Goal: Task Accomplishment & Management: Use online tool/utility

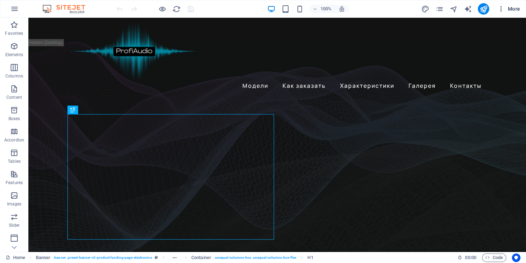
click at [509, 10] on span "More" at bounding box center [509, 8] width 22 height 7
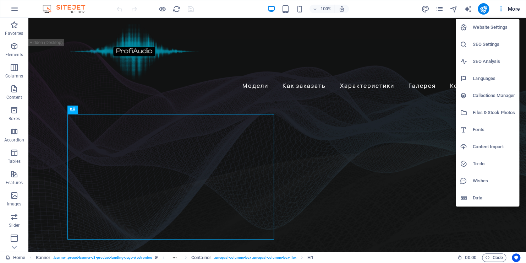
click at [488, 80] on h6 "Languages" at bounding box center [494, 78] width 42 height 9
select select "41"
select select "134"
select select "131"
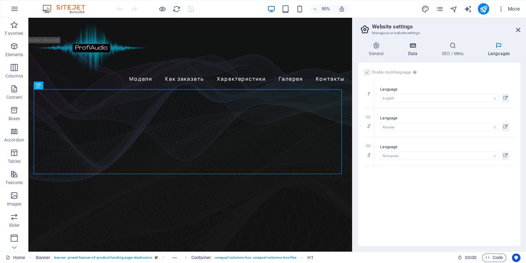
click at [413, 53] on h4 "Data" at bounding box center [414, 49] width 34 height 15
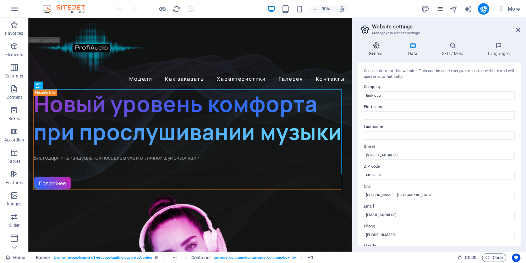
click at [378, 53] on h4 "General" at bounding box center [377, 49] width 39 height 15
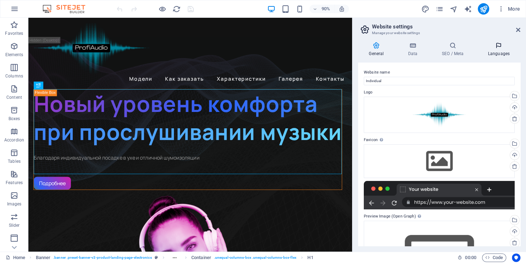
click at [499, 50] on h4 "Languages" at bounding box center [498, 49] width 43 height 15
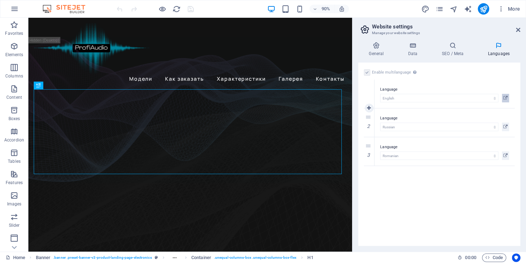
click at [505, 99] on icon at bounding box center [505, 98] width 4 height 9
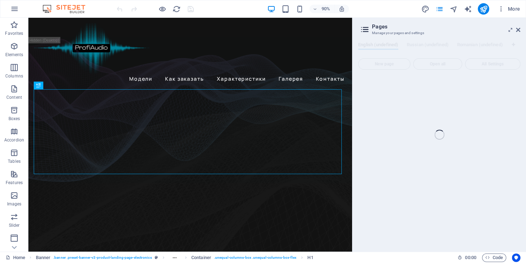
click at [366, 31] on div "Home (en) Favorites Elements Columns Content Boxes Accordion Tables Features Im…" at bounding box center [263, 135] width 526 height 234
click at [518, 30] on div "Home (en) Favorites Elements Columns Content Boxes Accordion Tables Features Im…" at bounding box center [263, 135] width 526 height 234
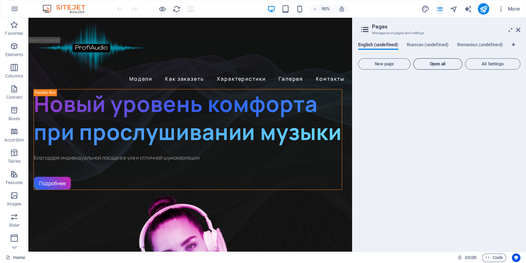
click at [439, 65] on span "Open all" at bounding box center [437, 64] width 43 height 4
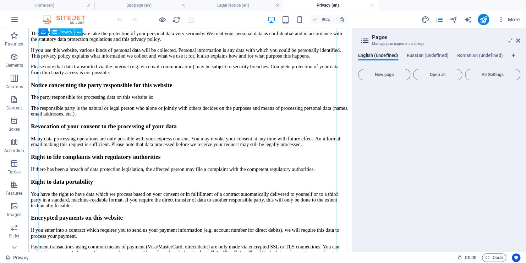
scroll to position [329, 0]
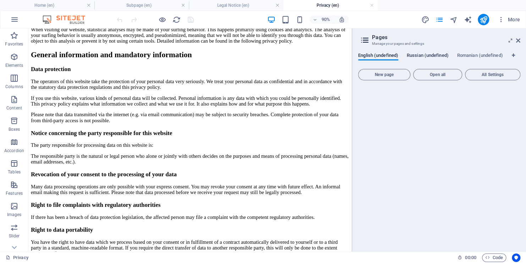
click at [419, 54] on span "Russian (undefined)" at bounding box center [428, 56] width 42 height 10
click at [426, 76] on span "Open all" at bounding box center [437, 74] width 43 height 4
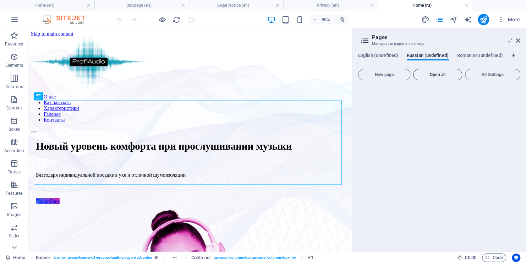
scroll to position [0, 0]
click at [462, 55] on span "Romanian (undefined)" at bounding box center [480, 56] width 46 height 10
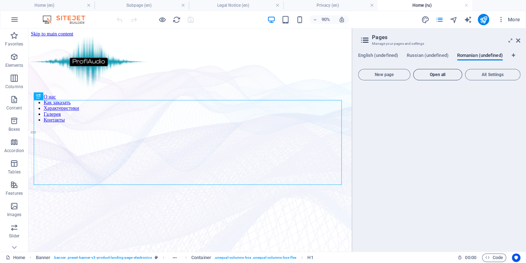
click at [442, 75] on span "Open all" at bounding box center [437, 74] width 43 height 4
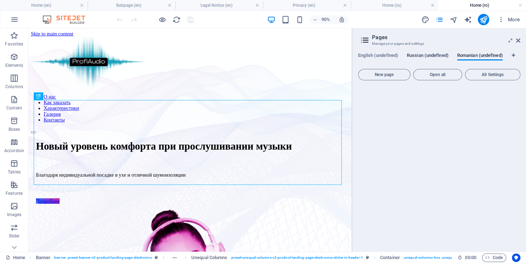
click at [430, 56] on span "Russian (undefined)" at bounding box center [428, 56] width 42 height 10
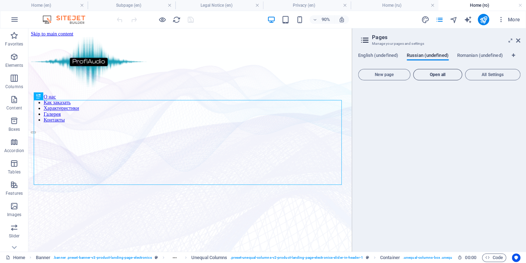
click at [431, 77] on span "Open all" at bounding box center [437, 74] width 43 height 4
click at [519, 41] on icon at bounding box center [518, 41] width 4 height 6
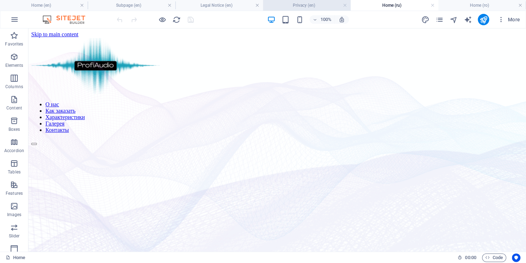
click at [318, 5] on h4 "Privacy (en)" at bounding box center [307, 5] width 88 height 8
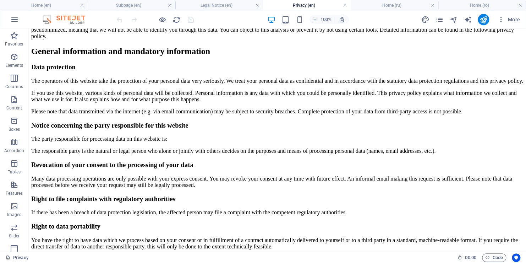
click at [344, 4] on link at bounding box center [345, 5] width 4 height 7
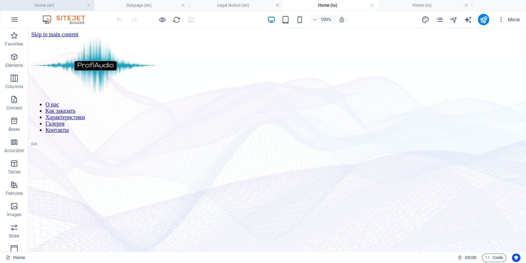
click at [68, 6] on h4 "Home (en)" at bounding box center [47, 5] width 94 height 8
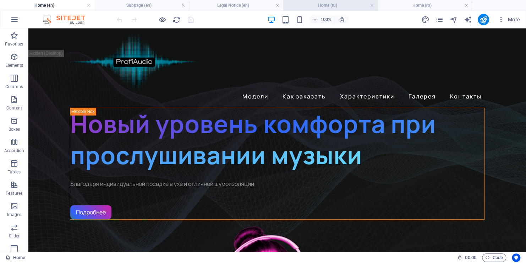
click at [345, 9] on h4 "Home (ru)" at bounding box center [330, 5] width 94 height 8
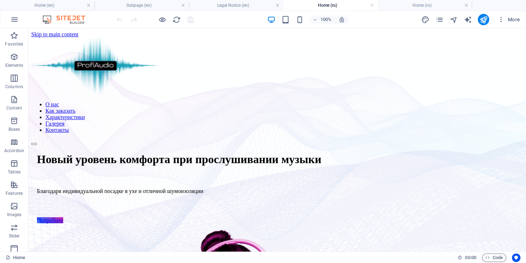
click at [336, 6] on h4 "Home (ru)" at bounding box center [330, 5] width 94 height 8
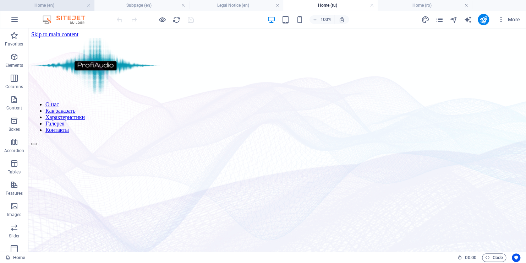
click at [51, 4] on h4 "Home (en)" at bounding box center [47, 5] width 94 height 8
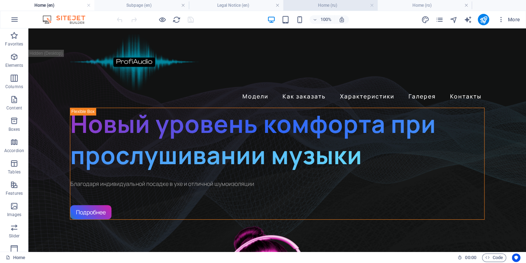
click at [307, 10] on li "Home (ru)" at bounding box center [330, 5] width 94 height 11
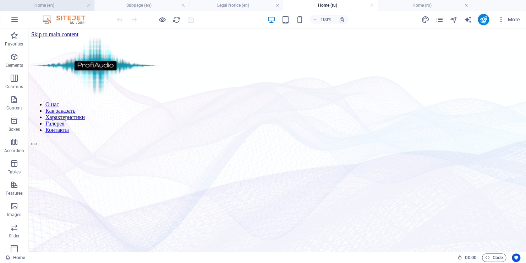
click at [50, 4] on h4 "Home (en)" at bounding box center [47, 5] width 94 height 8
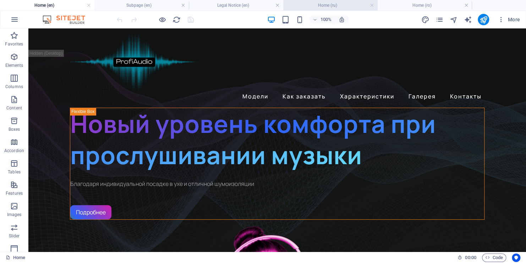
click at [312, 7] on h4 "Home (ru)" at bounding box center [330, 5] width 94 height 8
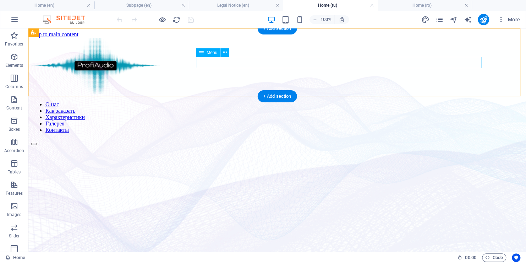
click at [255, 101] on nav "О нас Как заказать Характеристики Галерея Контакты" at bounding box center [277, 117] width 492 height 32
click at [256, 101] on nav "О нас Как заказать Характеристики Галерея Контакты" at bounding box center [277, 117] width 492 height 32
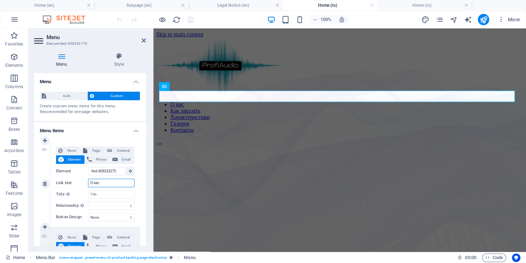
drag, startPoint x: 111, startPoint y: 181, endPoint x: 82, endPoint y: 180, distance: 28.8
click at [82, 180] on div "Link text О нас" at bounding box center [95, 183] width 78 height 9
type input "Vj"
select select
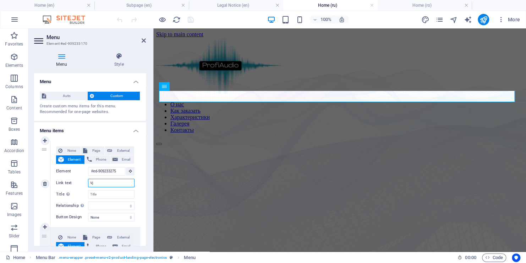
select select
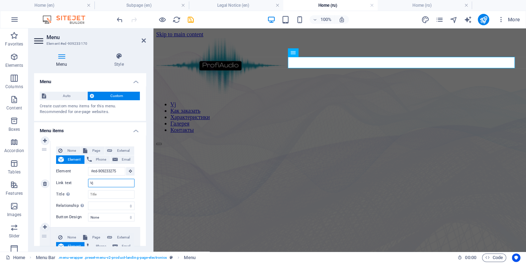
type input "V"
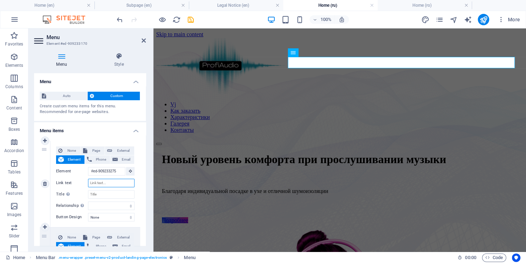
select select
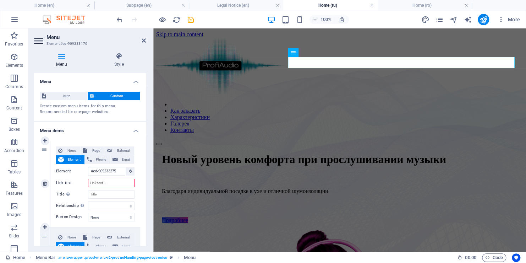
type input "Ь"
select select
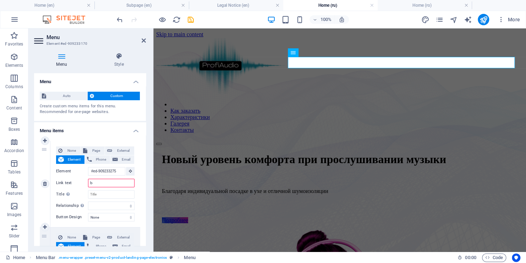
select select
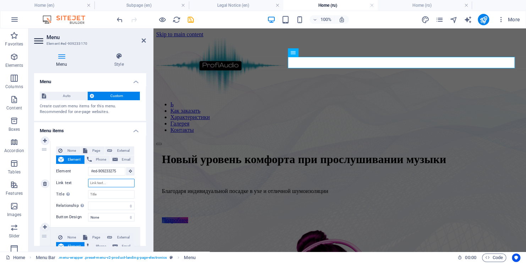
select select
type input "V"
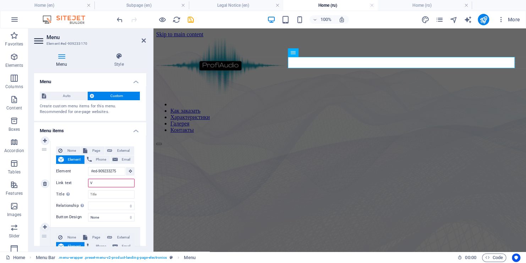
select select
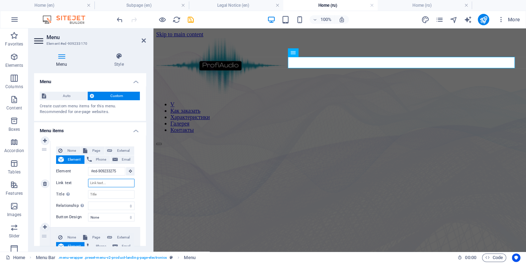
type input "М"
select select
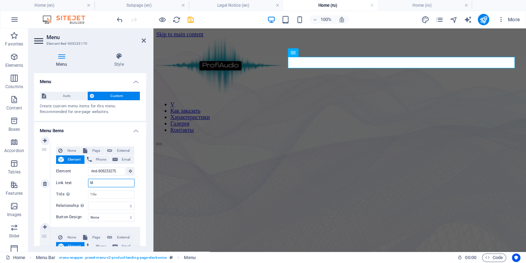
select select
type input "Модел"
select select
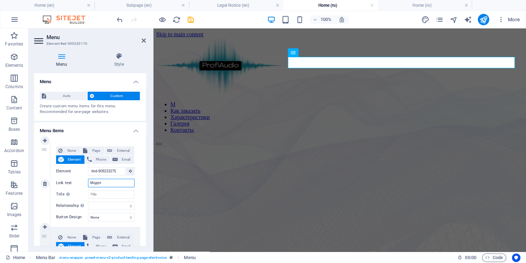
select select
type input "Модели"
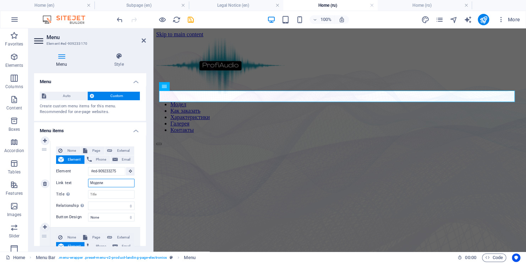
select select
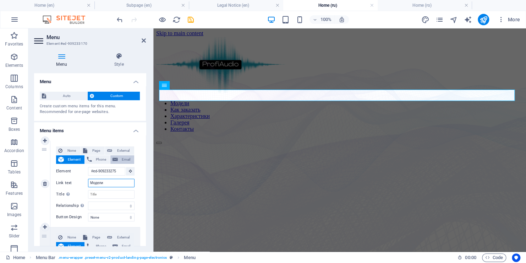
scroll to position [0, 0]
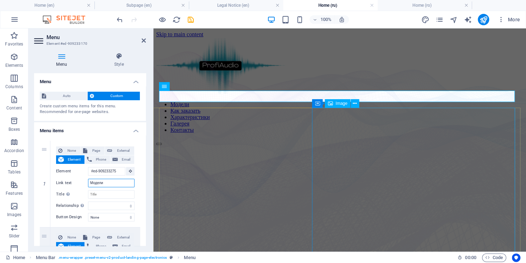
type input "Модели"
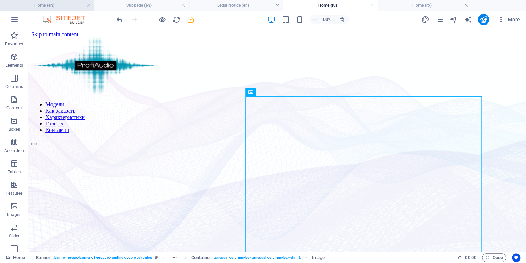
click at [66, 5] on h4 "Home (en)" at bounding box center [47, 5] width 94 height 8
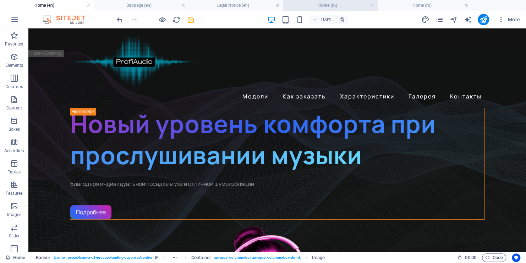
click at [316, 6] on h4 "Home (ru)" at bounding box center [330, 5] width 94 height 8
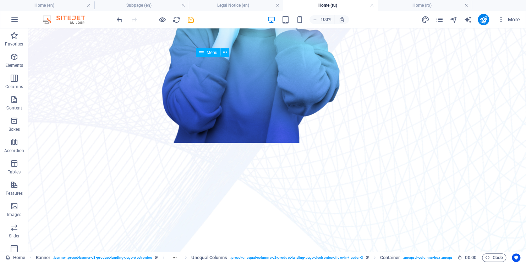
scroll to position [249, 0]
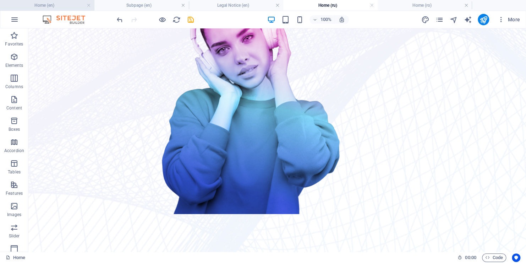
click at [42, 5] on h4 "Home (en)" at bounding box center [47, 5] width 94 height 8
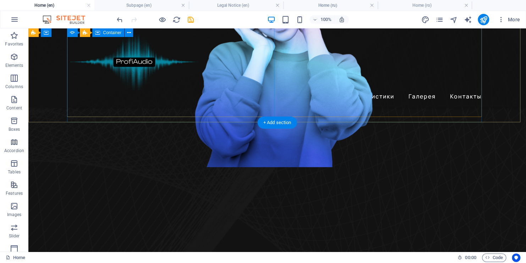
scroll to position [284, 0]
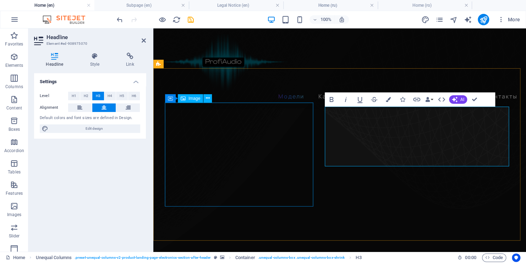
scroll to position [398, 0]
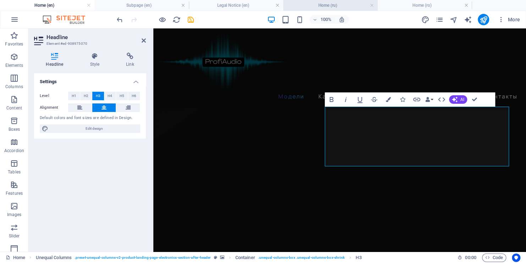
click at [323, 5] on h4 "Home (ru)" at bounding box center [330, 5] width 94 height 8
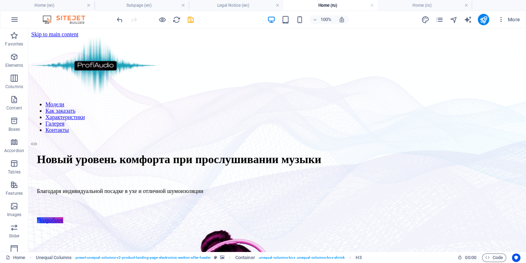
scroll to position [249, 0]
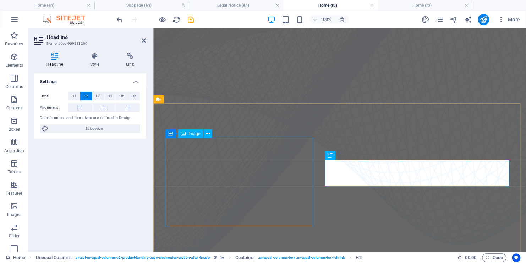
scroll to position [363, 0]
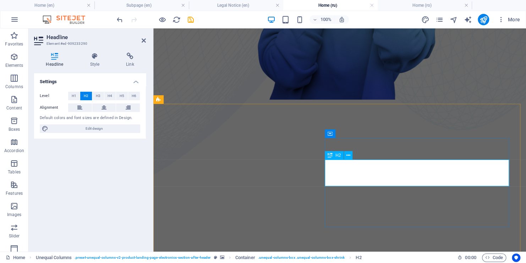
drag, startPoint x: 330, startPoint y: 176, endPoint x: 493, endPoint y: 175, distance: 163.7
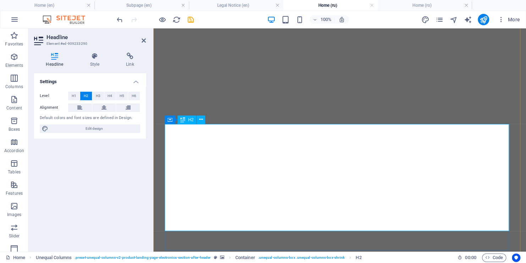
scroll to position [631, 0]
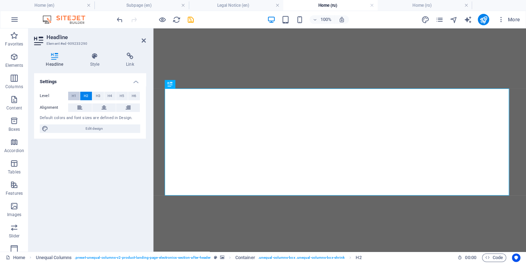
click at [72, 96] on span "H1" at bounding box center [74, 96] width 5 height 9
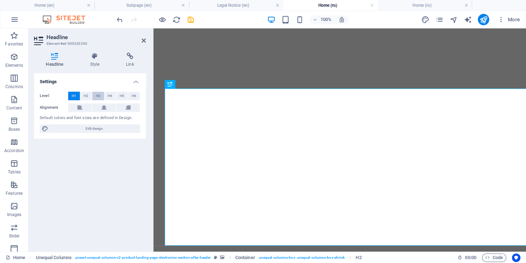
click at [98, 96] on span "H3" at bounding box center [98, 96] width 5 height 9
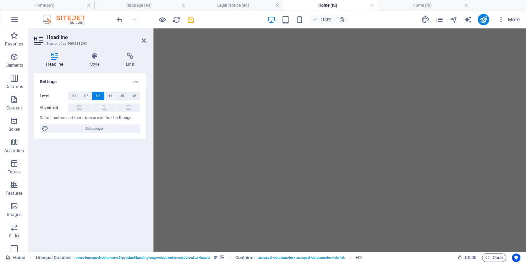
scroll to position [396, 0]
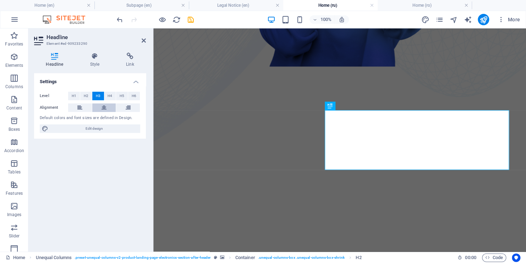
click at [102, 108] on icon at bounding box center [104, 107] width 5 height 9
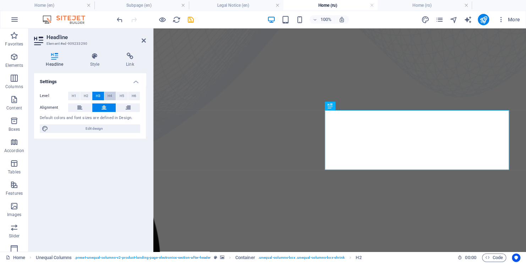
click at [111, 95] on span "H4" at bounding box center [110, 96] width 5 height 9
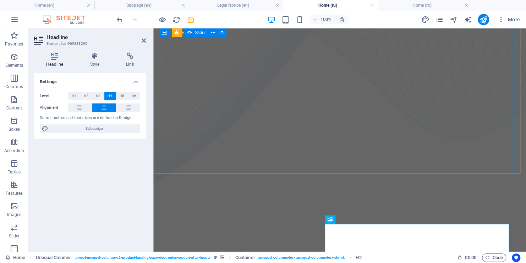
scroll to position [355, 0]
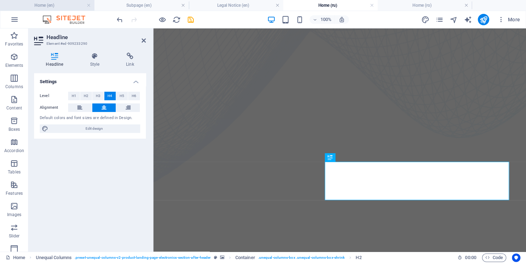
click at [45, 7] on h4 "Home (en)" at bounding box center [47, 5] width 94 height 8
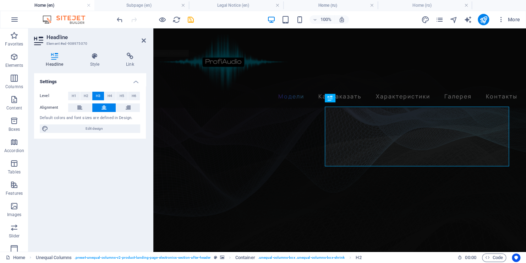
scroll to position [398, 0]
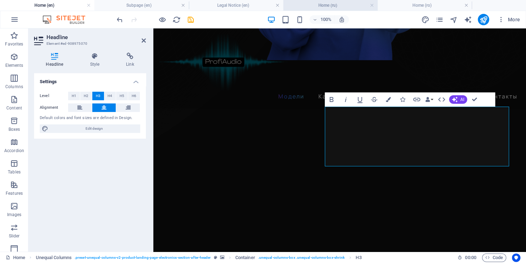
click at [329, 5] on h4 "Home (ru)" at bounding box center [330, 5] width 94 height 8
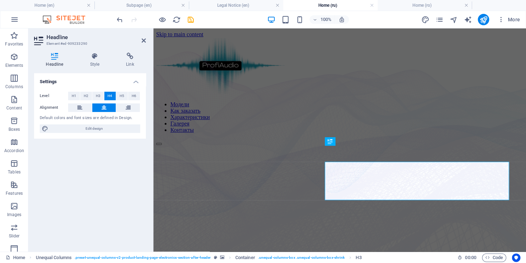
scroll to position [355, 0]
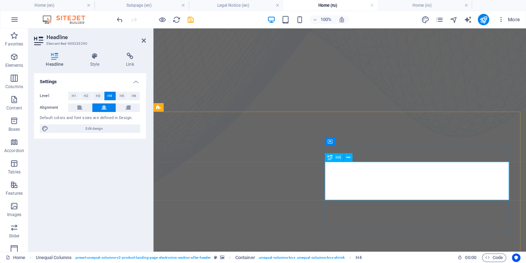
drag, startPoint x: 341, startPoint y: 170, endPoint x: 526, endPoint y: 200, distance: 188.1
click at [97, 94] on span "H3" at bounding box center [98, 96] width 5 height 9
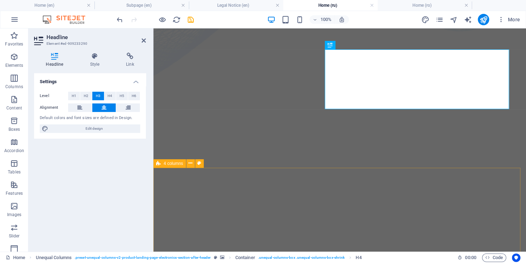
scroll to position [391, 0]
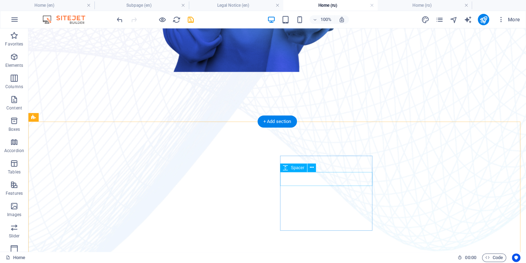
scroll to position [426, 0]
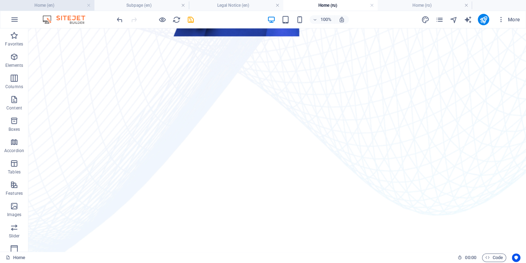
click at [63, 6] on h4 "Home (en)" at bounding box center [47, 5] width 94 height 8
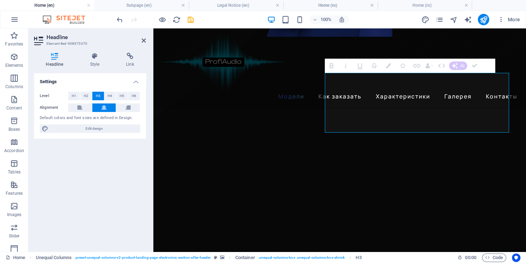
scroll to position [398, 0]
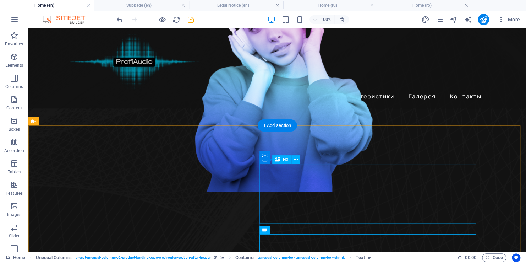
scroll to position [256, 0]
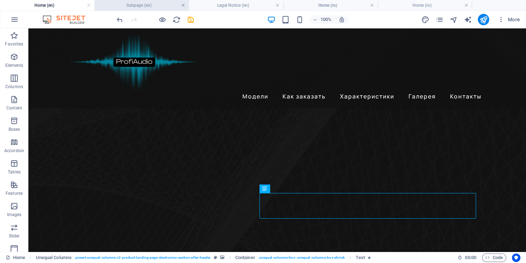
click at [184, 5] on link at bounding box center [183, 5] width 4 height 7
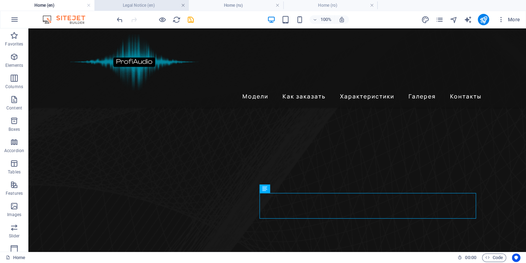
click at [182, 4] on link at bounding box center [183, 5] width 4 height 7
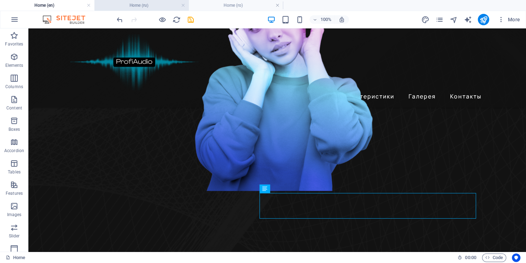
click at [122, 6] on h4 "Home (ru)" at bounding box center [141, 5] width 94 height 8
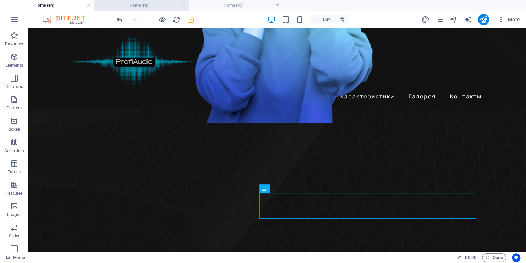
scroll to position [0, 0]
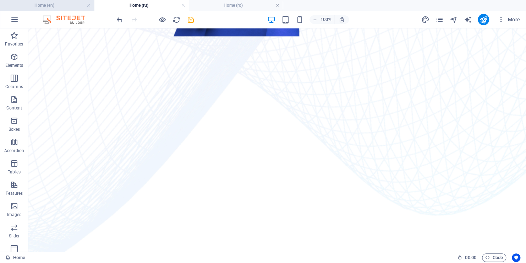
click at [62, 5] on h4 "Home (en)" at bounding box center [47, 5] width 94 height 8
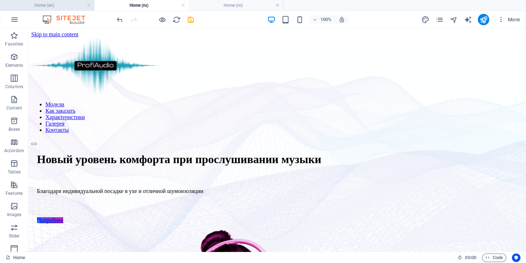
scroll to position [256, 0]
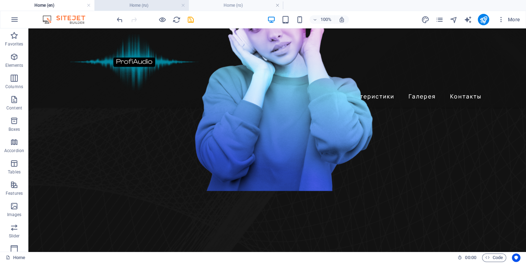
click at [142, 5] on h4 "Home (ru)" at bounding box center [141, 5] width 94 height 8
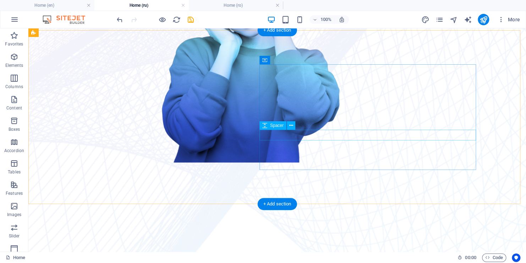
scroll to position [284, 0]
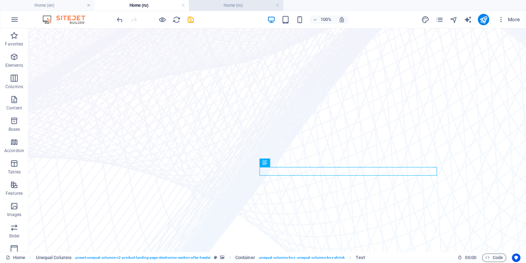
click at [233, 5] on h4 "Home (ro)" at bounding box center [236, 5] width 94 height 8
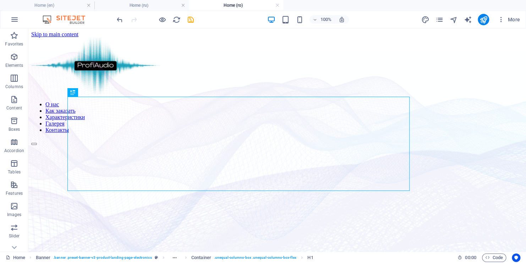
scroll to position [0, 0]
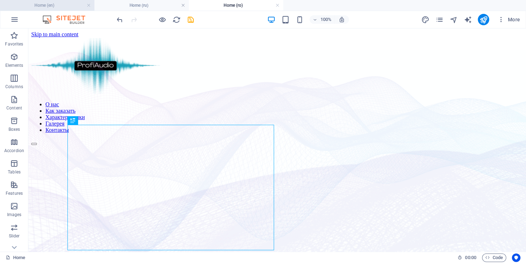
click at [67, 7] on h4 "Home (en)" at bounding box center [47, 5] width 94 height 8
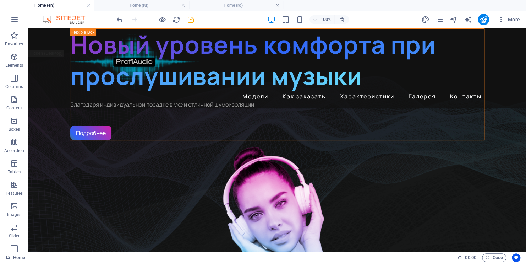
scroll to position [256, 0]
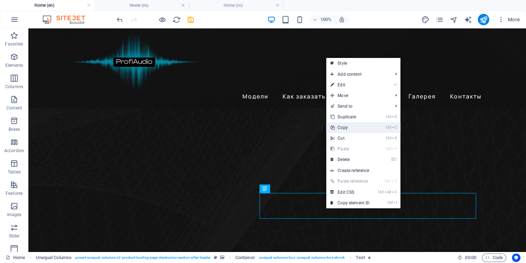
click at [341, 127] on link "Ctrl C Copy" at bounding box center [350, 127] width 48 height 11
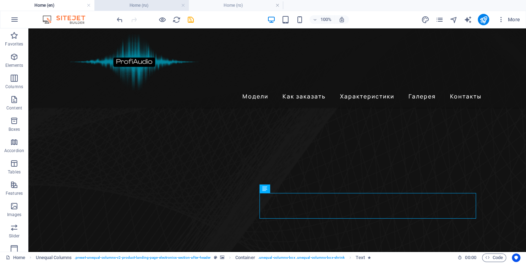
click at [129, 3] on h4 "Home (ru)" at bounding box center [141, 5] width 94 height 8
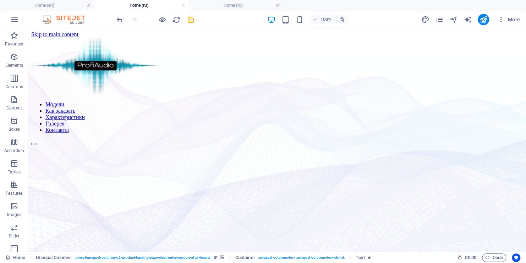
scroll to position [284, 0]
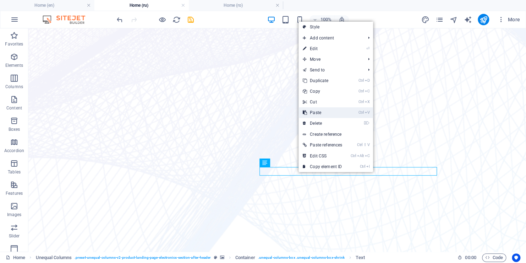
click at [321, 114] on link "Ctrl V Paste" at bounding box center [323, 112] width 48 height 11
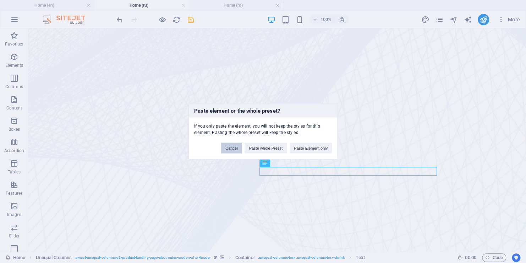
click at [234, 148] on button "Cancel" at bounding box center [231, 148] width 21 height 11
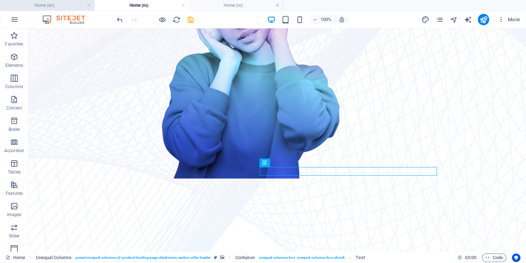
click at [67, 6] on h4 "Home (en)" at bounding box center [47, 5] width 94 height 8
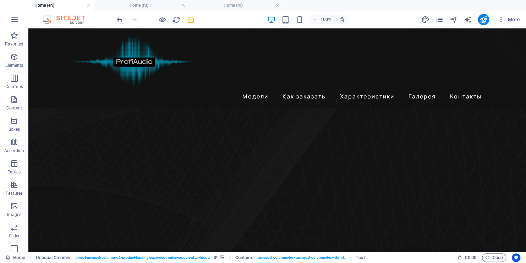
scroll to position [0, 0]
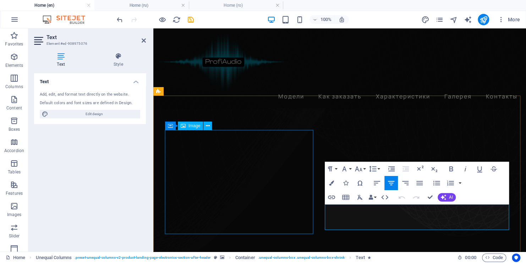
scroll to position [371, 0]
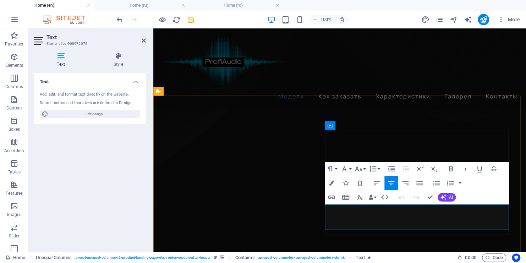
drag, startPoint x: 334, startPoint y: 209, endPoint x: 469, endPoint y: 228, distance: 136.6
copy span "высочайшее качество звука, комфорта и неповторимости"
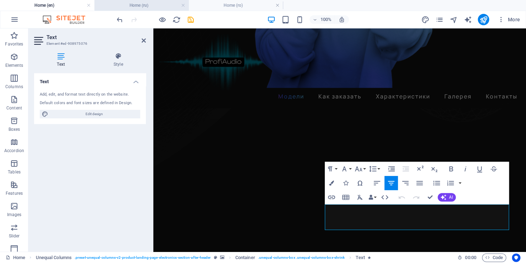
click at [156, 5] on h4 "Home (ru)" at bounding box center [141, 5] width 94 height 8
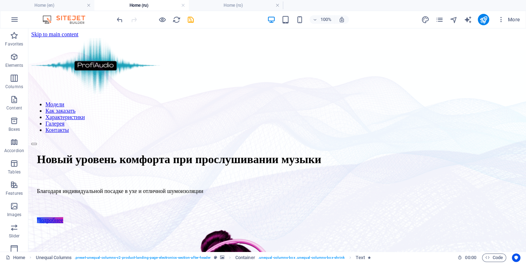
scroll to position [284, 0]
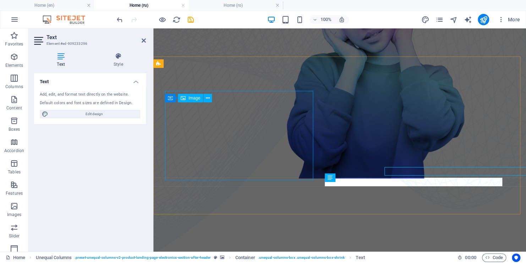
scroll to position [399, 0]
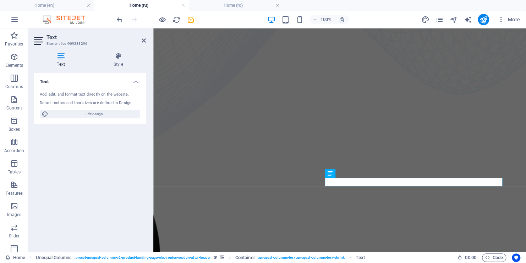
drag, startPoint x: 430, startPoint y: 184, endPoint x: 322, endPoint y: 186, distance: 108.0
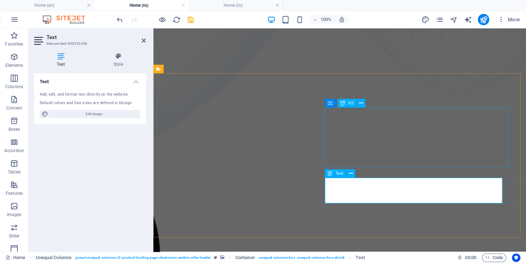
scroll to position [393, 0]
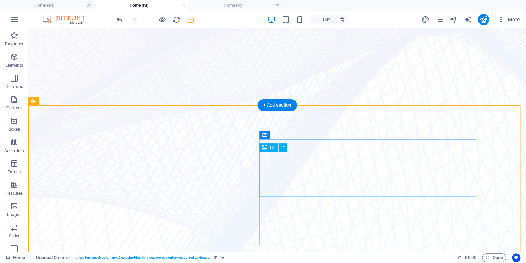
scroll to position [251, 0]
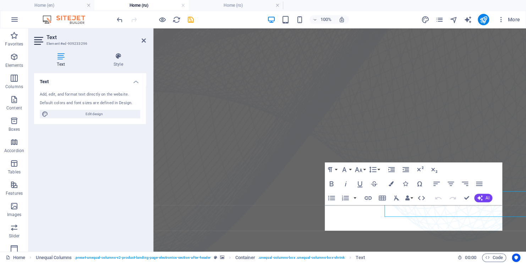
scroll to position [366, 0]
click at [122, 64] on h4 "Style" at bounding box center [118, 60] width 55 height 15
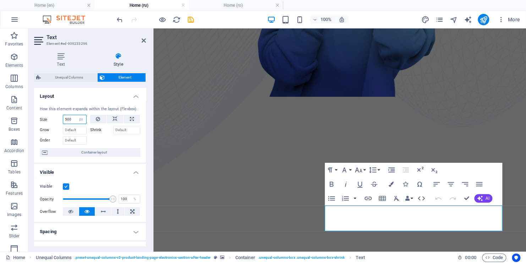
click at [73, 119] on input "500" at bounding box center [74, 119] width 23 height 9
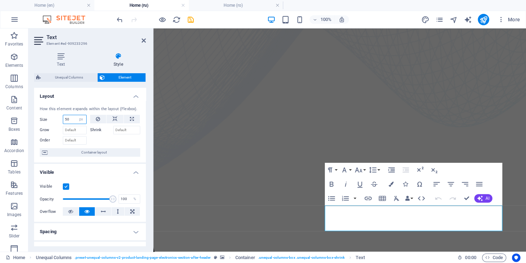
type input "5"
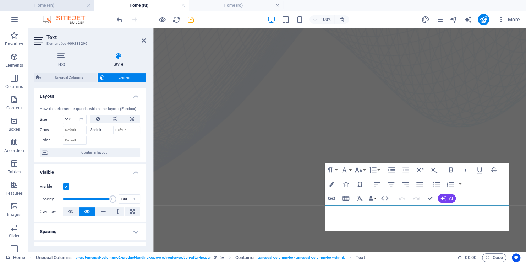
click at [32, 5] on h4 "Home (en)" at bounding box center [47, 5] width 94 height 8
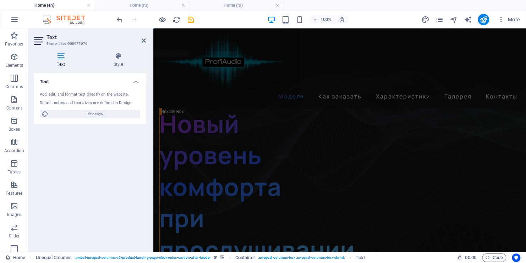
scroll to position [371, 0]
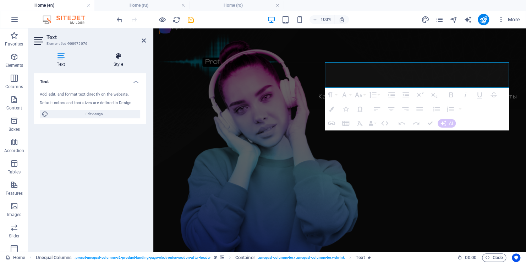
click at [114, 60] on h4 "Style" at bounding box center [118, 60] width 55 height 15
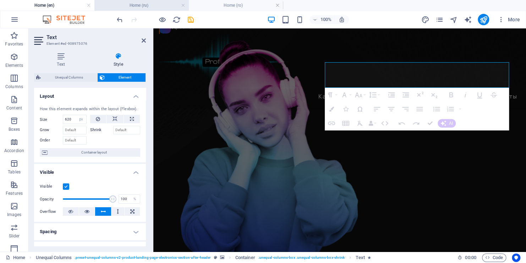
click at [132, 4] on h4 "Home (ru)" at bounding box center [141, 5] width 94 height 8
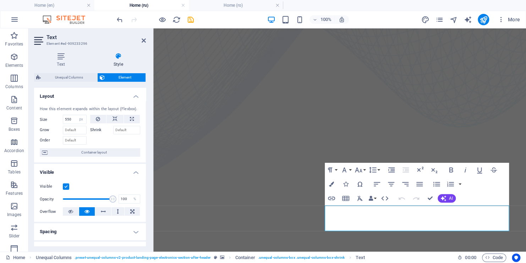
scroll to position [0, 0]
click at [70, 118] on input "550" at bounding box center [74, 119] width 23 height 9
drag, startPoint x: 71, startPoint y: 119, endPoint x: 56, endPoint y: 119, distance: 15.3
click at [56, 119] on div "Size 550 Default auto px % 1/1 1/2 1/3 1/4 1/5 1/6 1/7 1/8 1/9 1/10" at bounding box center [63, 119] width 47 height 9
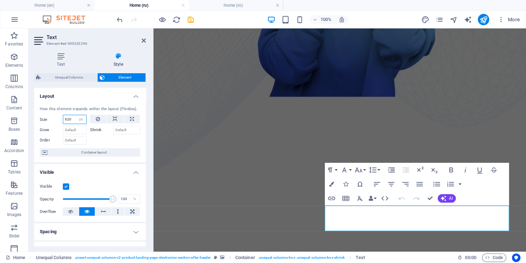
type input "620"
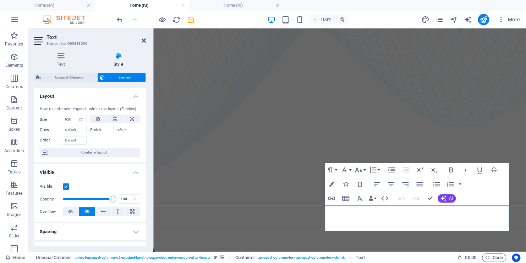
click at [143, 40] on icon at bounding box center [144, 41] width 4 height 6
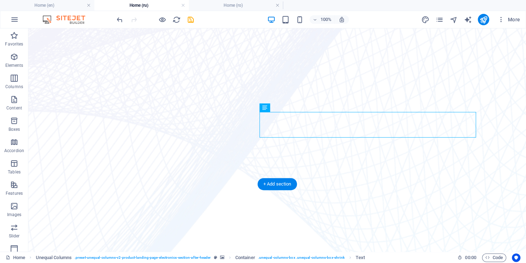
scroll to position [295, 0]
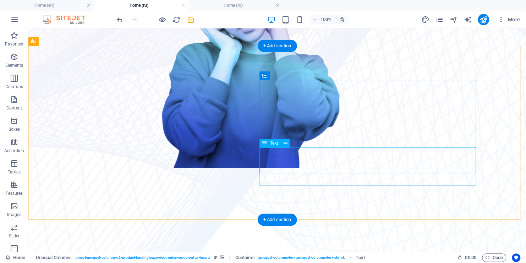
select select "px"
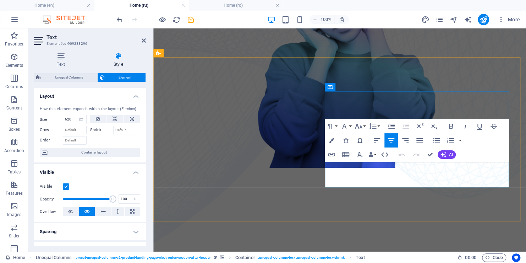
scroll to position [409, 0]
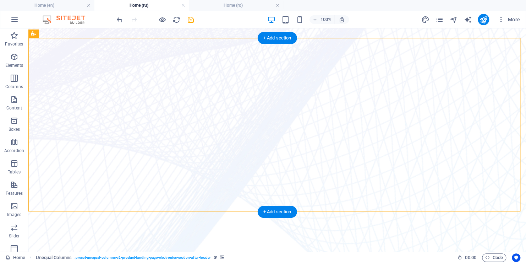
scroll to position [267, 0]
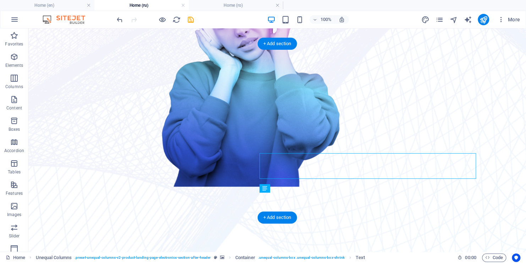
scroll to position [275, 0]
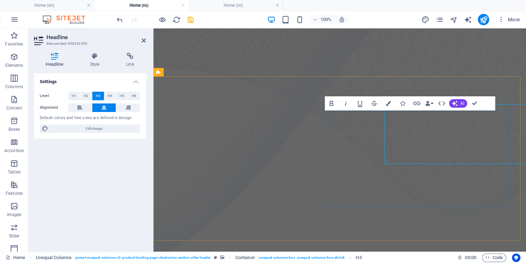
scroll to position [390, 0]
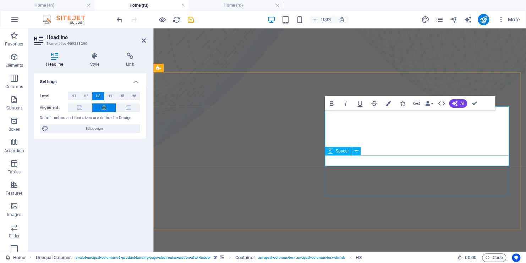
scroll to position [394, 0]
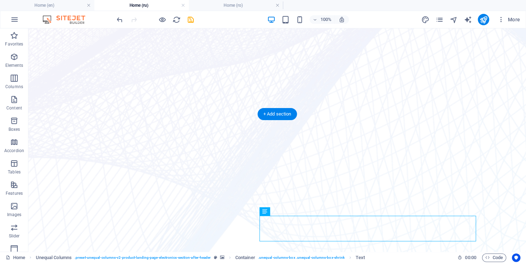
scroll to position [288, 0]
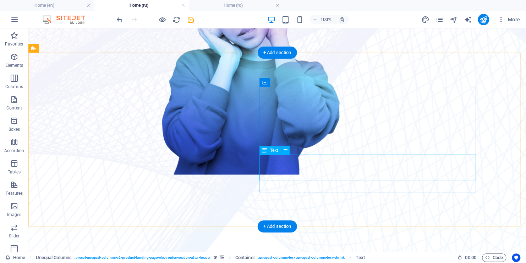
select select "px"
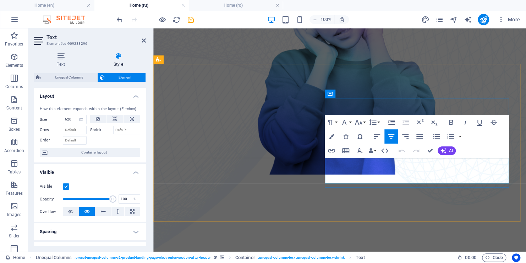
scroll to position [403, 0]
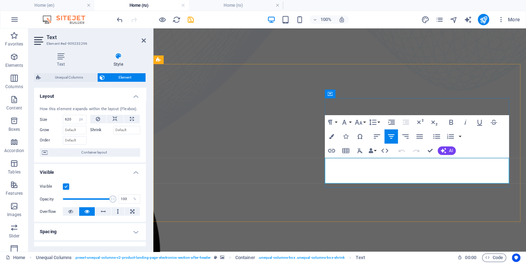
drag, startPoint x: 452, startPoint y: 177, endPoint x: 378, endPoint y: 176, distance: 74.2
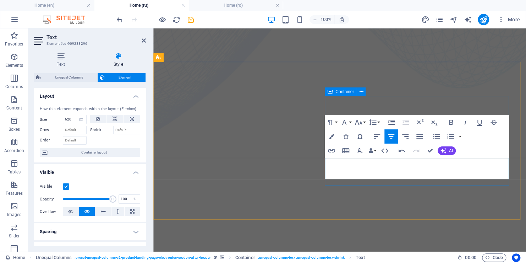
scroll to position [398, 0]
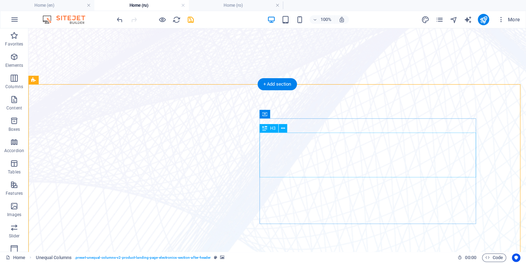
scroll to position [256, 0]
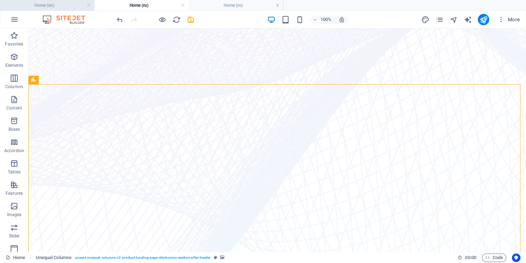
click at [73, 7] on h4 "Home (en)" at bounding box center [47, 5] width 94 height 8
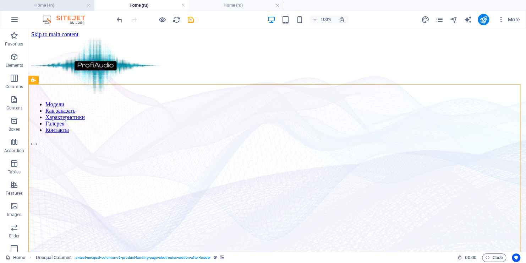
scroll to position [371, 0]
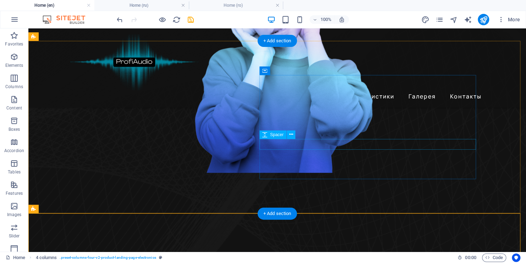
scroll to position [264, 0]
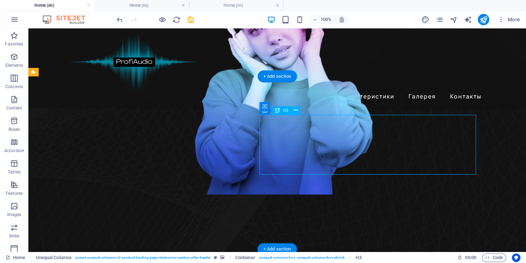
scroll to position [379, 0]
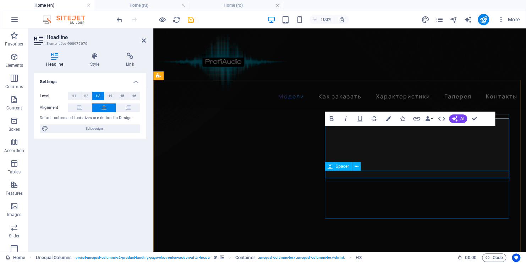
scroll to position [386, 0]
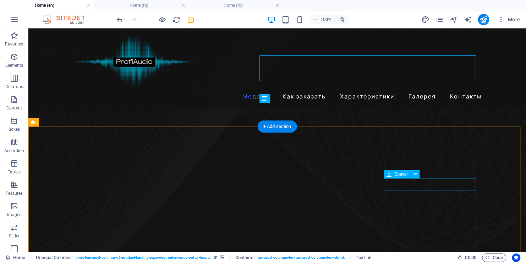
scroll to position [280, 0]
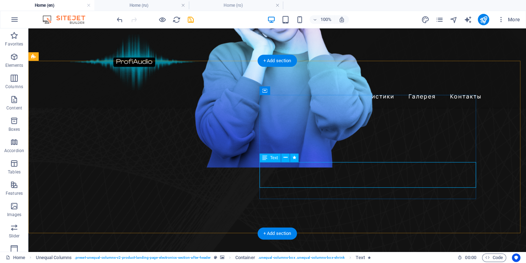
select select "px"
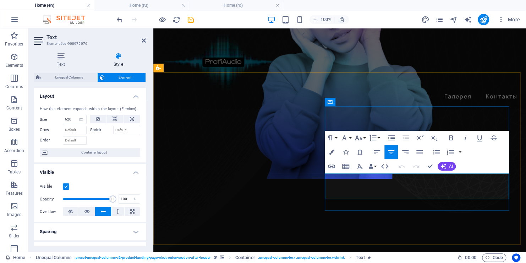
scroll to position [394, 0]
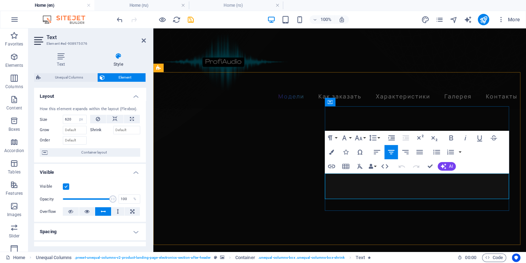
drag, startPoint x: 456, startPoint y: 192, endPoint x: 384, endPoint y: 195, distance: 72.1
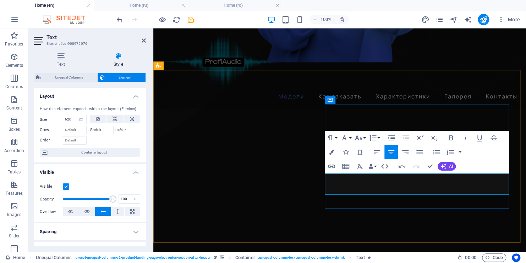
scroll to position [390, 0]
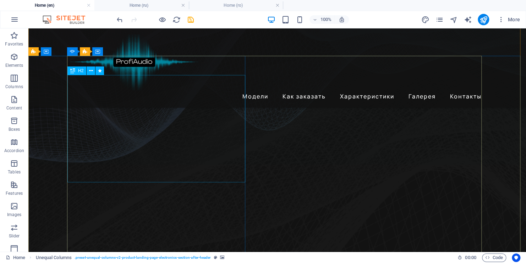
scroll to position [248, 0]
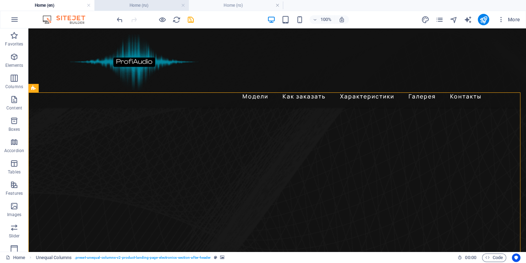
click at [145, 6] on h4 "Home (ru)" at bounding box center [141, 5] width 94 height 8
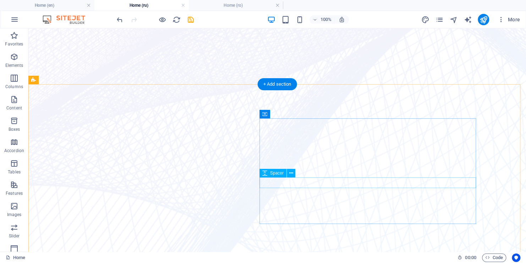
scroll to position [327, 0]
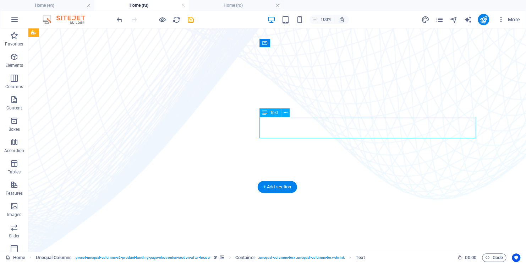
select select "px"
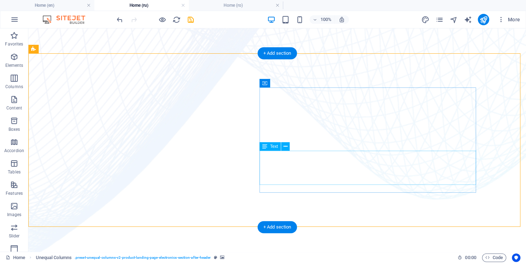
scroll to position [287, 0]
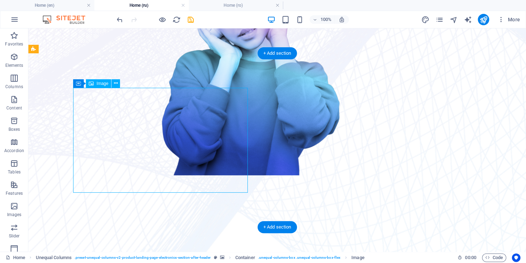
select select "%"
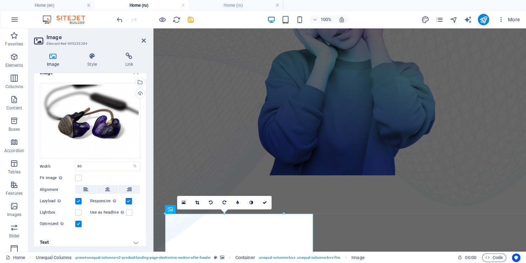
scroll to position [13, 0]
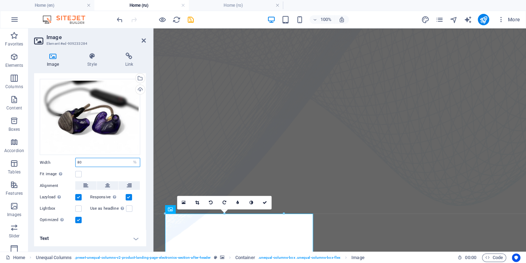
click at [89, 162] on input "80" at bounding box center [108, 162] width 64 height 9
type input "8"
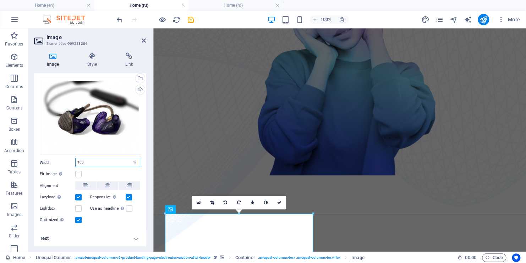
type input "100"
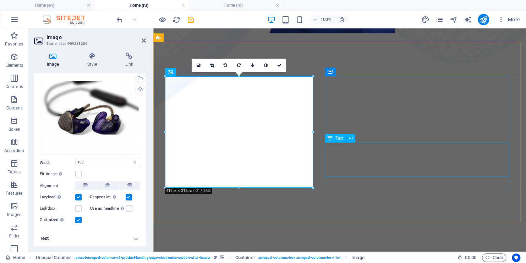
scroll to position [394, 0]
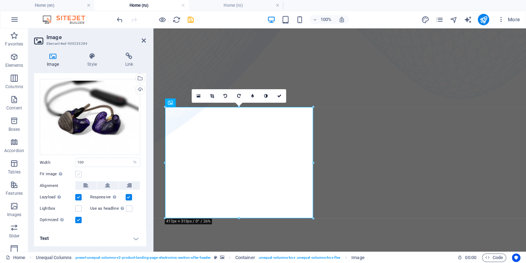
click at [78, 173] on label at bounding box center [78, 174] width 6 height 6
click at [0, 0] on input "Fit image Automatically fit image to a fixed width and height" at bounding box center [0, 0] width 0 height 0
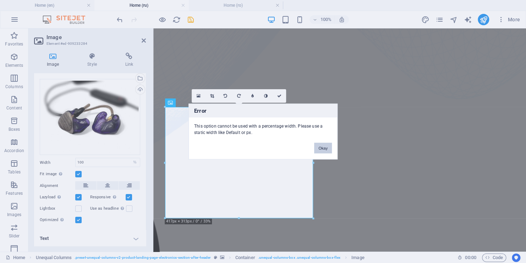
click at [323, 149] on button "Okay" at bounding box center [323, 148] width 18 height 11
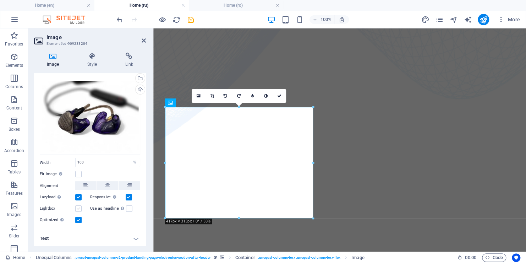
click at [79, 208] on label at bounding box center [78, 208] width 6 height 6
click at [0, 0] on input "Lightbox" at bounding box center [0, 0] width 0 height 0
click at [79, 208] on label at bounding box center [78, 208] width 6 height 6
click at [0, 0] on input "Lightbox" at bounding box center [0, 0] width 0 height 0
click at [79, 208] on label at bounding box center [78, 208] width 6 height 6
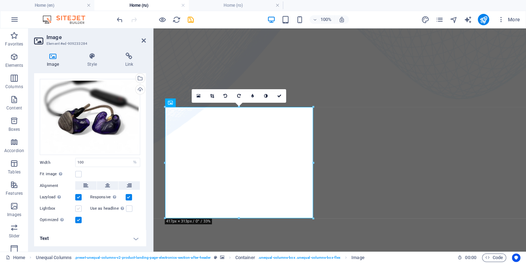
click at [0, 0] on input "Lightbox" at bounding box center [0, 0] width 0 height 0
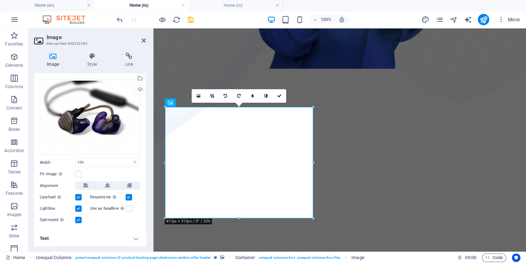
click at [79, 208] on label at bounding box center [78, 208] width 6 height 6
click at [0, 0] on input "Lightbox" at bounding box center [0, 0] width 0 height 0
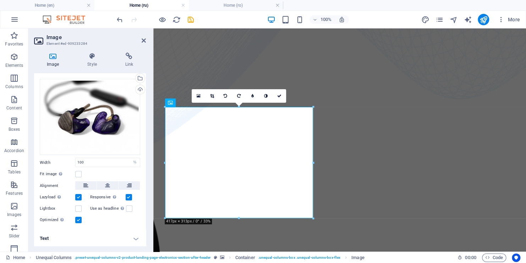
click at [136, 238] on h4 "Text" at bounding box center [90, 238] width 112 height 17
drag, startPoint x: 144, startPoint y: 173, endPoint x: 144, endPoint y: 190, distance: 16.3
click at [144, 190] on div "Drag files here, click to choose files or select files from Files or our free s…" at bounding box center [90, 151] width 112 height 157
click at [91, 63] on h4 "Style" at bounding box center [94, 60] width 38 height 15
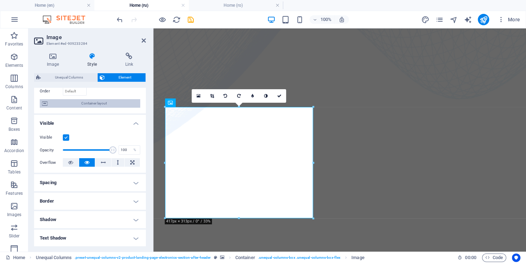
scroll to position [71, 0]
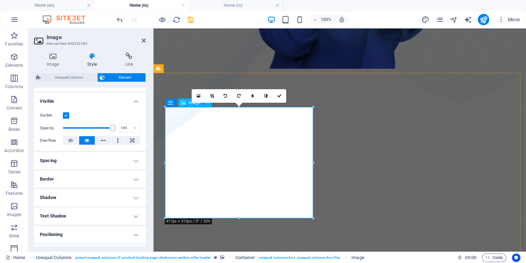
click at [136, 179] on h4 "Border" at bounding box center [90, 178] width 112 height 17
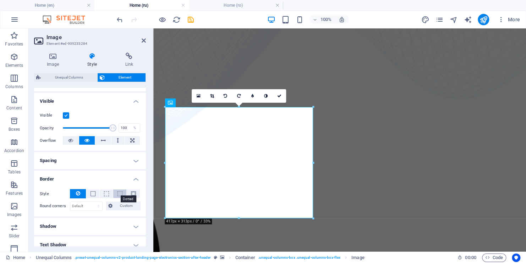
scroll to position [107, 0]
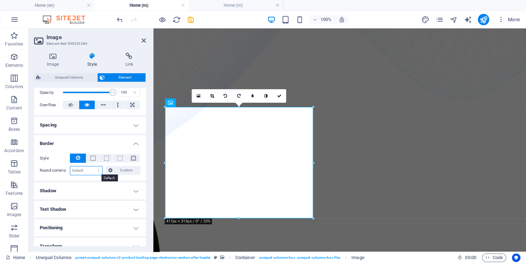
click at [86, 170] on select "Default px rem % vh vw Custom" at bounding box center [86, 170] width 32 height 9
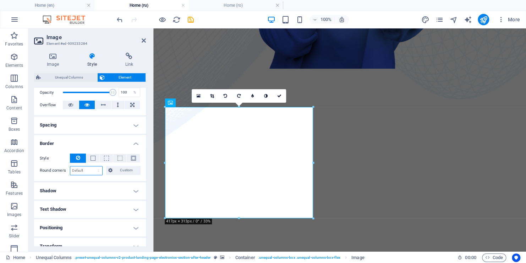
select select "px"
click at [92, 166] on select "Default px rem % vh vw Custom" at bounding box center [86, 170] width 32 height 9
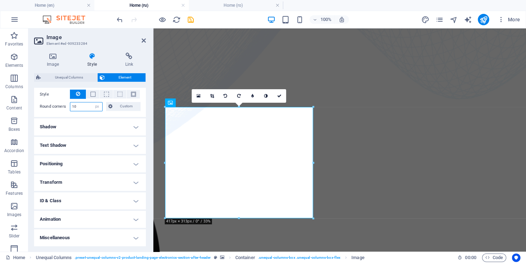
scroll to position [99, 0]
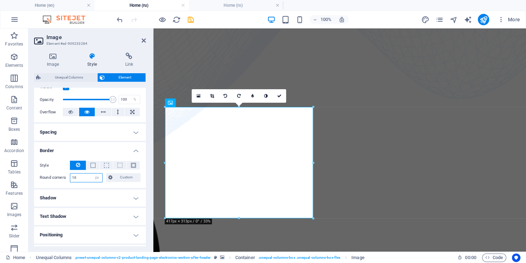
type input "1"
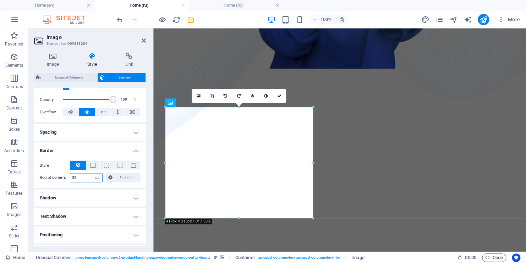
type input "5"
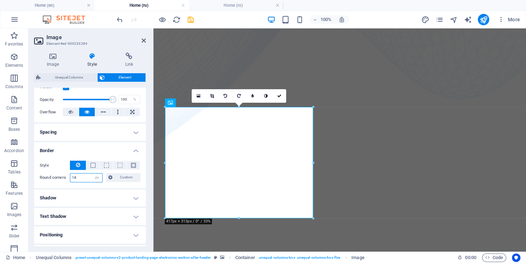
type input "1"
click at [88, 177] on input "200" at bounding box center [86, 177] width 32 height 9
type input "2"
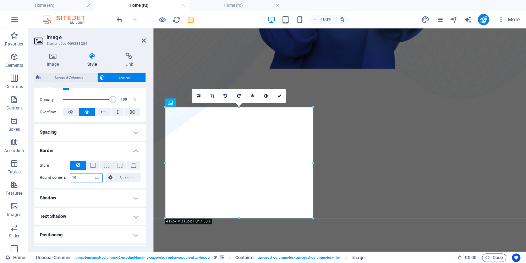
type input "1"
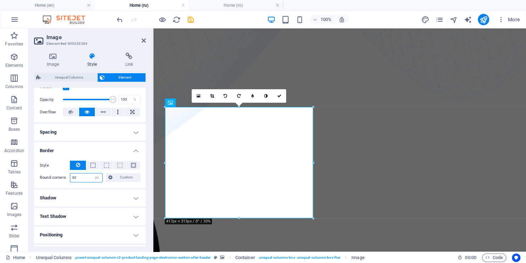
type input "3"
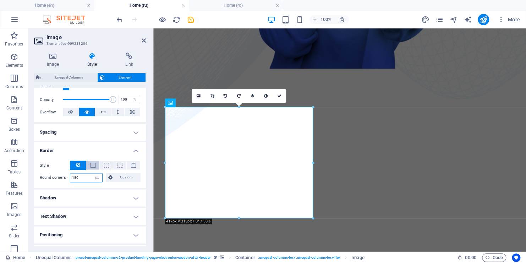
type input "180"
click at [96, 167] on button at bounding box center [92, 165] width 13 height 9
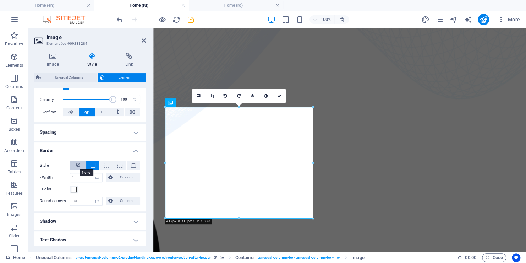
click at [78, 164] on icon at bounding box center [78, 164] width 4 height 9
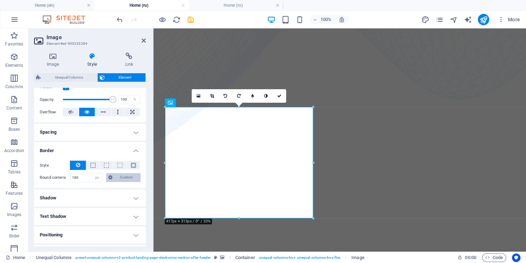
click at [125, 176] on span "Custom" at bounding box center [127, 177] width 24 height 9
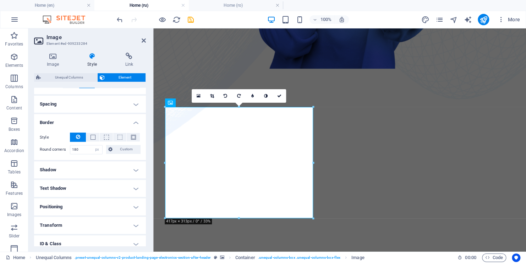
scroll to position [135, 0]
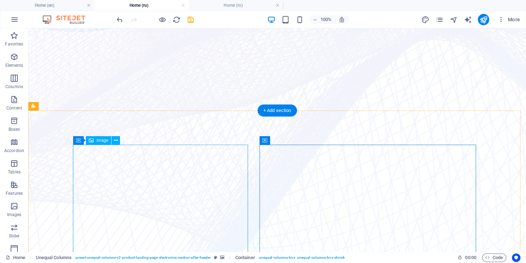
scroll to position [252, 0]
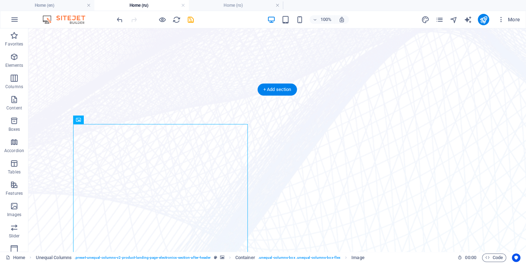
scroll to position [252, 0]
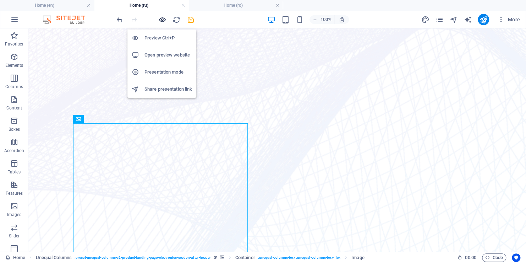
click at [160, 20] on icon "button" at bounding box center [162, 20] width 8 height 8
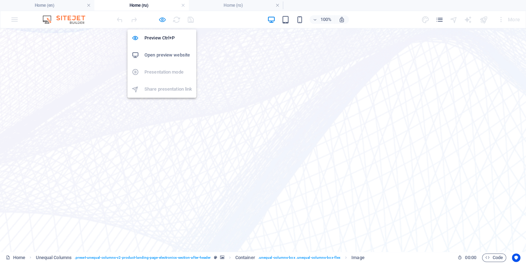
click at [159, 18] on icon "button" at bounding box center [162, 20] width 8 height 8
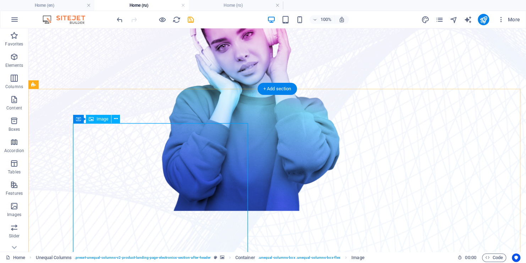
select select "px"
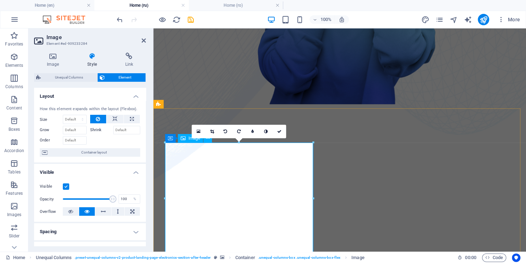
scroll to position [394, 0]
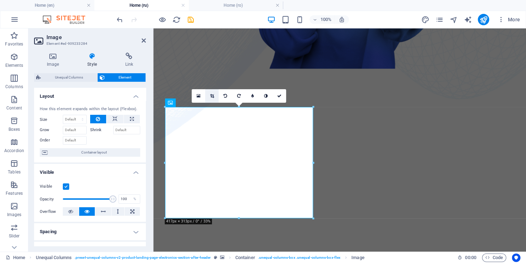
click at [213, 94] on icon at bounding box center [212, 96] width 4 height 4
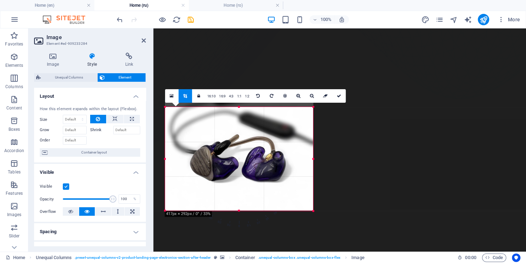
drag, startPoint x: 240, startPoint y: 108, endPoint x: 241, endPoint y: 116, distance: 7.9
click at [241, 116] on div "180 170 160 150 140 130 120 110 100 90 80 70 60 50 40 30 20 10 0 -10 -20 -30 -4…" at bounding box center [239, 159] width 148 height 104
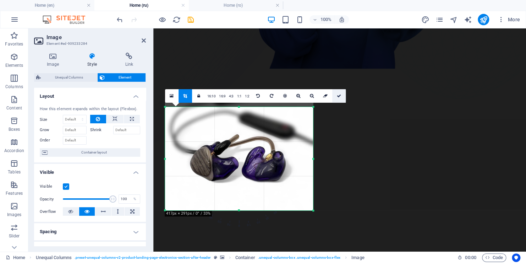
click at [339, 98] on icon at bounding box center [339, 96] width 4 height 4
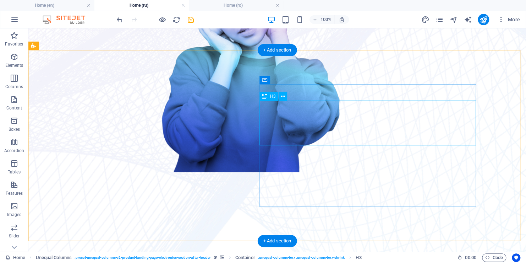
scroll to position [287, 0]
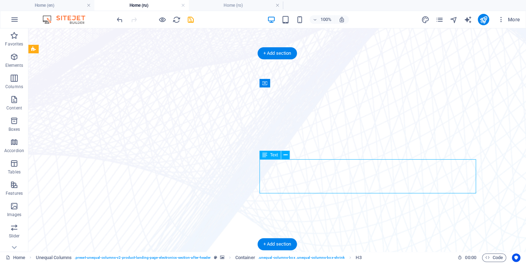
select select "px"
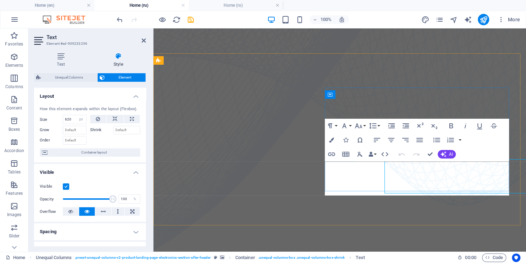
scroll to position [402, 0]
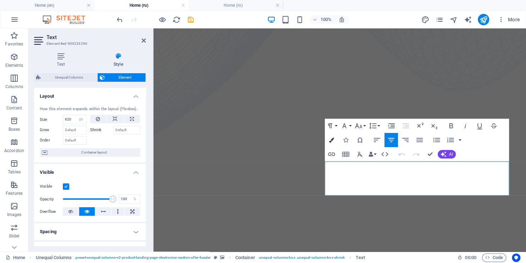
click at [331, 140] on icon "button" at bounding box center [331, 139] width 5 height 5
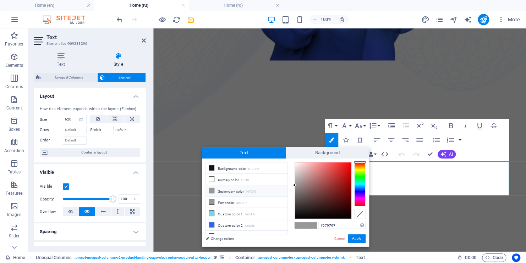
click at [360, 198] on div at bounding box center [359, 184] width 11 height 44
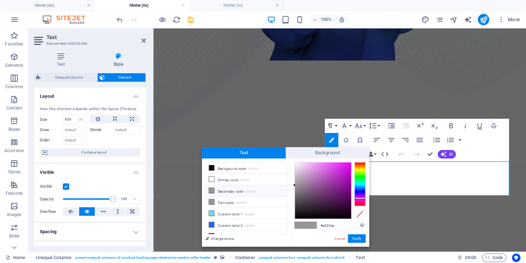
click at [340, 180] on div at bounding box center [323, 190] width 56 height 56
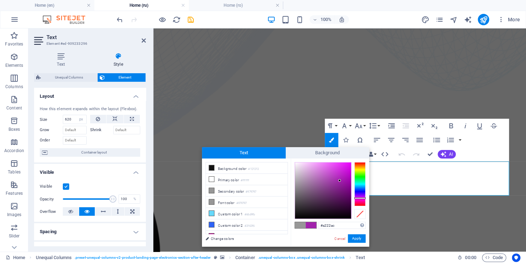
type input "#a72fb1"
click at [336, 179] on div at bounding box center [323, 190] width 56 height 56
click at [358, 239] on button "Apply" at bounding box center [357, 238] width 18 height 9
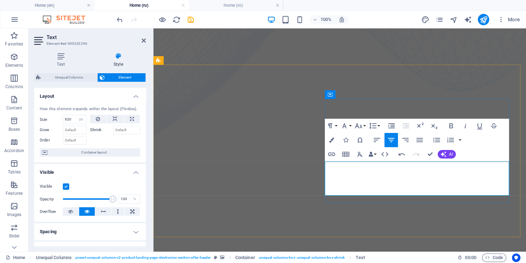
drag, startPoint x: 334, startPoint y: 168, endPoint x: 446, endPoint y: 180, distance: 112.9
click at [333, 140] on icon "button" at bounding box center [331, 139] width 5 height 5
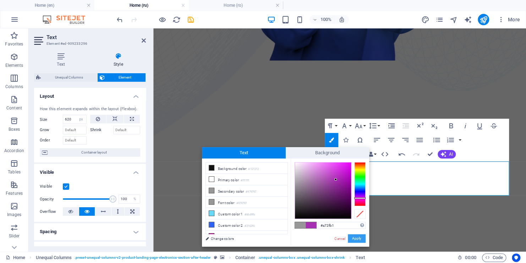
click at [357, 240] on button "Apply" at bounding box center [357, 238] width 18 height 9
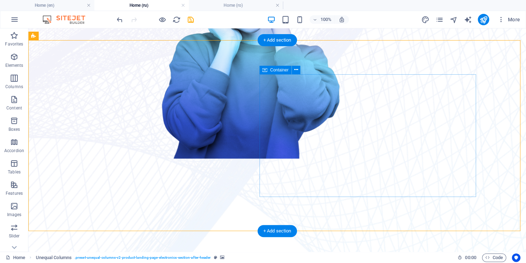
scroll to position [295, 0]
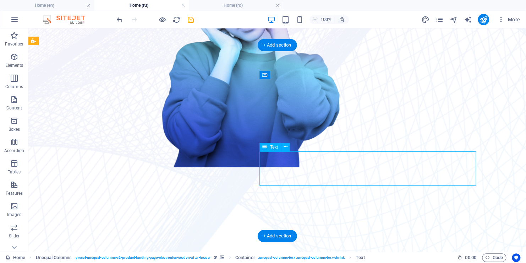
select select "px"
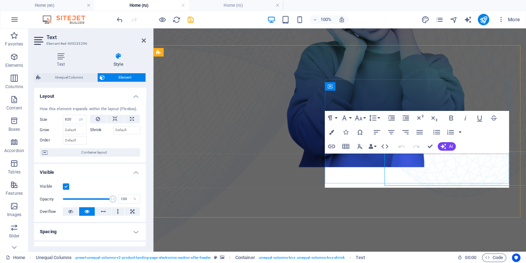
scroll to position [410, 0]
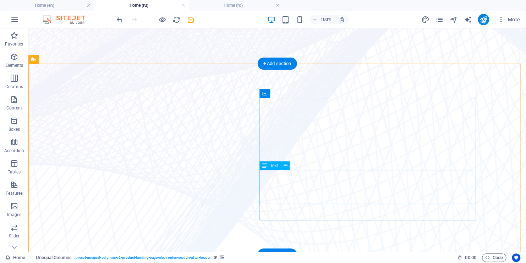
scroll to position [268, 0]
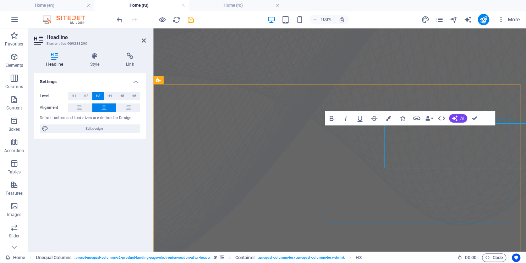
scroll to position [382, 0]
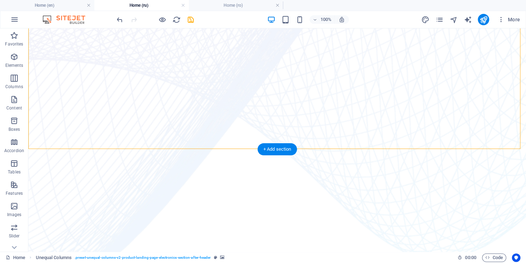
scroll to position [240, 0]
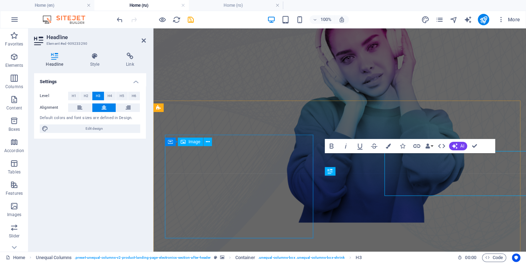
scroll to position [355, 0]
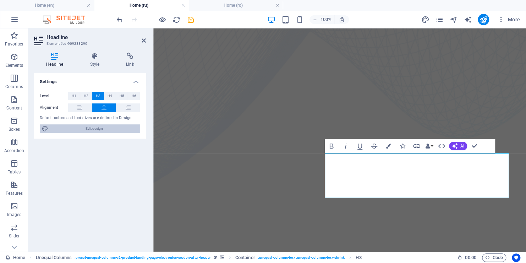
click at [98, 129] on span "Edit design" at bounding box center [94, 128] width 88 height 9
select select "px"
select select "400"
select select "px"
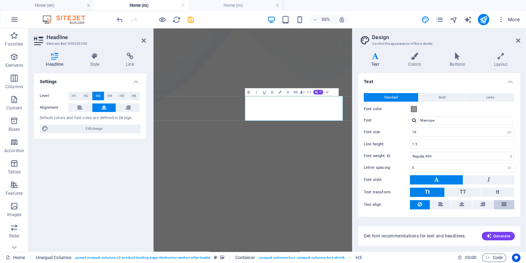
click at [507, 204] on button at bounding box center [504, 204] width 21 height 9
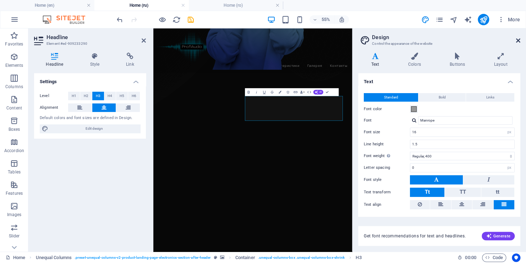
click at [517, 41] on icon at bounding box center [518, 41] width 4 height 6
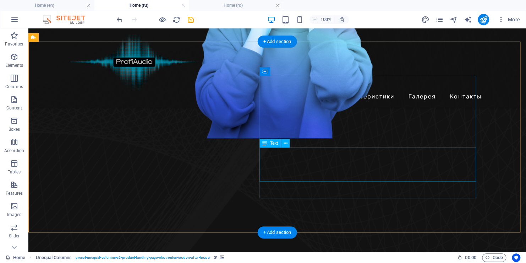
scroll to position [284, 0]
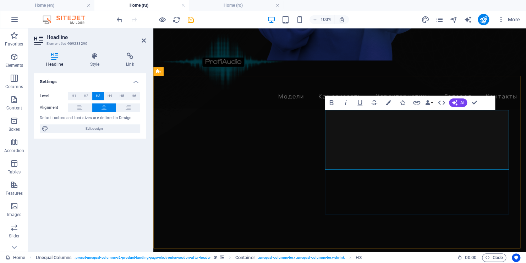
scroll to position [391, 0]
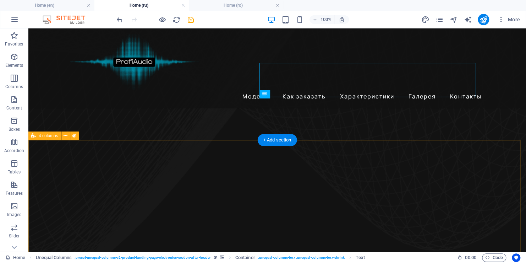
scroll to position [284, 0]
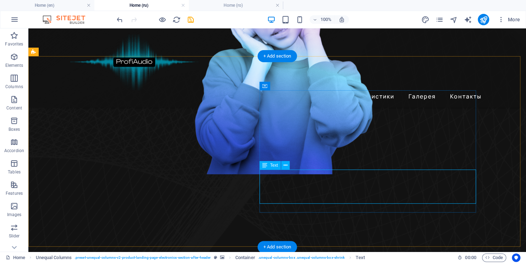
scroll to position [399, 0]
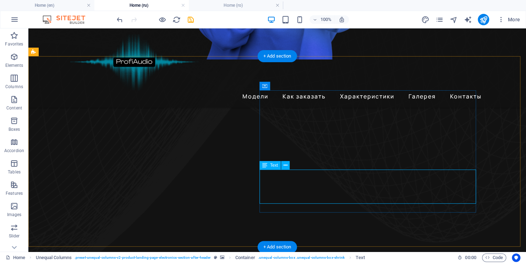
select select "px"
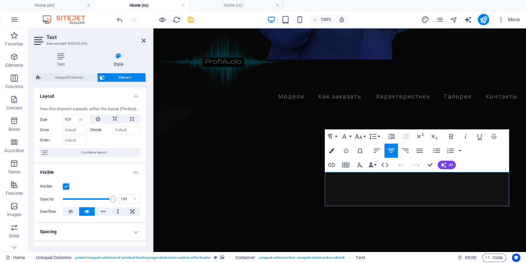
click at [334, 150] on icon "button" at bounding box center [331, 150] width 5 height 5
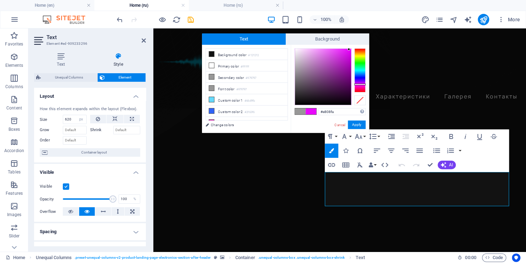
click at [349, 49] on div at bounding box center [323, 77] width 56 height 56
click at [350, 51] on div at bounding box center [323, 77] width 56 height 56
click at [355, 124] on button "Apply" at bounding box center [357, 124] width 18 height 9
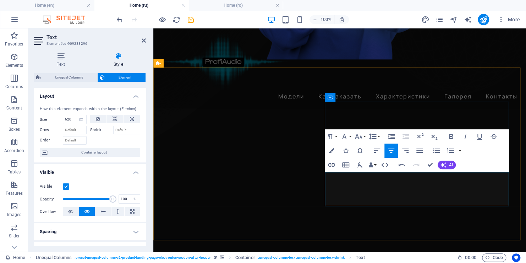
drag, startPoint x: 331, startPoint y: 181, endPoint x: 458, endPoint y: 198, distance: 128.9
click at [333, 151] on icon "button" at bounding box center [331, 150] width 5 height 5
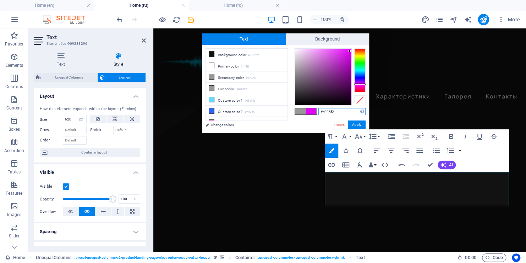
type input "#f29df9"
click at [315, 50] on div at bounding box center [323, 77] width 56 height 56
click at [359, 124] on button "Apply" at bounding box center [357, 124] width 18 height 9
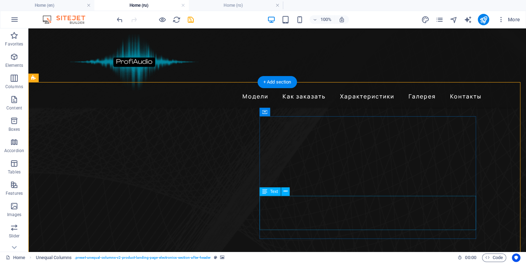
scroll to position [257, 0]
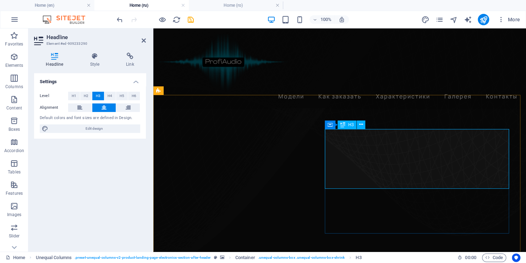
scroll to position [372, 0]
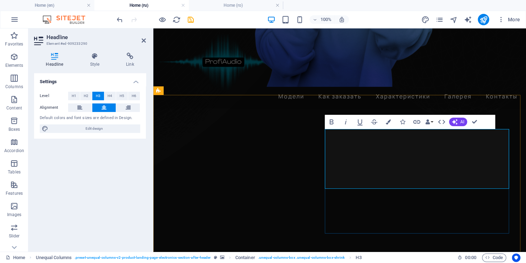
click at [386, 99] on nav "Модели Как заказать Характеристики Галерея Контакты" at bounding box center [339, 96] width 361 height 11
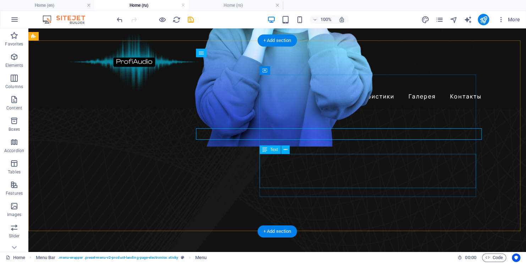
scroll to position [265, 0]
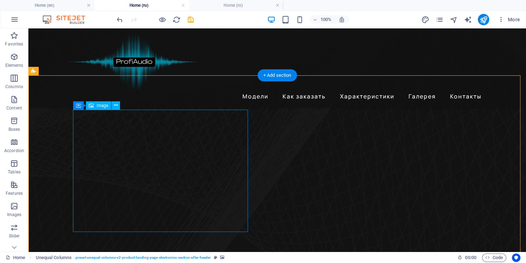
select select "px"
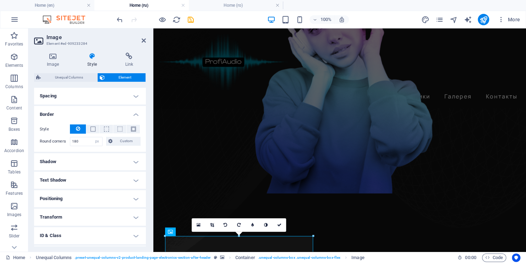
scroll to position [170, 0]
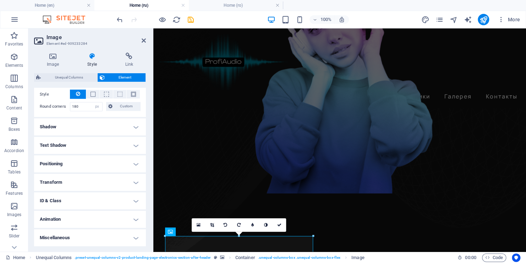
click at [129, 124] on h4 "Shadow" at bounding box center [90, 126] width 112 height 17
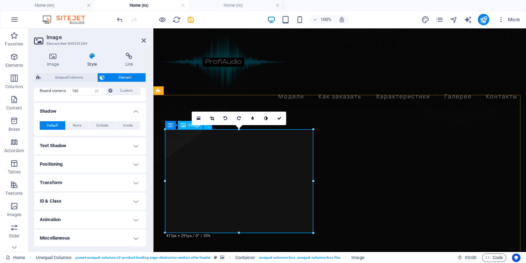
scroll to position [407, 0]
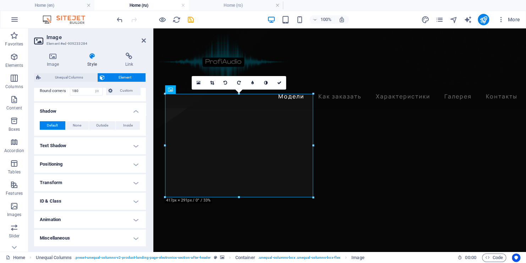
click at [132, 220] on h4 "Animation" at bounding box center [90, 219] width 112 height 17
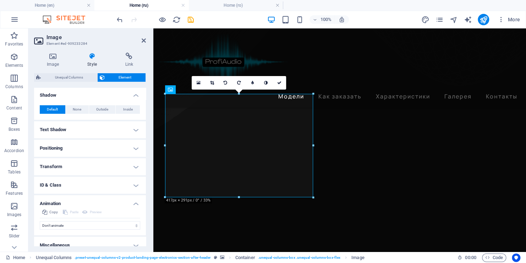
scroll to position [209, 0]
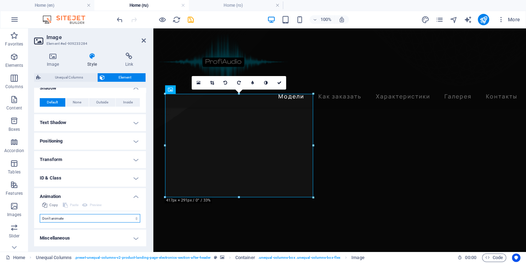
click at [107, 216] on select "Don't animate Show / Hide Slide up/down Zoom in/out Slide left to right Slide r…" at bounding box center [90, 218] width 100 height 9
select select "shrink"
click at [40, 214] on select "Don't animate Show / Hide Slide up/down Zoom in/out Slide left to right Slide r…" at bounding box center [90, 218] width 100 height 9
select select "scroll"
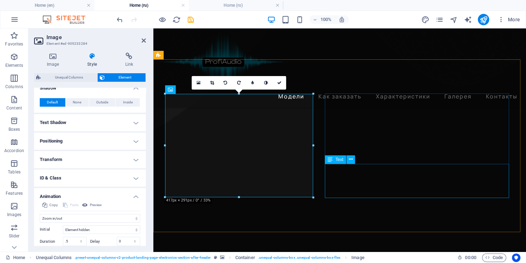
select select "px"
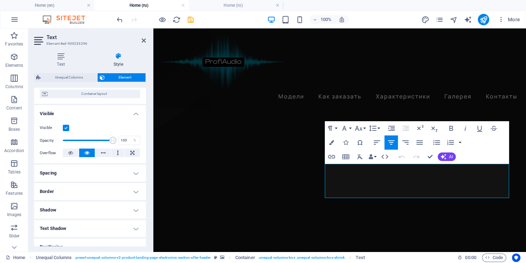
scroll to position [142, 0]
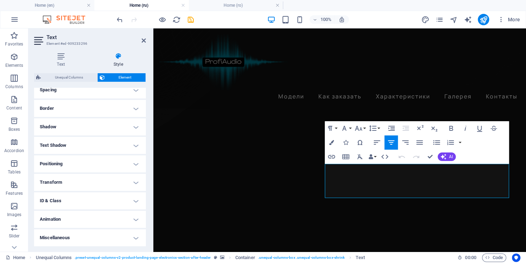
click at [107, 223] on h4 "Animation" at bounding box center [90, 219] width 112 height 17
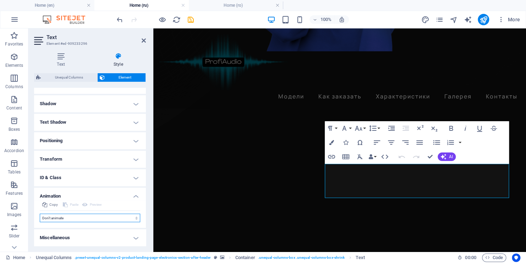
click at [104, 217] on select "Don't animate Show / Hide Slide up/down Zoom in/out Slide left to right Slide r…" at bounding box center [90, 217] width 100 height 9
click at [70, 219] on select "Don't animate Show / Hide Slide up/down Zoom in/out Slide left to right Slide r…" at bounding box center [90, 217] width 100 height 9
click at [51, 218] on select "Don't animate Show / Hide Slide up/down Zoom in/out Slide left to right Slide r…" at bounding box center [90, 217] width 100 height 9
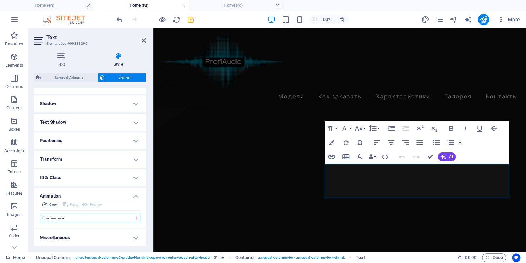
select select "pulse"
click at [40, 213] on select "Don't animate Show / Hide Slide up/down Zoom in/out Slide left to right Slide r…" at bounding box center [90, 217] width 100 height 9
select select "scroll"
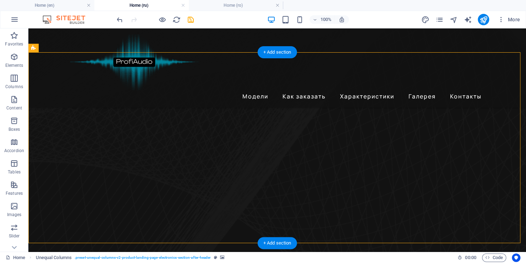
scroll to position [265, 0]
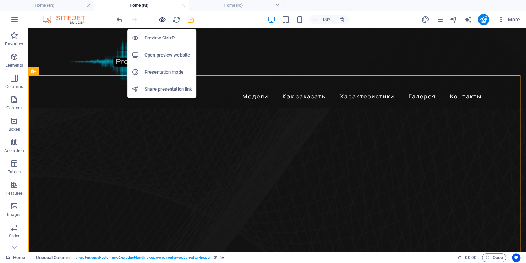
click at [164, 20] on icon "button" at bounding box center [162, 20] width 8 height 8
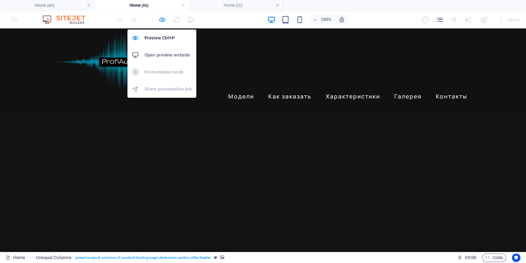
click at [164, 20] on icon "button" at bounding box center [162, 20] width 8 height 8
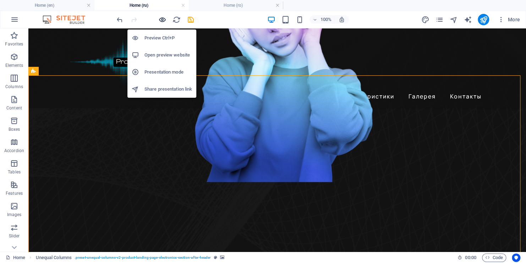
click at [164, 20] on icon "button" at bounding box center [162, 20] width 8 height 8
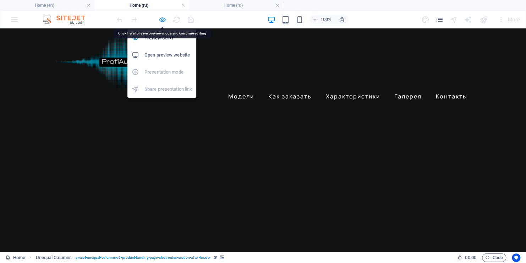
click at [163, 21] on icon "button" at bounding box center [162, 20] width 8 height 8
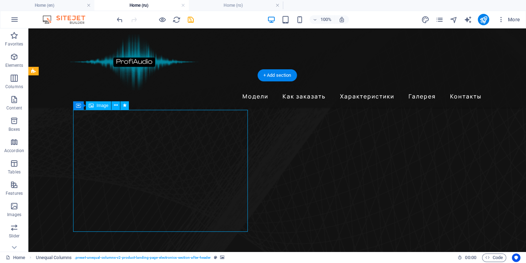
select select "px"
select select "shrink"
select select "s"
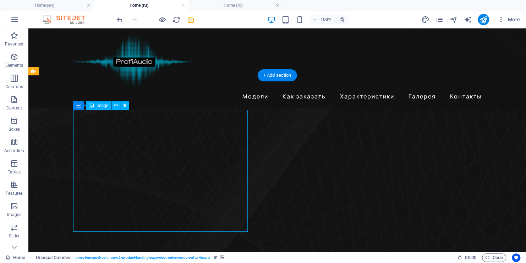
select select "scroll"
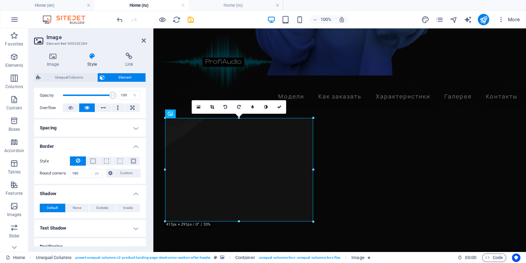
scroll to position [107, 0]
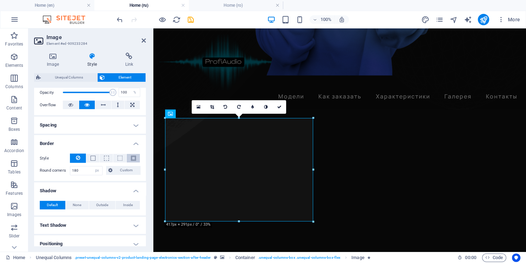
click at [131, 156] on span at bounding box center [133, 157] width 5 height 5
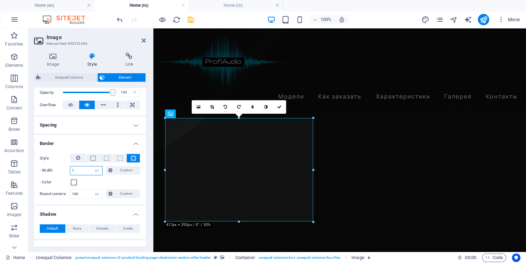
click at [89, 169] on input "1" at bounding box center [86, 170] width 32 height 9
type input "10"
click at [93, 157] on span at bounding box center [93, 157] width 5 height 5
click at [81, 169] on input "10" at bounding box center [86, 170] width 32 height 9
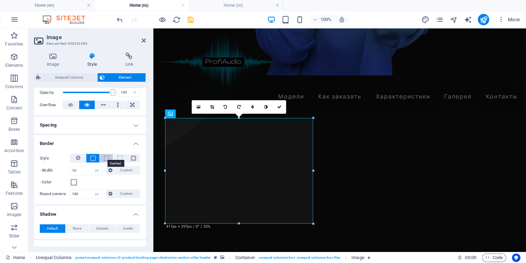
click at [107, 158] on span at bounding box center [106, 157] width 5 height 5
click at [118, 156] on span at bounding box center [120, 157] width 5 height 5
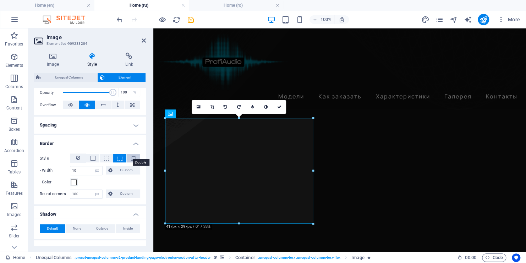
click at [134, 157] on span at bounding box center [133, 157] width 5 height 5
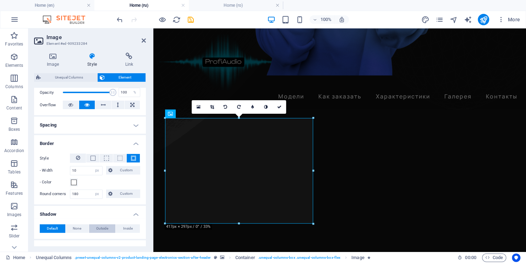
click at [97, 227] on span "Outside" at bounding box center [102, 228] width 12 height 9
type input "2"
type input "4"
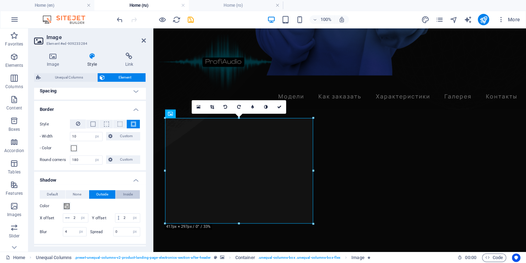
scroll to position [178, 0]
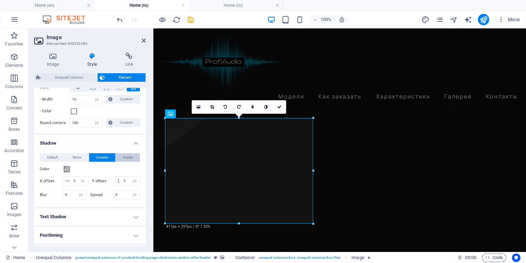
click at [127, 155] on span "Inside" at bounding box center [128, 157] width 10 height 9
click at [105, 157] on span "Outside" at bounding box center [102, 157] width 12 height 9
click at [126, 157] on span "Inside" at bounding box center [128, 157] width 10 height 9
click at [99, 155] on span "Outside" at bounding box center [102, 157] width 12 height 9
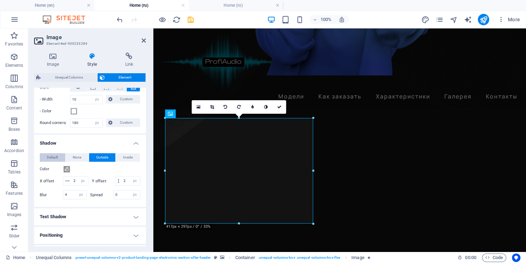
click at [45, 158] on button "Default" at bounding box center [53, 157] width 26 height 9
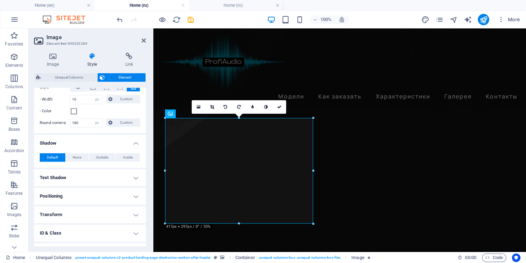
click at [134, 195] on h4 "Positioning" at bounding box center [90, 195] width 112 height 17
click at [134, 195] on h4 "Positioning" at bounding box center [90, 193] width 112 height 13
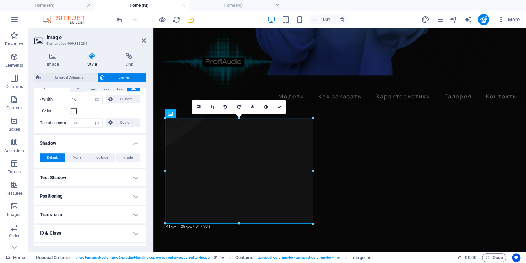
click at [62, 179] on h4 "Text Shadow" at bounding box center [90, 177] width 112 height 17
click at [131, 176] on h4 "Text Shadow" at bounding box center [90, 175] width 112 height 13
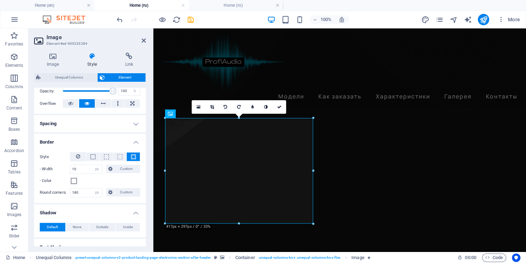
scroll to position [105, 0]
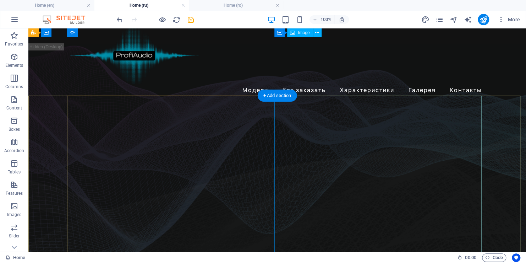
scroll to position [0, 0]
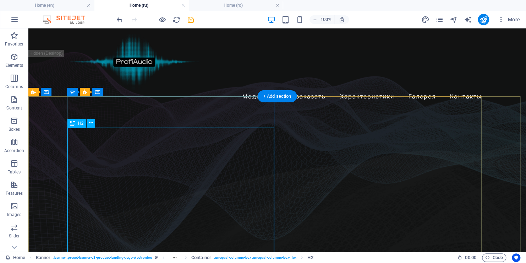
scroll to position [71, 0]
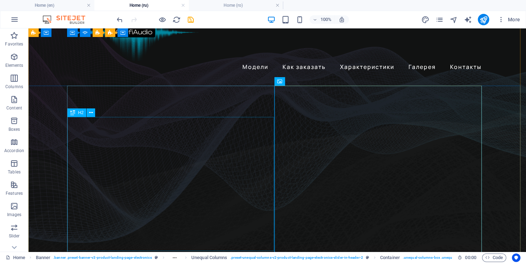
scroll to position [0, 0]
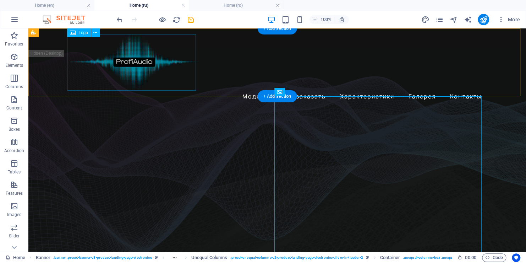
click at [134, 60] on div at bounding box center [277, 62] width 415 height 56
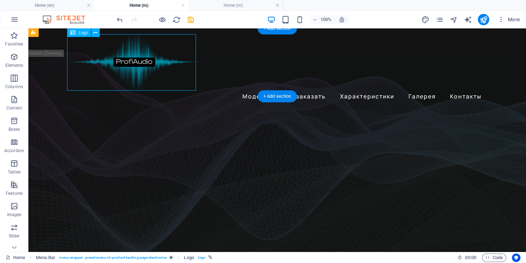
click at [134, 60] on div at bounding box center [277, 62] width 415 height 56
select select "px"
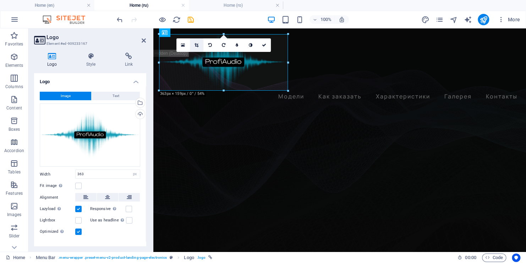
click at [197, 46] on icon at bounding box center [197, 45] width 4 height 4
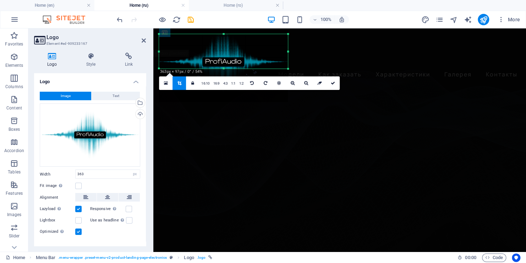
drag, startPoint x: 223, startPoint y: 86, endPoint x: 222, endPoint y: 69, distance: 17.4
click at [222, 69] on div at bounding box center [223, 68] width 129 height 2
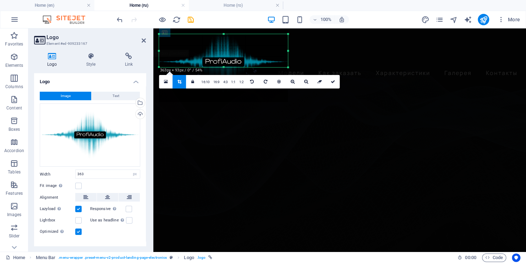
click at [223, 67] on div at bounding box center [223, 67] width 129 height 2
click at [332, 80] on icon at bounding box center [333, 82] width 4 height 4
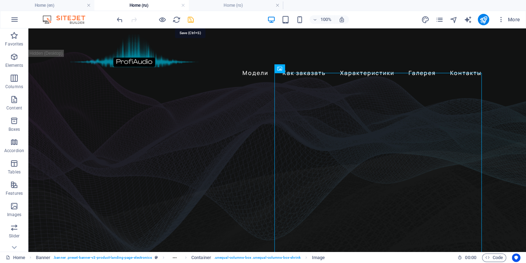
click at [188, 20] on icon "save" at bounding box center [191, 20] width 8 height 8
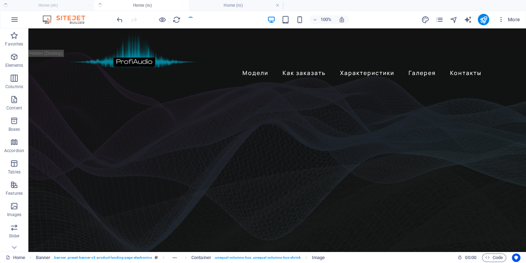
checkbox input "false"
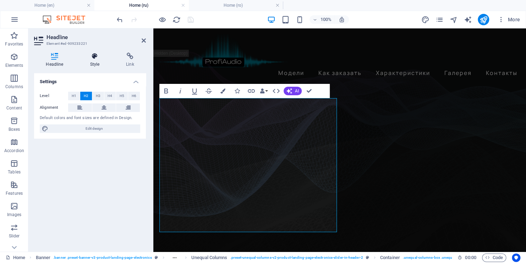
click at [92, 60] on h4 "Style" at bounding box center [96, 60] width 36 height 15
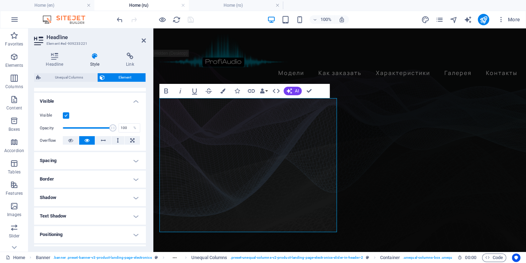
scroll to position [107, 0]
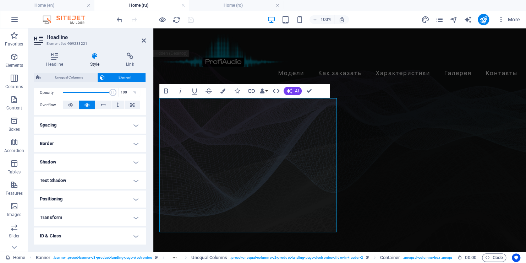
click at [134, 197] on h4 "Positioning" at bounding box center [90, 198] width 112 height 17
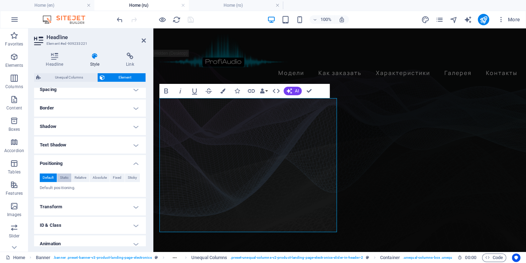
click at [63, 176] on span "Static" at bounding box center [64, 177] width 9 height 9
click at [81, 178] on span "Relative" at bounding box center [81, 177] width 12 height 9
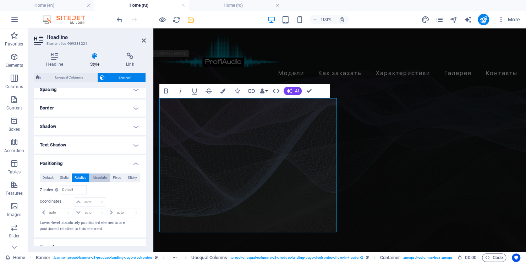
click at [98, 178] on span "Absolute" at bounding box center [100, 177] width 14 height 9
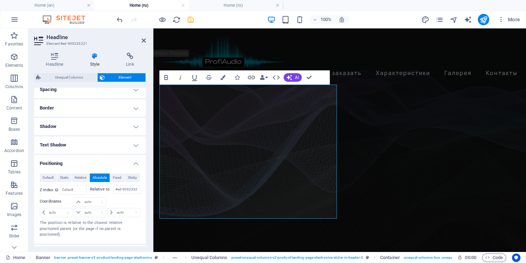
click at [145, 37] on h2 "Headline" at bounding box center [96, 37] width 99 height 6
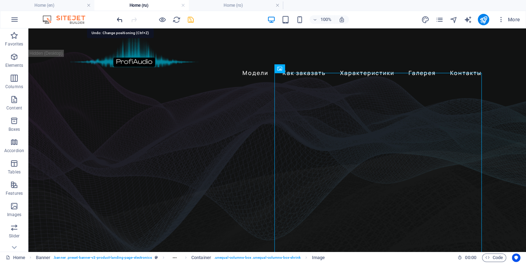
click at [118, 21] on icon "undo" at bounding box center [120, 20] width 8 height 8
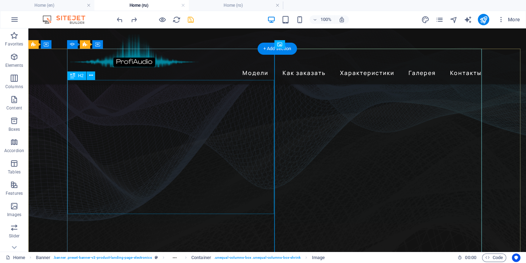
scroll to position [107, 0]
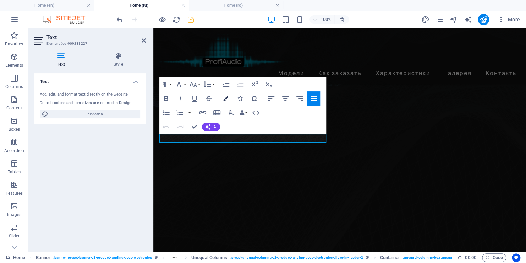
click at [225, 97] on icon "button" at bounding box center [225, 98] width 5 height 5
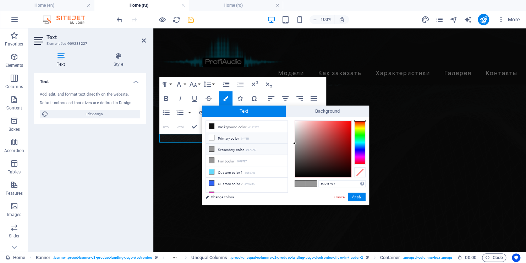
click at [211, 138] on icon at bounding box center [211, 137] width 5 height 5
click at [359, 156] on div at bounding box center [359, 142] width 11 height 44
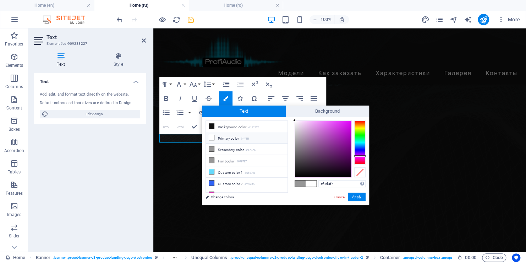
click at [303, 122] on div at bounding box center [323, 149] width 56 height 56
type input "#f8e5fa"
click at [299, 121] on div at bounding box center [323, 149] width 56 height 56
click at [360, 197] on button "Apply" at bounding box center [357, 196] width 18 height 9
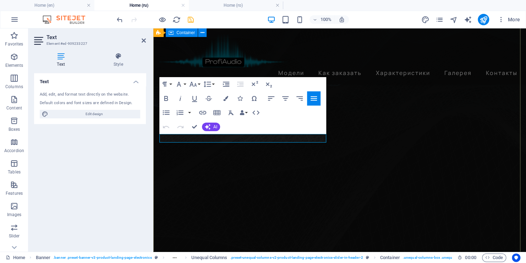
drag, startPoint x: 264, startPoint y: 138, endPoint x: 158, endPoint y: 131, distance: 106.4
click at [223, 98] on icon "button" at bounding box center [225, 98] width 5 height 5
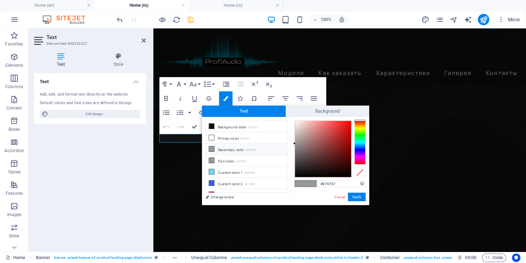
click at [363, 157] on div at bounding box center [359, 142] width 11 height 44
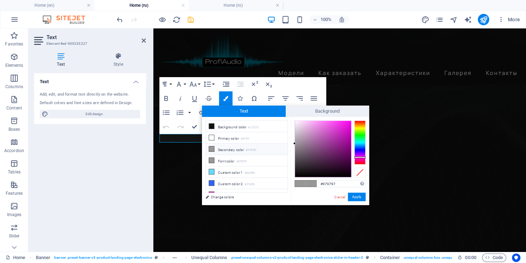
type input "#f9daf7"
click at [301, 122] on div at bounding box center [323, 149] width 56 height 56
click at [357, 199] on button "Apply" at bounding box center [357, 196] width 18 height 9
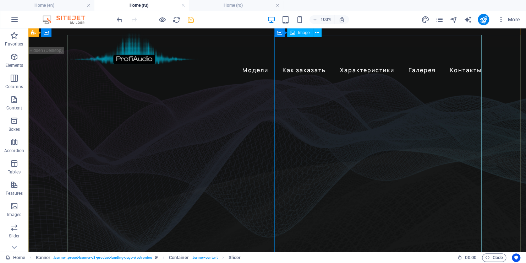
scroll to position [0, 0]
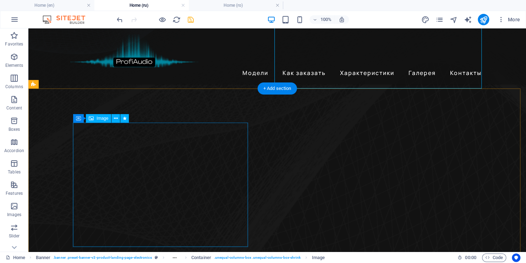
scroll to position [249, 0]
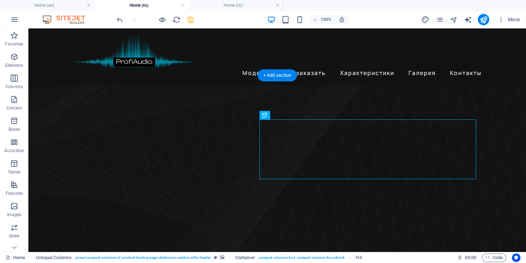
scroll to position [0, 0]
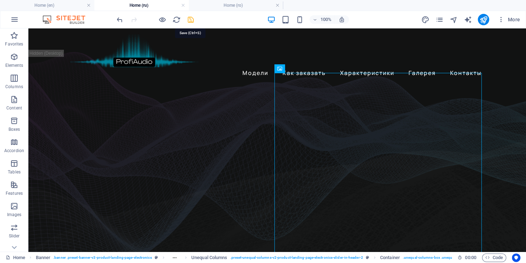
click at [189, 21] on icon "save" at bounding box center [191, 20] width 8 height 8
checkbox input "false"
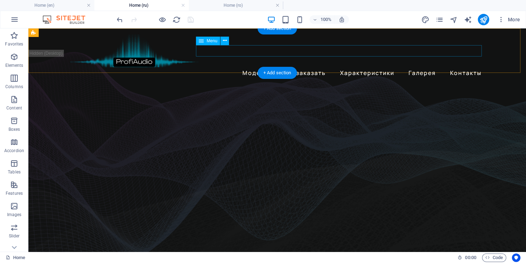
click at [416, 67] on nav "Модели Как заказать Характеристики Галерея Контакты" at bounding box center [277, 72] width 415 height 11
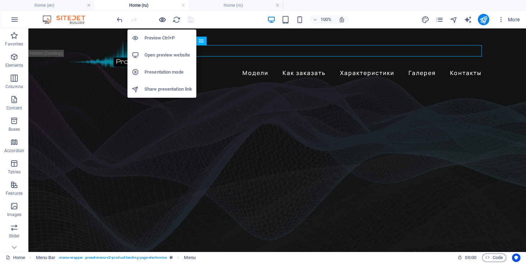
click at [162, 21] on icon "button" at bounding box center [162, 20] width 8 height 8
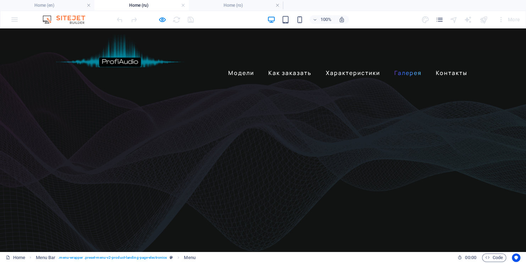
click at [403, 67] on link "Галерея" at bounding box center [408, 72] width 33 height 11
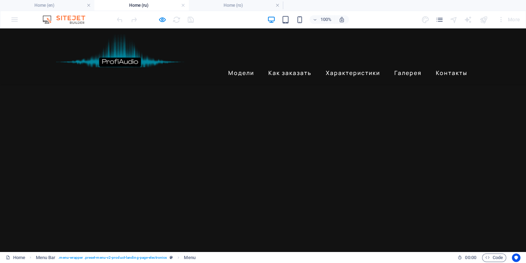
scroll to position [1167, 0]
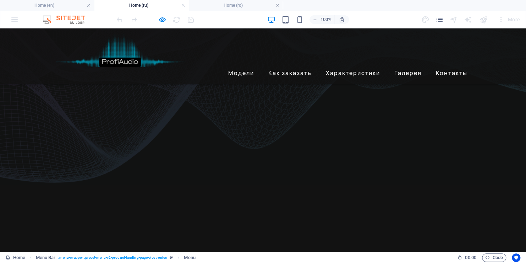
scroll to position [0, 0]
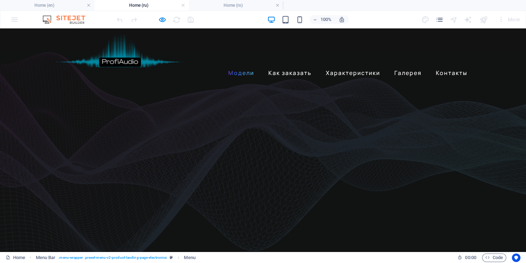
click at [230, 67] on link "Модели" at bounding box center [241, 72] width 32 height 11
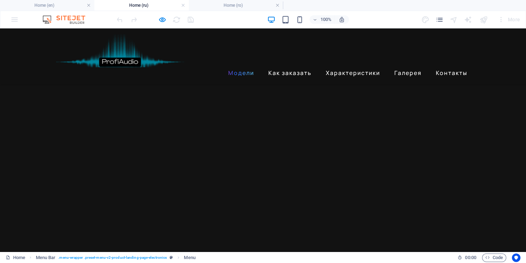
scroll to position [244, 0]
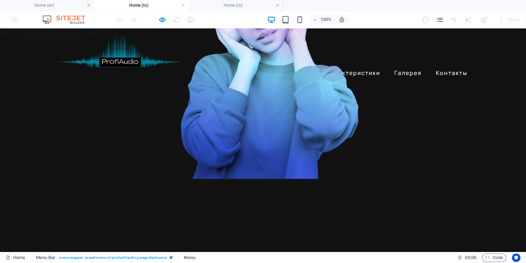
drag, startPoint x: 298, startPoint y: 125, endPoint x: 424, endPoint y: 162, distance: 131.3
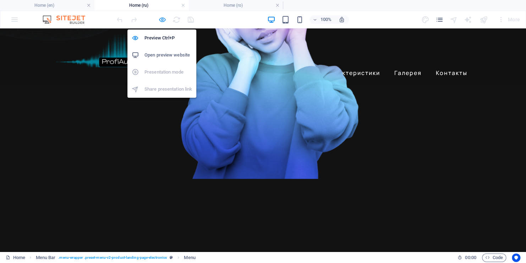
click at [161, 18] on icon "button" at bounding box center [162, 20] width 8 height 8
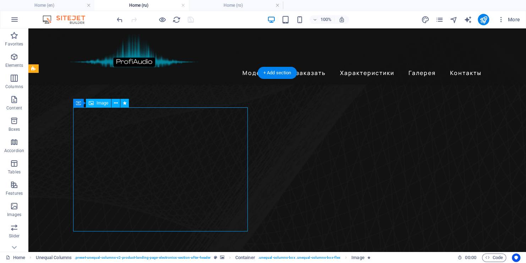
select select "px"
select select "shrink"
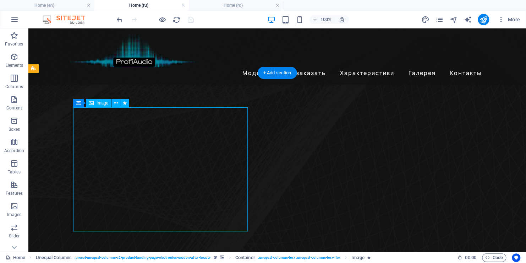
select select "s"
select select "scroll"
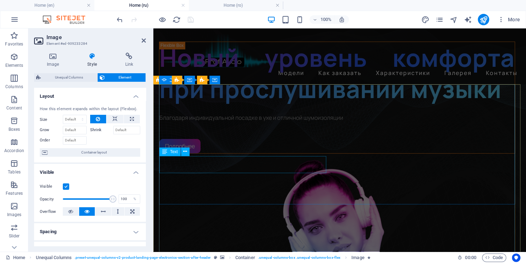
scroll to position [0, 0]
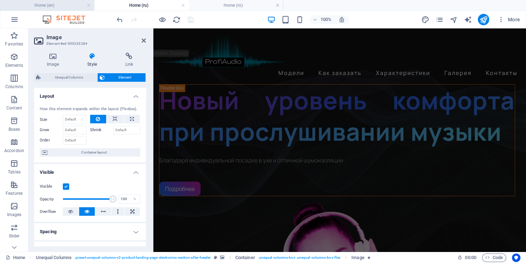
click at [65, 7] on h4 "Home (en)" at bounding box center [47, 5] width 94 height 8
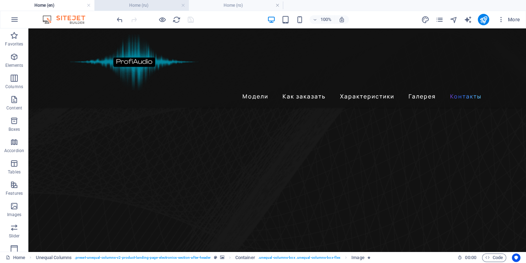
click at [126, 6] on h4 "Home (ru)" at bounding box center [141, 5] width 94 height 8
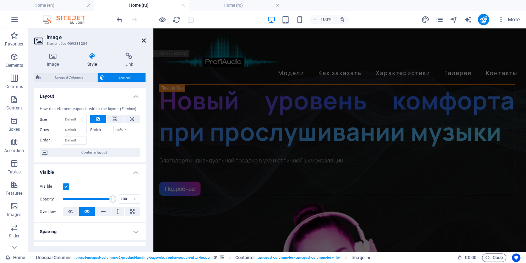
click at [142, 41] on icon at bounding box center [144, 41] width 4 height 6
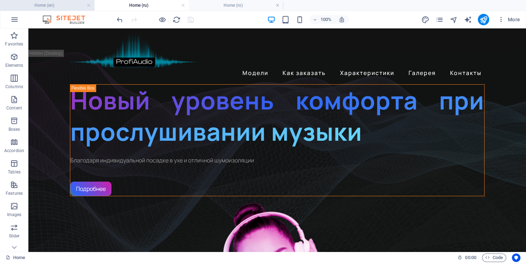
click at [59, 5] on h4 "Home (en)" at bounding box center [47, 5] width 94 height 8
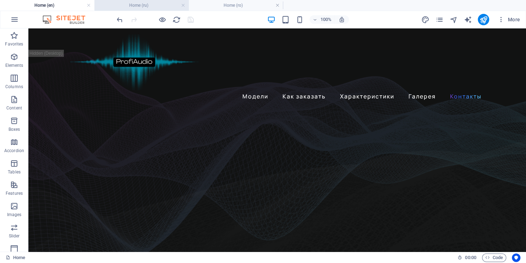
click at [138, 1] on h4 "Home (ru)" at bounding box center [141, 5] width 94 height 8
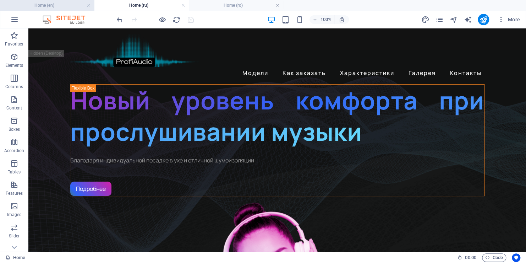
click at [60, 7] on h4 "Home (en)" at bounding box center [47, 5] width 94 height 8
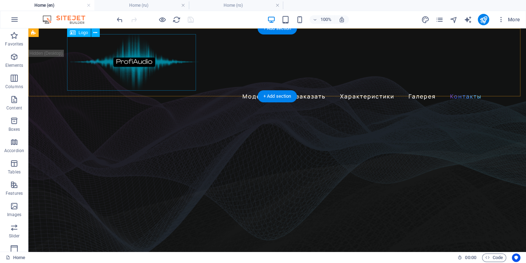
click at [136, 66] on div at bounding box center [277, 62] width 415 height 56
select select "px"
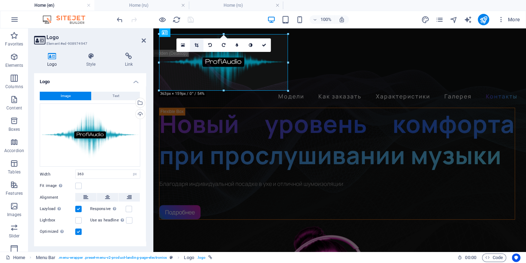
click at [198, 44] on icon at bounding box center [197, 45] width 4 height 4
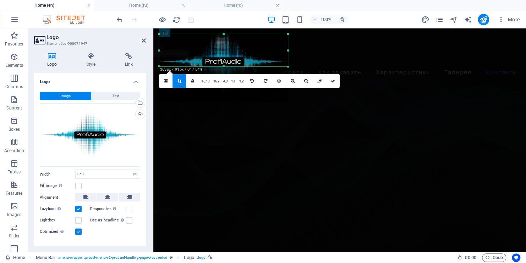
drag, startPoint x: 223, startPoint y: 89, endPoint x: 223, endPoint y: 65, distance: 24.1
click at [223, 65] on div at bounding box center [223, 66] width 129 height 2
click at [334, 79] on icon at bounding box center [333, 81] width 4 height 4
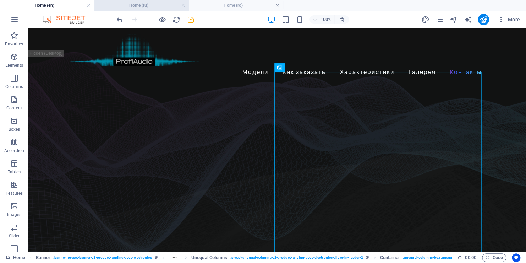
click at [132, 2] on h4 "Home (ru)" at bounding box center [141, 5] width 94 height 8
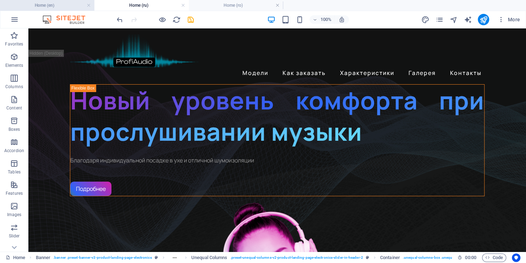
click at [65, 6] on h4 "Home (en)" at bounding box center [47, 5] width 94 height 8
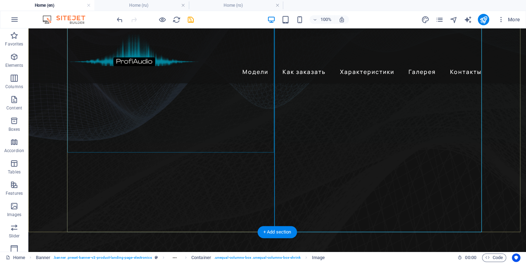
scroll to position [142, 0]
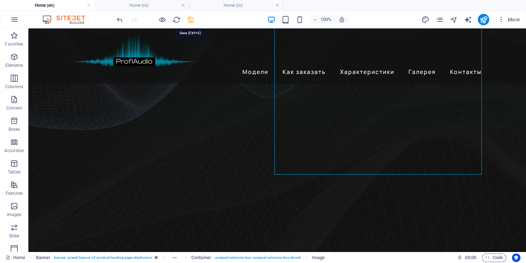
click at [191, 21] on icon "save" at bounding box center [191, 20] width 8 height 8
checkbox input "false"
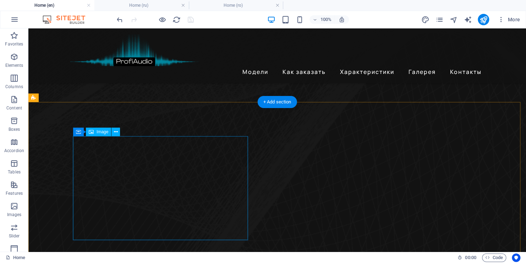
scroll to position [249, 0]
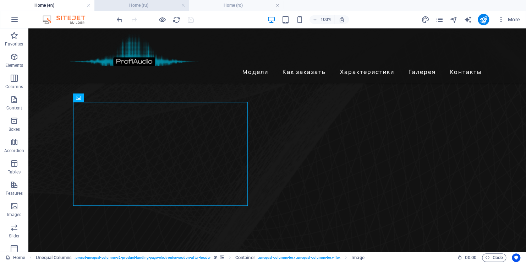
click at [140, 4] on h4 "Home (ru)" at bounding box center [141, 5] width 94 height 8
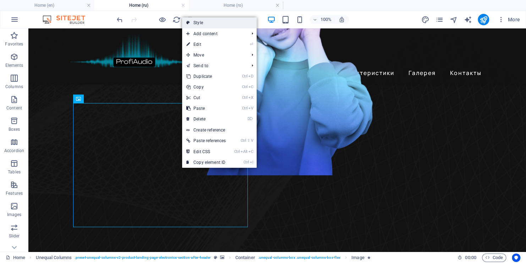
click at [199, 23] on link "Style" at bounding box center [219, 22] width 75 height 11
select select "%"
select select "rem"
select select "preset-unequal-columns-v2-product-landing-page-electronics-section-after-header"
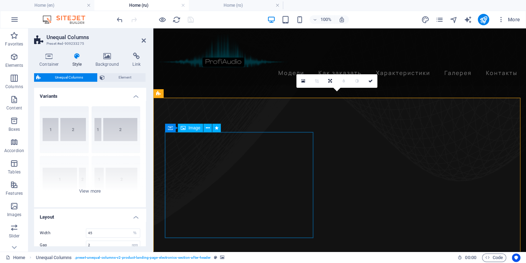
scroll to position [355, 0]
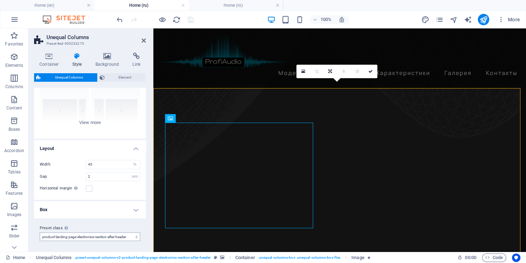
scroll to position [0, 0]
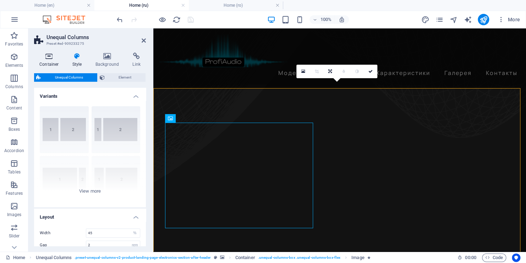
click at [43, 65] on h4 "Container" at bounding box center [50, 60] width 33 height 15
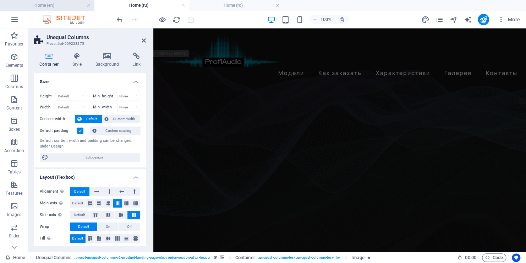
click at [48, 1] on li "Home (en)" at bounding box center [47, 5] width 94 height 11
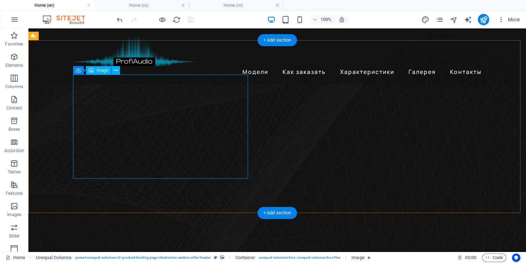
select select "px"
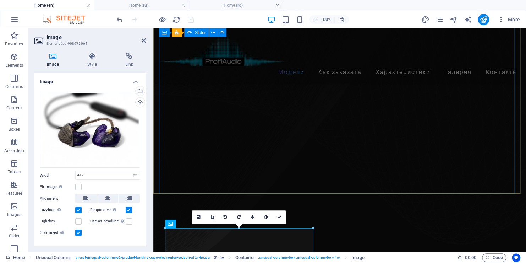
scroll to position [355, 0]
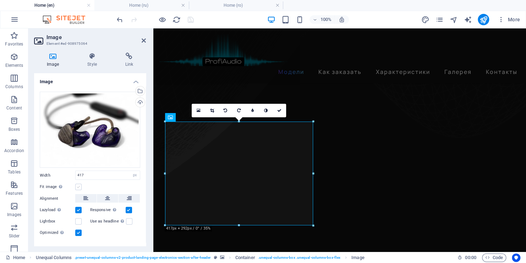
click at [78, 186] on label at bounding box center [78, 187] width 6 height 6
click at [0, 0] on input "Fit image Automatically fit image to a fixed width and height" at bounding box center [0, 0] width 0 height 0
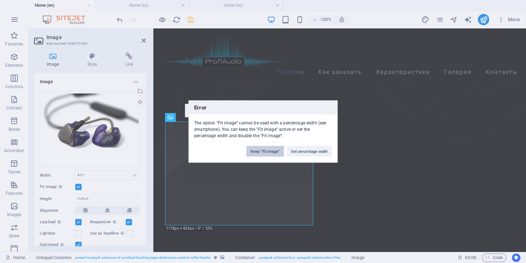
click at [266, 152] on button "Keep "Fit image"" at bounding box center [265, 151] width 38 height 11
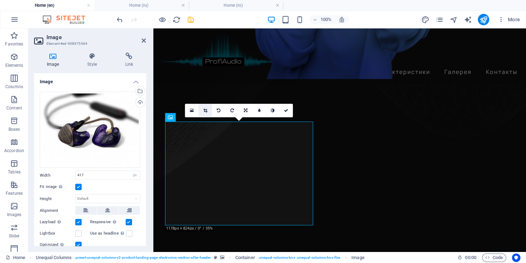
click at [203, 110] on link at bounding box center [204, 110] width 13 height 13
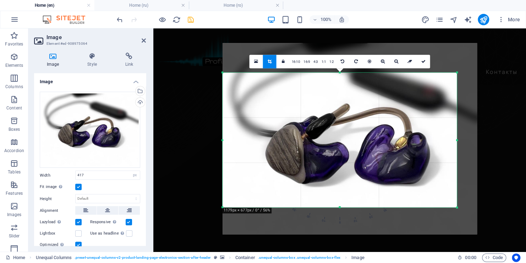
drag, startPoint x: 340, startPoint y: 59, endPoint x: 347, endPoint y: 88, distance: 30.3
click at [347, 88] on div "180 170 160 150 140 130 120 110 100 90 80 70 60 50 40 30 20 10 0 -10 -20 -30 -4…" at bounding box center [340, 139] width 234 height 135
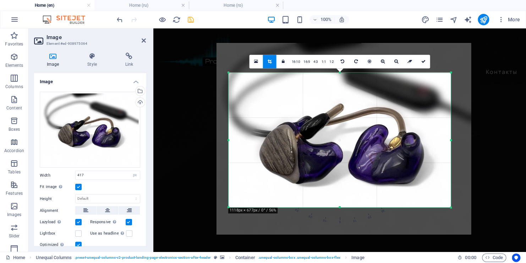
drag, startPoint x: 223, startPoint y: 141, endPoint x: 235, endPoint y: 141, distance: 12.1
click at [235, 141] on div "180 170 160 150 140 130 120 110 100 90 80 70 60 50 40 30 20 10 0 -10 -20 -30 -4…" at bounding box center [340, 139] width 222 height 135
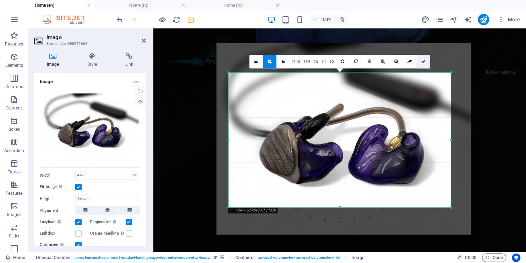
click at [422, 61] on icon at bounding box center [423, 61] width 4 height 4
type input "626"
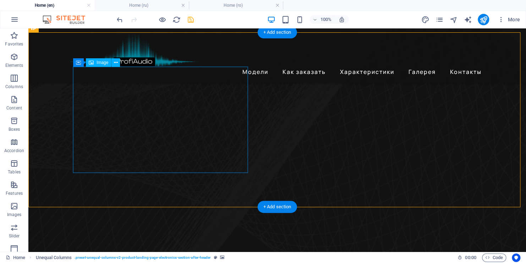
scroll to position [284, 0]
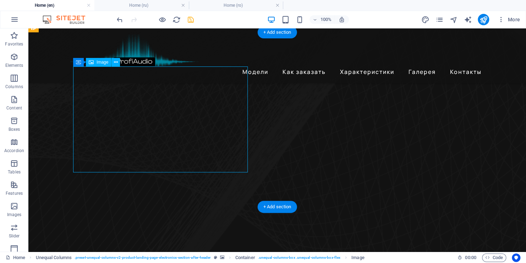
select select "px"
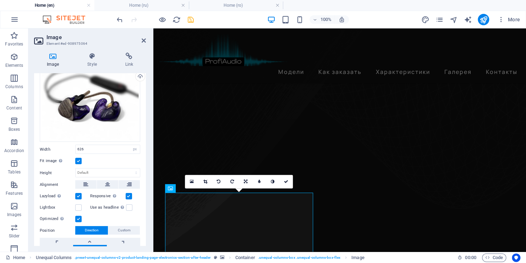
scroll to position [60, 0]
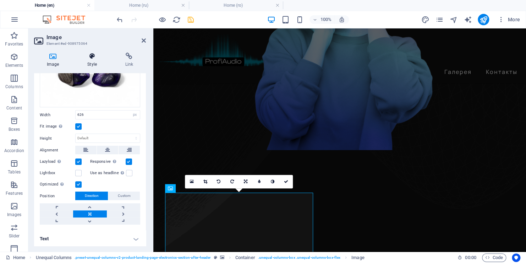
click at [93, 59] on icon at bounding box center [92, 56] width 35 height 7
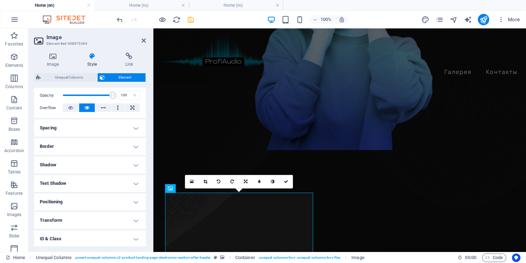
scroll to position [107, 0]
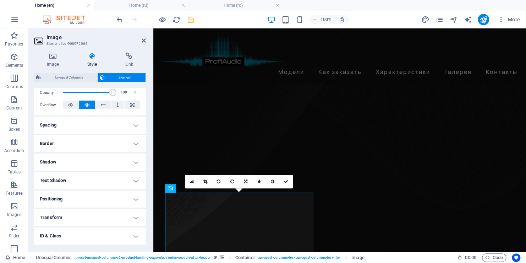
click at [81, 145] on h4 "Border" at bounding box center [90, 143] width 112 height 17
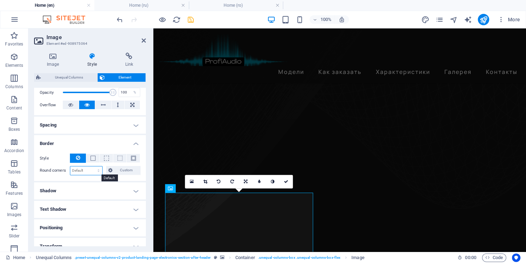
click at [81, 168] on select "Default px rem % vh vw Custom" at bounding box center [86, 170] width 32 height 9
select select "px"
click at [92, 166] on select "Default px rem % vh vw Custom" at bounding box center [86, 170] width 32 height 9
type input "180"
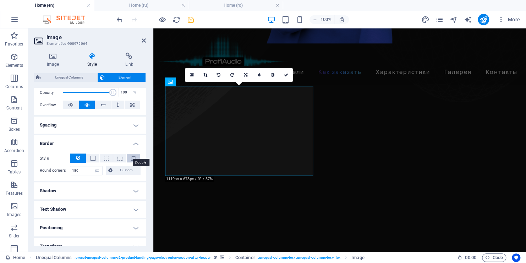
click at [132, 159] on span at bounding box center [133, 157] width 5 height 5
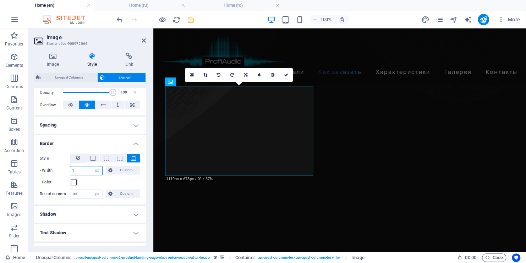
click at [81, 169] on input "1" at bounding box center [86, 170] width 32 height 9
type input "10"
click at [288, 73] on icon at bounding box center [286, 75] width 4 height 4
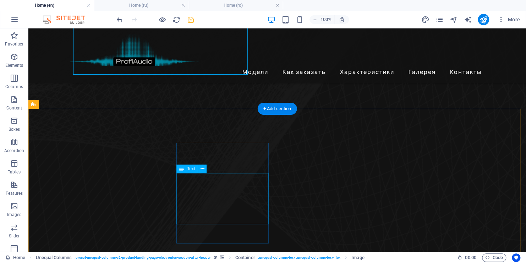
scroll to position [249, 0]
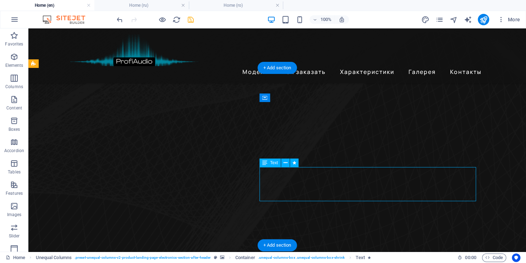
select select "px"
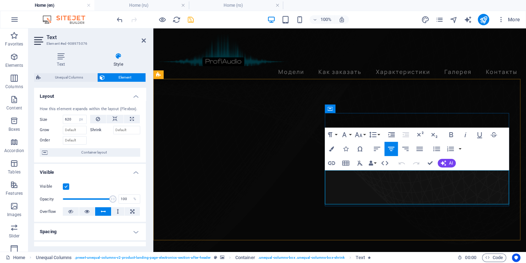
scroll to position [363, 0]
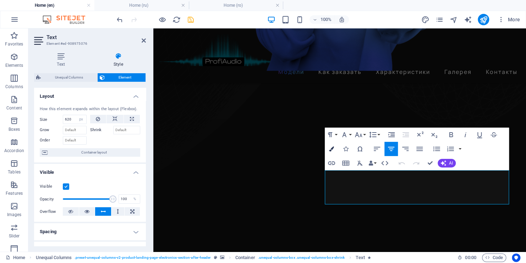
click at [333, 148] on icon "button" at bounding box center [331, 148] width 5 height 5
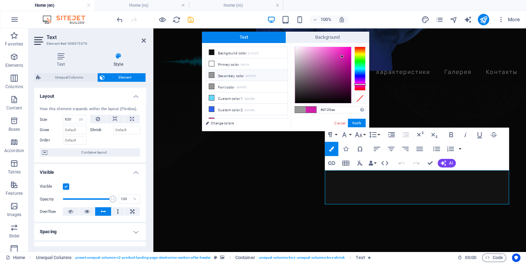
type input "#fad5f2"
click at [303, 48] on div at bounding box center [323, 75] width 56 height 56
click at [357, 122] on button "Apply" at bounding box center [357, 123] width 18 height 9
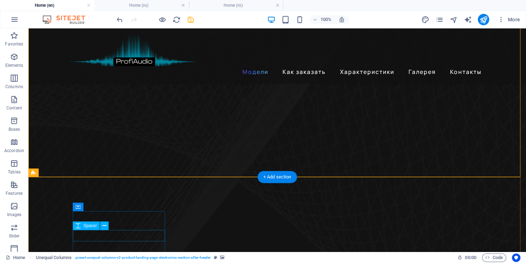
scroll to position [257, 0]
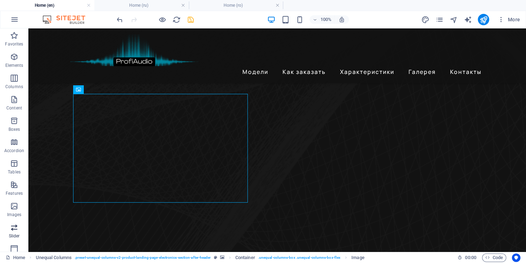
click at [12, 231] on icon "button" at bounding box center [14, 227] width 9 height 9
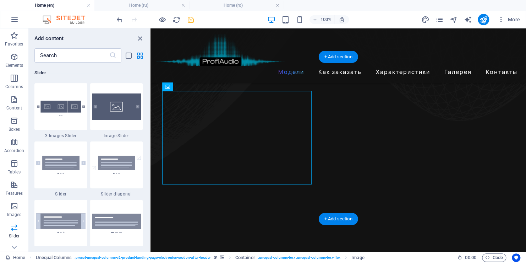
scroll to position [363, 0]
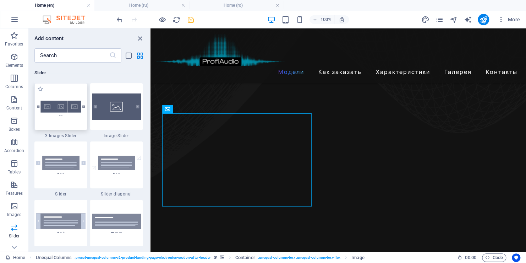
click at [59, 110] on img at bounding box center [60, 106] width 49 height 33
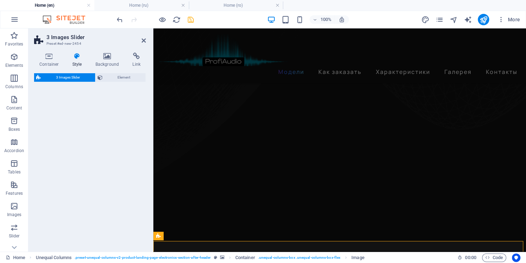
select select "rem"
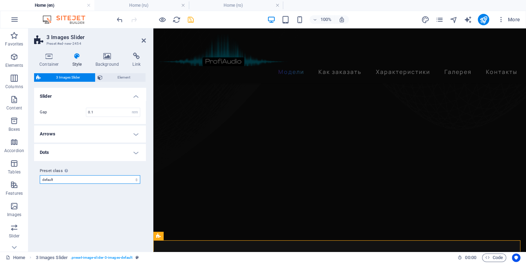
click at [115, 179] on select "default Add preset class" at bounding box center [90, 179] width 100 height 9
click at [144, 40] on icon at bounding box center [144, 41] width 4 height 6
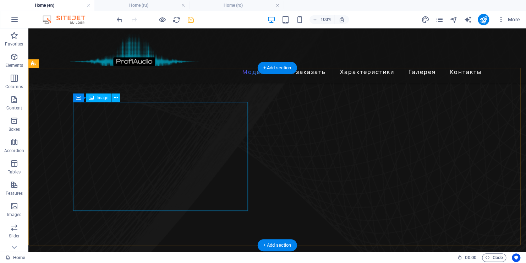
scroll to position [462, 0]
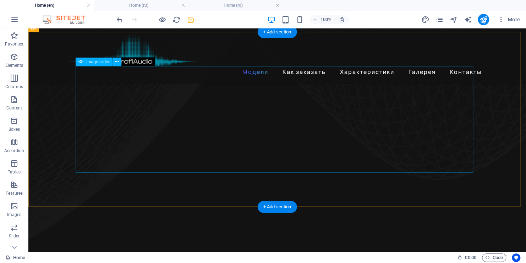
select select "px"
select select "ms"
select select "s"
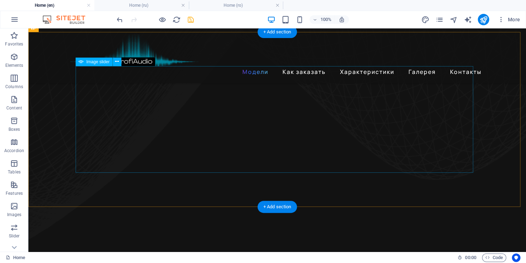
select select "progressive"
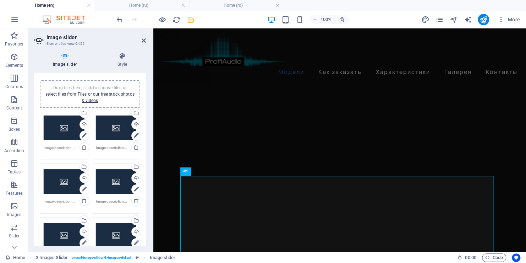
scroll to position [0, 0]
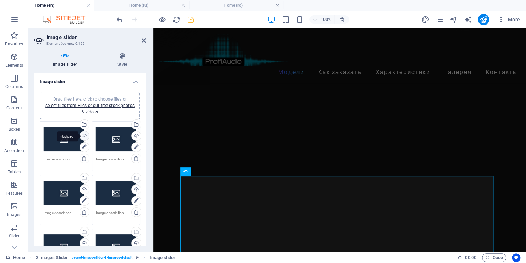
click at [83, 136] on div "Upload" at bounding box center [83, 136] width 11 height 11
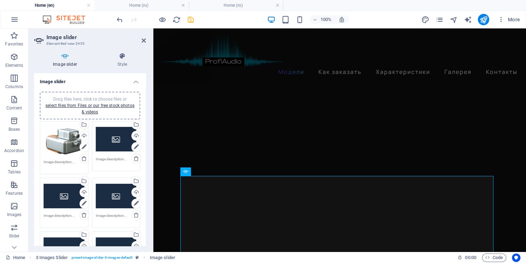
scroll to position [497, 0]
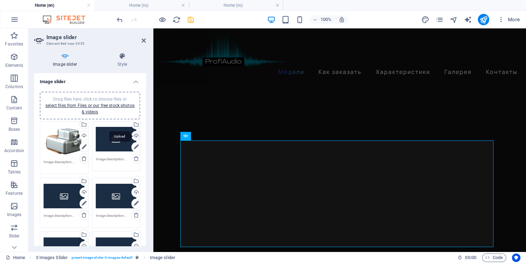
click at [134, 135] on div "Upload" at bounding box center [135, 136] width 11 height 11
click at [135, 136] on div "Upload" at bounding box center [135, 136] width 11 height 11
click at [83, 191] on div "Upload" at bounding box center [83, 192] width 11 height 11
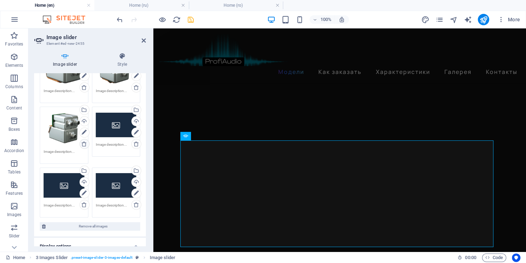
scroll to position [0, 0]
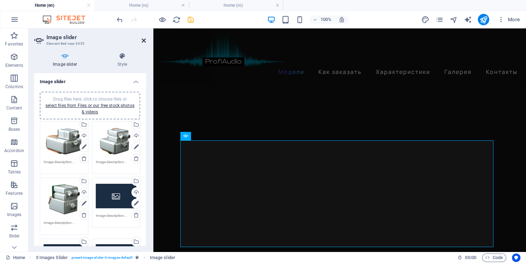
click at [142, 39] on icon at bounding box center [144, 41] width 4 height 6
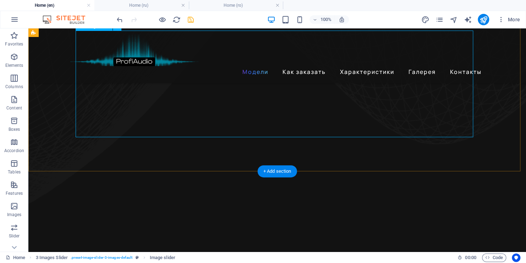
select select "px"
select select "ms"
select select "s"
select select "progressive"
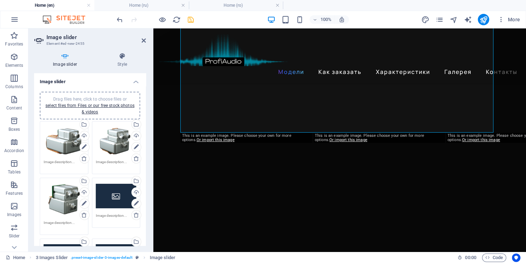
click at [66, 86] on div "Drag files here, click to choose files or select files from Files or our free s…" at bounding box center [90, 196] width 112 height 221
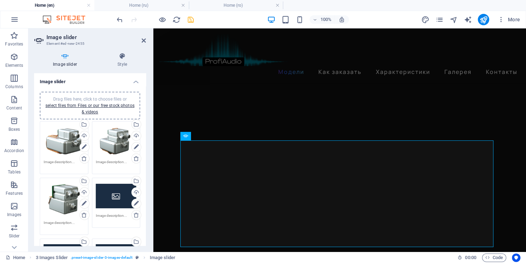
click at [59, 136] on div "Drag files here, click to choose files or select files from Files or our free s…" at bounding box center [64, 141] width 41 height 32
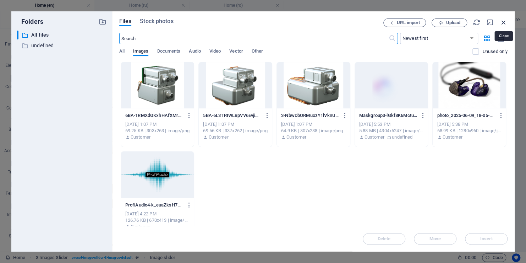
click at [503, 22] on icon "button" at bounding box center [504, 22] width 8 height 8
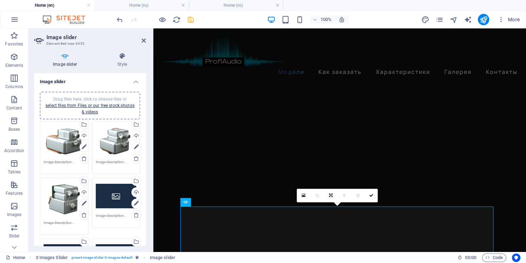
scroll to position [533, 0]
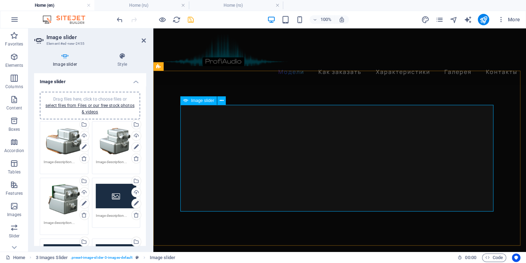
click at [59, 141] on div "Drag files here, click to choose files or select files from Files or our free s…" at bounding box center [64, 141] width 41 height 32
click at [59, 141] on body "Individual Home (en) Home (ru) Home (ro) Favorites Elements Columns Content Box…" at bounding box center [263, 131] width 526 height 263
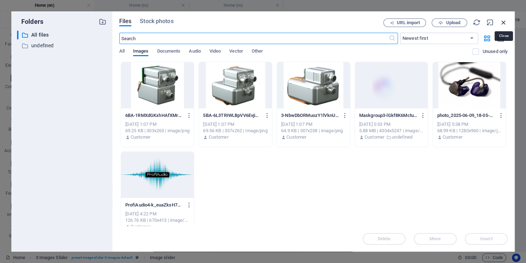
click at [504, 23] on icon "button" at bounding box center [504, 22] width 8 height 8
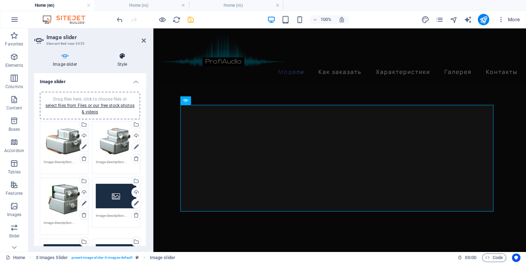
click at [127, 61] on h4 "Style" at bounding box center [122, 60] width 47 height 15
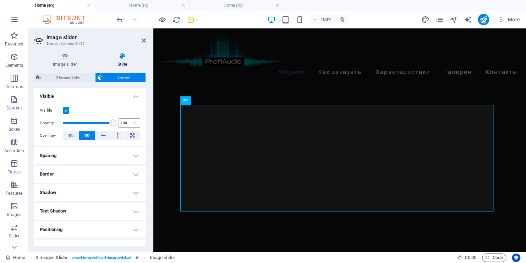
scroll to position [0, 0]
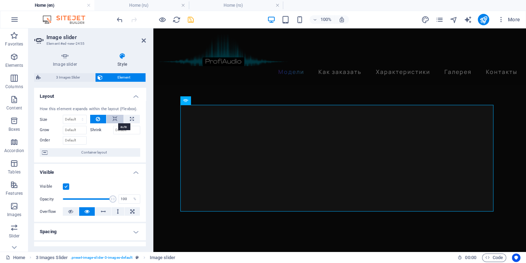
click at [114, 119] on icon at bounding box center [115, 119] width 5 height 9
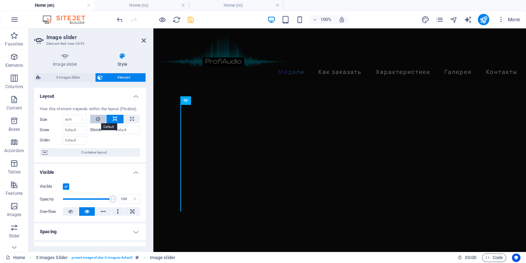
click at [100, 118] on button at bounding box center [98, 119] width 16 height 9
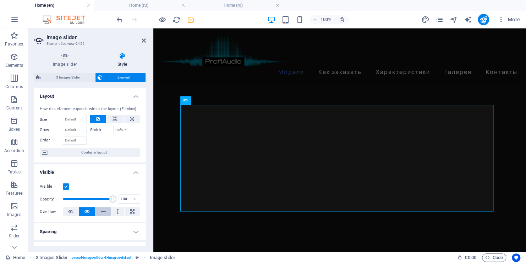
click at [103, 210] on icon at bounding box center [103, 211] width 5 height 9
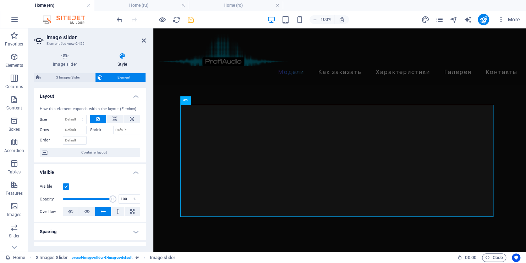
click at [103, 210] on icon at bounding box center [103, 211] width 5 height 9
click at [87, 212] on icon at bounding box center [86, 211] width 5 height 9
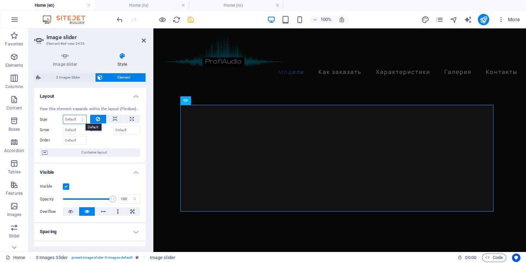
click at [73, 119] on select "Default auto px % 1/1 1/2 1/3 1/4 1/5 1/6 1/7 1/8 1/9 1/10" at bounding box center [74, 119] width 23 height 9
click at [63, 115] on select "Default auto px % 1/1 1/2 1/3 1/4 1/5 1/6 1/7 1/8 1/9 1/10" at bounding box center [74, 119] width 23 height 9
select select "DISABLED_OPTION_VALUE"
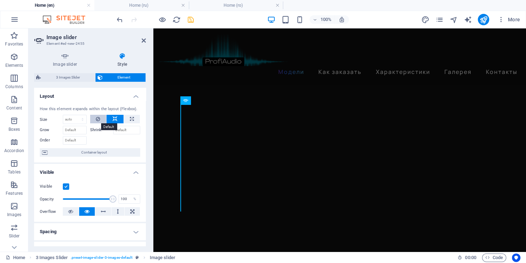
click at [98, 118] on icon at bounding box center [98, 119] width 4 height 9
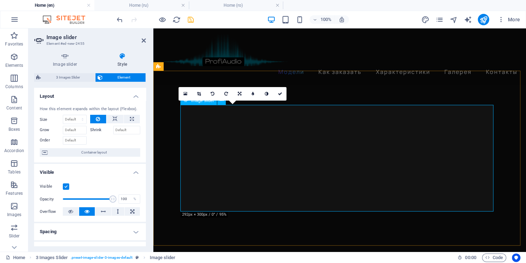
click at [198, 94] on icon at bounding box center [199, 94] width 4 height 4
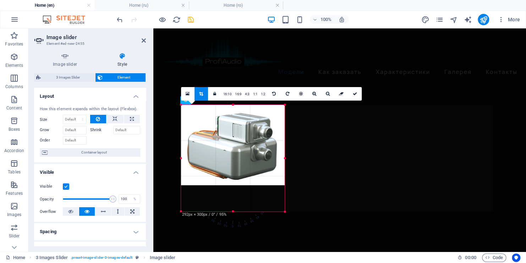
click at [180, 159] on div at bounding box center [181, 158] width 2 height 107
click at [353, 93] on icon at bounding box center [355, 94] width 4 height 4
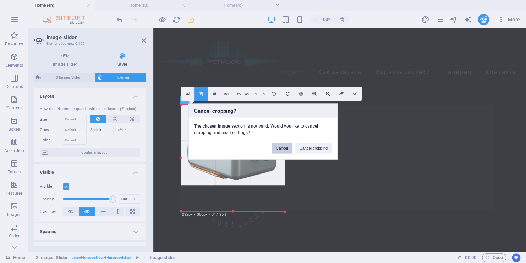
click at [282, 148] on button "Cancel" at bounding box center [282, 148] width 21 height 11
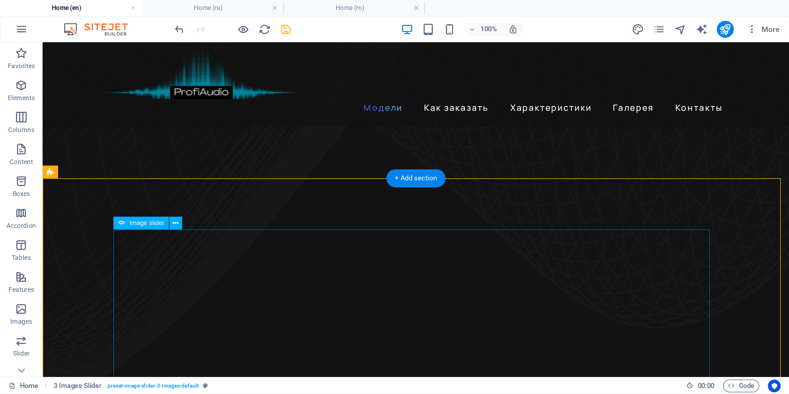
scroll to position [426, 0]
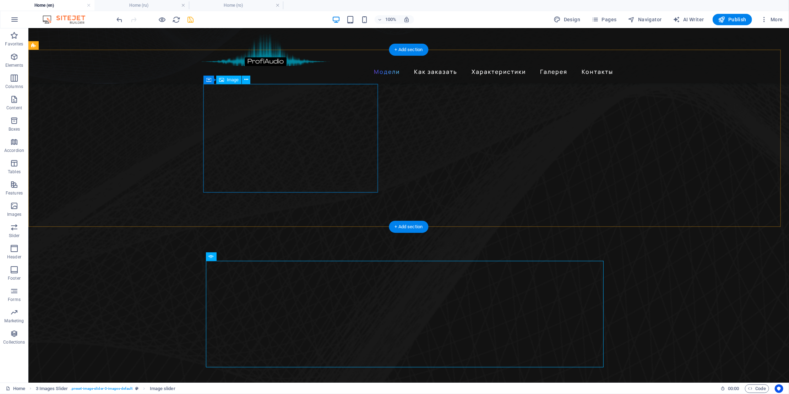
scroll to position [319, 0]
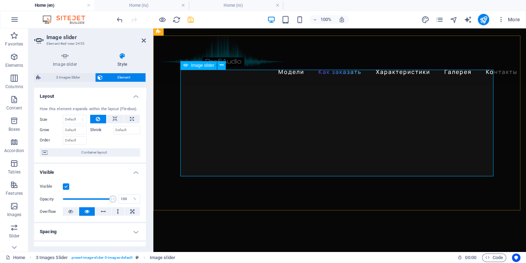
scroll to position [589, 0]
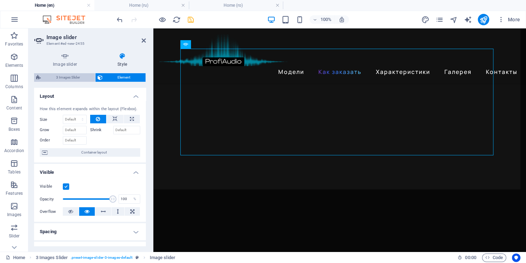
click at [62, 76] on span "3 Images Slider" at bounding box center [68, 77] width 50 height 9
select select "rem"
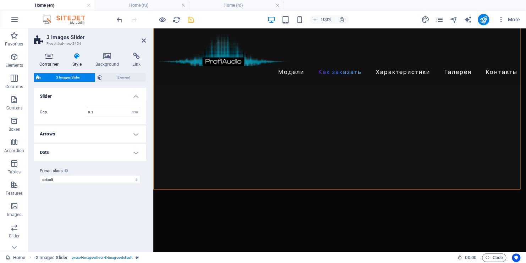
click at [52, 63] on h4 "Container" at bounding box center [50, 60] width 33 height 15
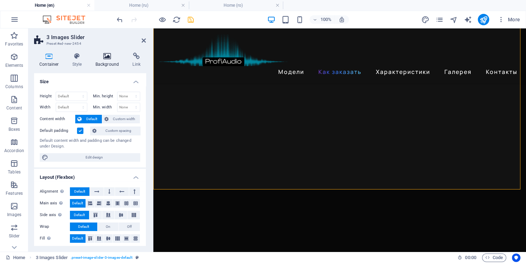
click at [103, 60] on h4 "Background" at bounding box center [108, 60] width 37 height 15
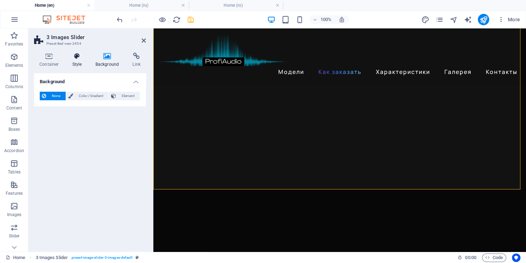
click at [77, 61] on h4 "Style" at bounding box center [78, 60] width 23 height 15
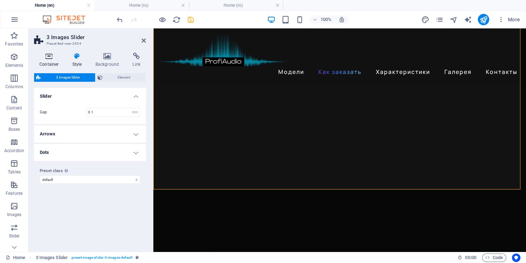
click at [51, 61] on h4 "Container" at bounding box center [50, 60] width 33 height 15
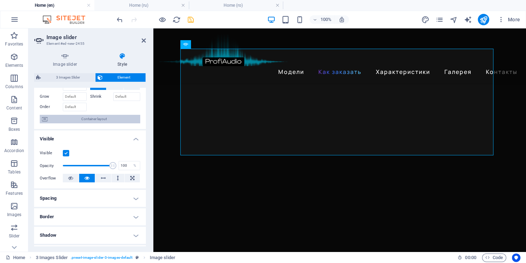
scroll to position [0, 0]
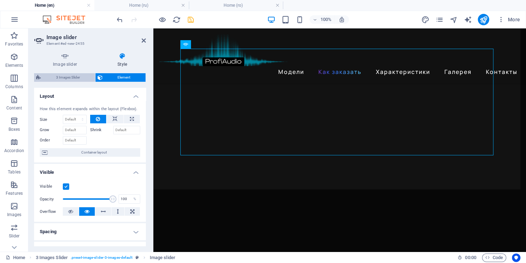
click at [59, 77] on span "3 Images Slider" at bounding box center [68, 77] width 50 height 9
select select "rem"
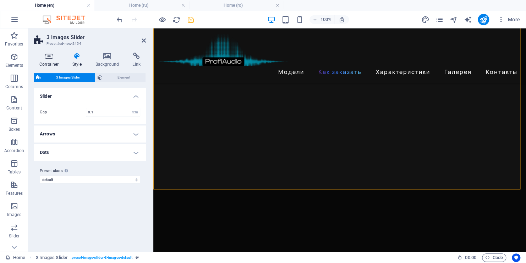
click at [54, 64] on h4 "Container" at bounding box center [50, 60] width 33 height 15
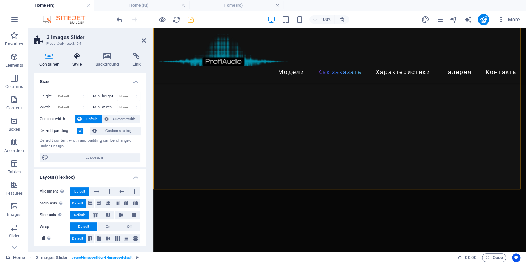
click at [77, 60] on h4 "Style" at bounding box center [78, 60] width 23 height 15
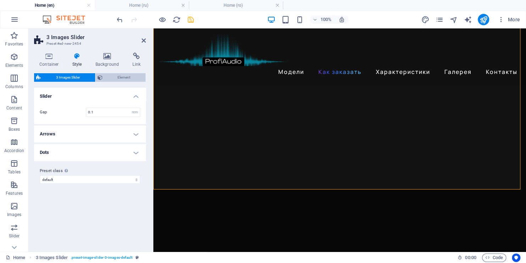
click at [120, 74] on span "Element" at bounding box center [124, 77] width 39 height 9
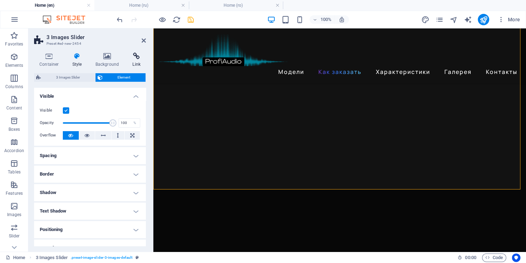
click at [136, 62] on h4 "Link" at bounding box center [136, 60] width 19 height 15
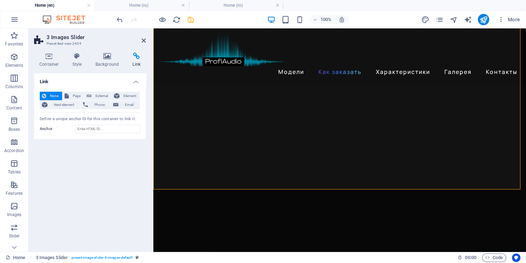
click at [136, 62] on h4 "Link" at bounding box center [136, 60] width 19 height 15
click at [115, 65] on h4 "Background" at bounding box center [108, 60] width 37 height 15
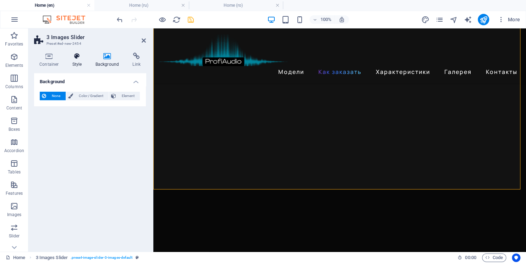
click at [77, 61] on h4 "Style" at bounding box center [78, 60] width 23 height 15
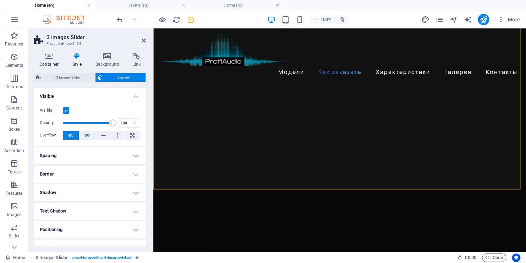
click at [51, 62] on h4 "Container" at bounding box center [50, 60] width 33 height 15
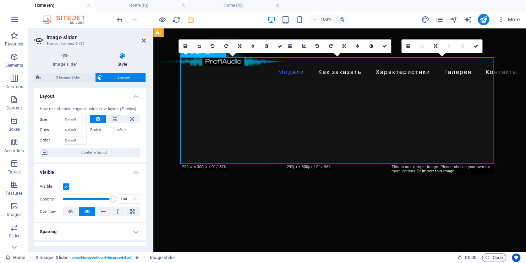
scroll to position [518, 0]
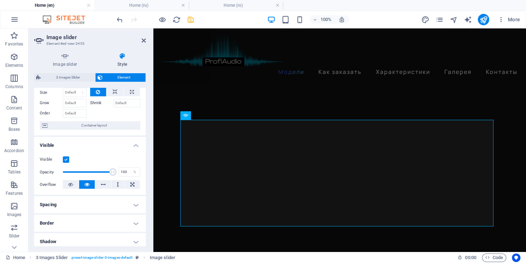
scroll to position [0, 0]
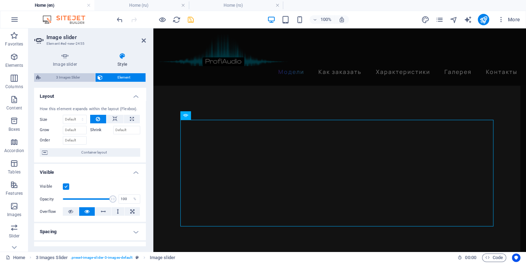
click at [37, 79] on icon at bounding box center [38, 77] width 5 height 9
select select "region"
select select "rem"
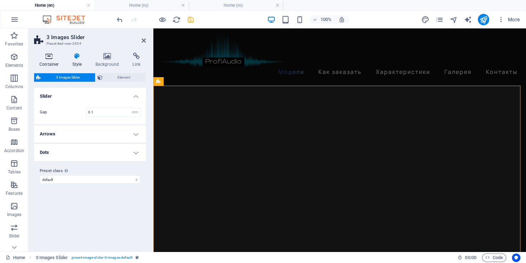
click at [51, 60] on h4 "Container" at bounding box center [50, 60] width 33 height 15
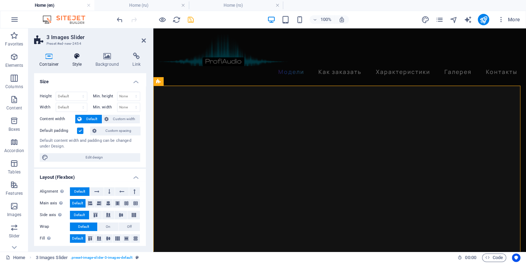
click at [74, 58] on icon at bounding box center [77, 56] width 20 height 7
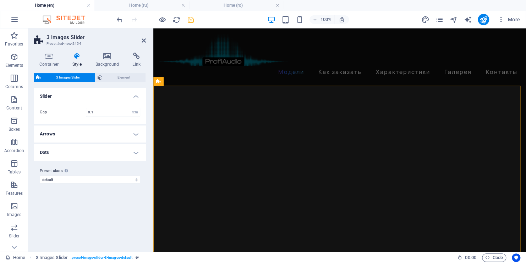
click at [108, 72] on div "Container Style Background Link Size Height Default px rem % vh vw Min. height …" at bounding box center [90, 149] width 112 height 193
click at [107, 81] on span "Element" at bounding box center [124, 77] width 39 height 9
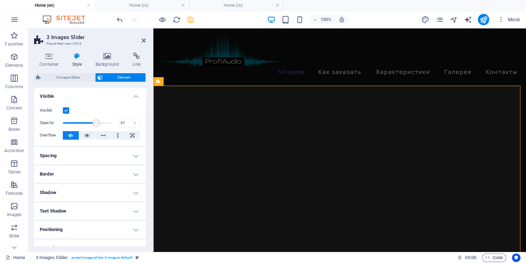
drag, startPoint x: 111, startPoint y: 125, endPoint x: 96, endPoint y: 127, distance: 15.9
click at [96, 127] on span at bounding box center [88, 123] width 50 height 11
type input "100"
drag, startPoint x: 94, startPoint y: 123, endPoint x: 140, endPoint y: 122, distance: 46.2
click at [140, 122] on div "Visible Opacity 100 % Overflow" at bounding box center [90, 122] width 112 height 45
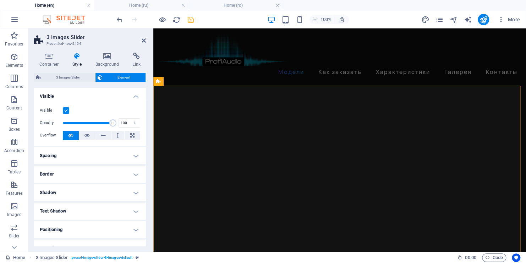
click at [64, 109] on label at bounding box center [66, 110] width 6 height 6
click at [0, 0] on input "Visible" at bounding box center [0, 0] width 0 height 0
click at [64, 109] on label at bounding box center [66, 110] width 6 height 6
click at [0, 0] on input "Visible" at bounding box center [0, 0] width 0 height 0
click at [64, 109] on label at bounding box center [66, 110] width 6 height 6
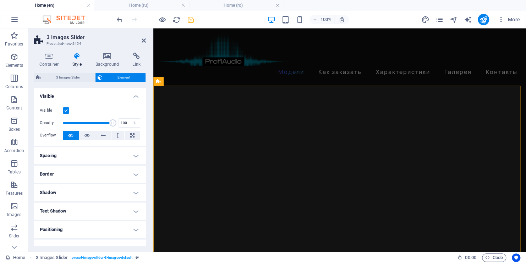
click at [0, 0] on input "Visible" at bounding box center [0, 0] width 0 height 0
click at [64, 109] on label at bounding box center [66, 110] width 6 height 6
click at [0, 0] on input "Visible" at bounding box center [0, 0] width 0 height 0
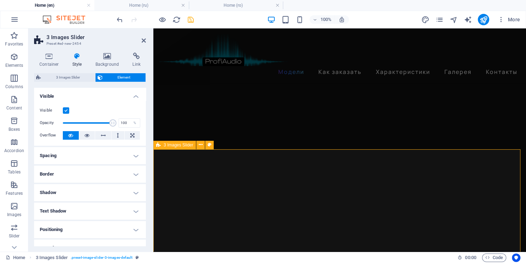
scroll to position [482, 0]
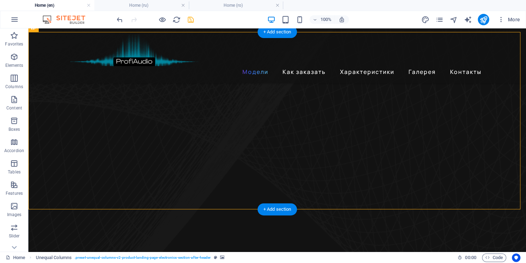
scroll to position [407, 0]
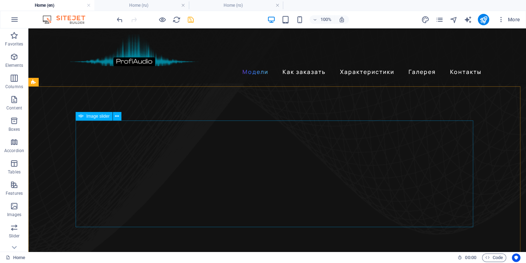
click at [94, 116] on span "Image slider" at bounding box center [97, 116] width 23 height 4
click at [116, 115] on icon at bounding box center [117, 116] width 4 height 7
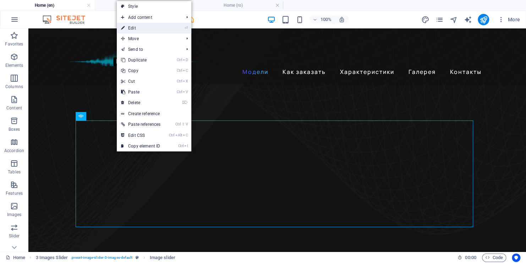
click at [130, 27] on link "⏎ Edit" at bounding box center [141, 28] width 48 height 11
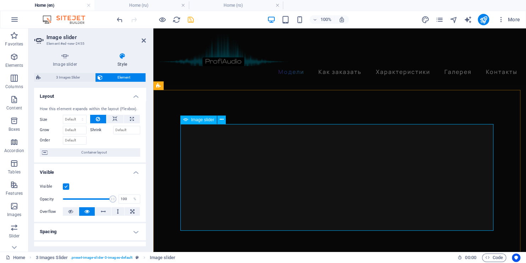
scroll to position [549, 0]
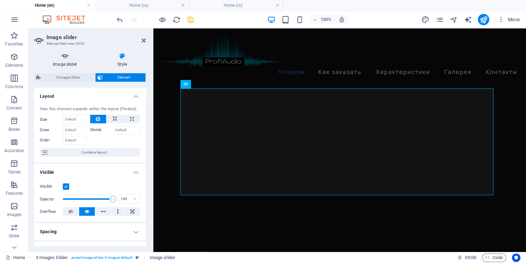
click at [67, 64] on h4 "Image slider" at bounding box center [66, 60] width 65 height 15
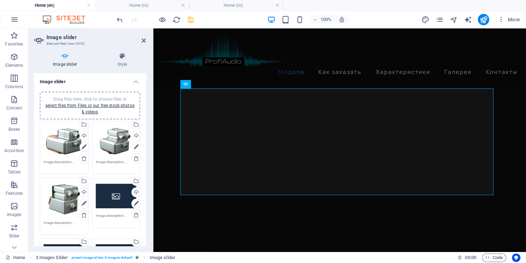
scroll to position [36, 0]
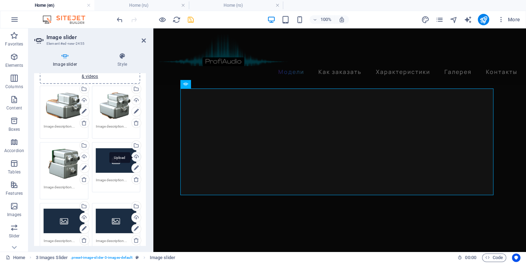
click at [135, 155] on div "Upload" at bounding box center [135, 157] width 11 height 11
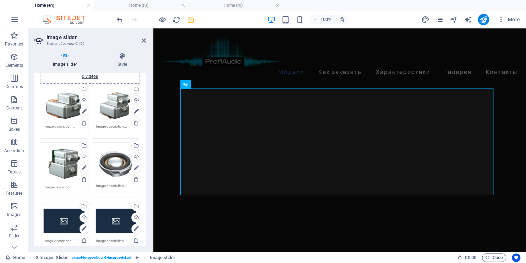
scroll to position [107, 0]
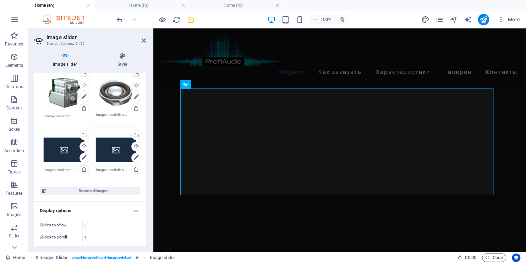
click at [84, 168] on icon at bounding box center [84, 169] width 6 height 6
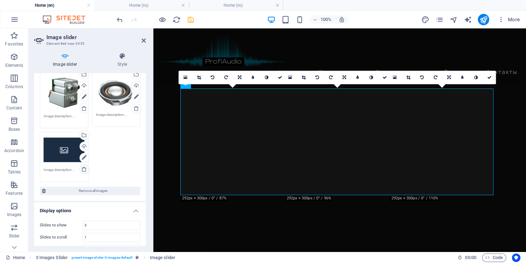
click at [84, 168] on icon at bounding box center [84, 169] width 6 height 6
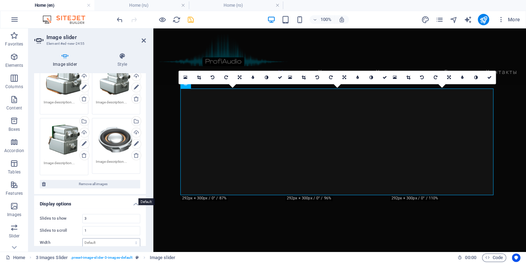
scroll to position [0, 0]
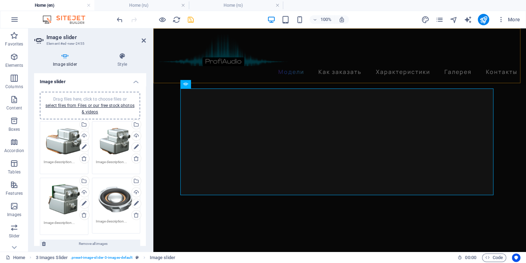
click at [356, 59] on div "Модели Как заказать Характеристики Галерея Контакты" at bounding box center [339, 55] width 373 height 55
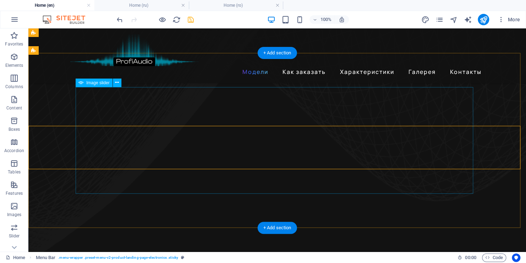
scroll to position [431, 0]
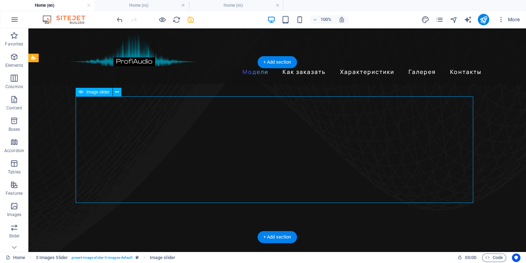
select select "px"
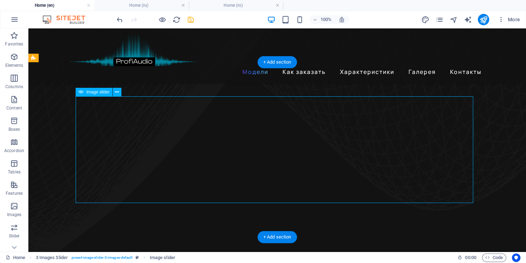
select select "ms"
select select "s"
select select "progressive"
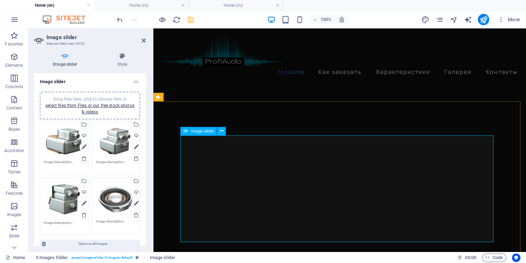
scroll to position [537, 0]
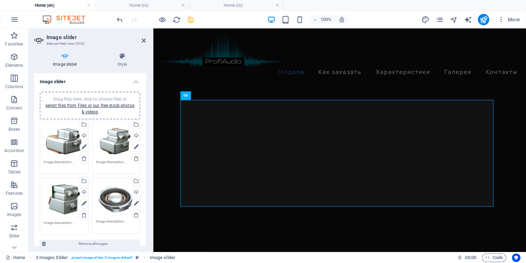
click at [56, 150] on div "Drag files here, click to choose files or select files from Files or our free s…" at bounding box center [64, 141] width 41 height 32
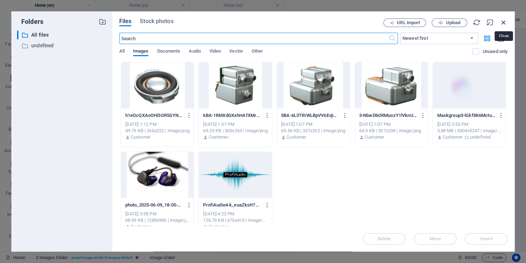
click at [504, 22] on icon "button" at bounding box center [504, 22] width 8 height 8
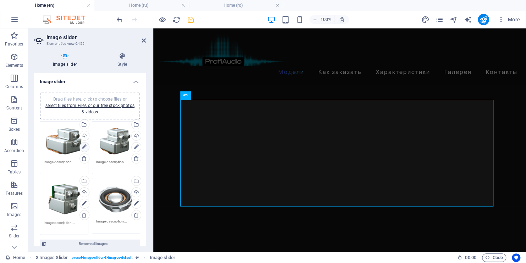
click at [85, 147] on icon at bounding box center [84, 147] width 5 height 9
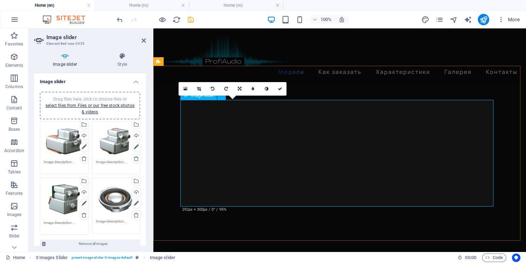
click at [239, 90] on icon at bounding box center [240, 89] width 4 height 4
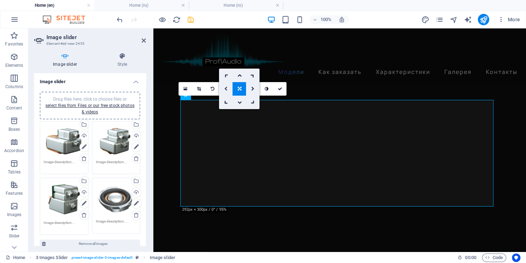
click at [224, 87] on link at bounding box center [225, 88] width 13 height 13
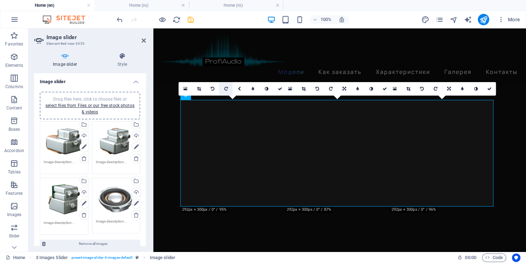
click at [226, 87] on icon at bounding box center [226, 89] width 4 height 4
type input "292"
click at [213, 88] on icon at bounding box center [213, 89] width 4 height 4
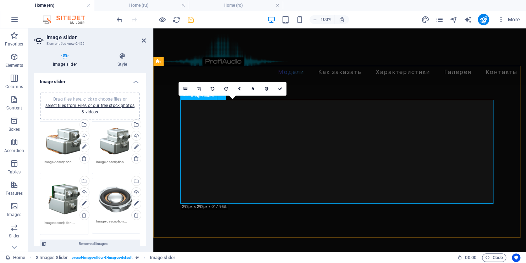
click at [201, 87] on link at bounding box center [198, 88] width 13 height 13
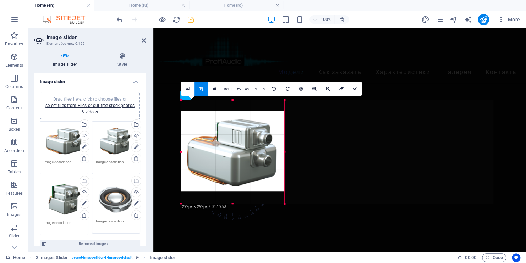
drag, startPoint x: 231, startPoint y: 127, endPoint x: 230, endPoint y: 138, distance: 11.1
click at [230, 138] on div at bounding box center [233, 151] width 104 height 80
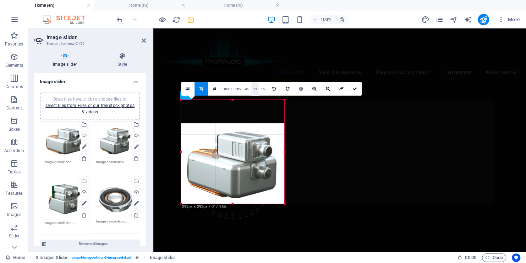
click at [255, 88] on link "1:1" at bounding box center [255, 88] width 8 height 13
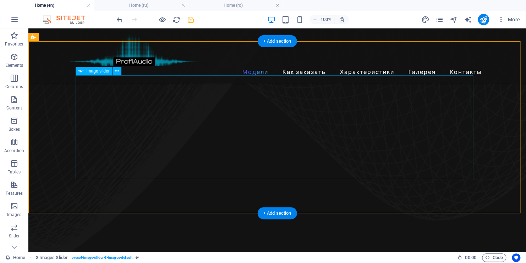
scroll to position [384, 0]
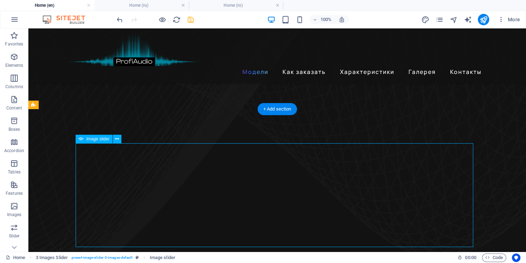
scroll to position [420, 0]
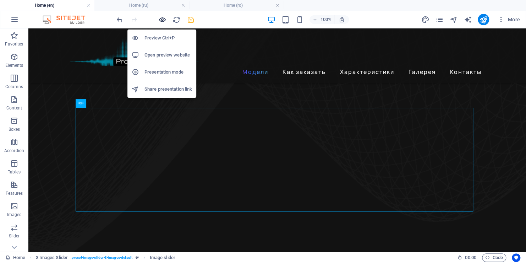
click at [164, 21] on icon "button" at bounding box center [162, 20] width 8 height 8
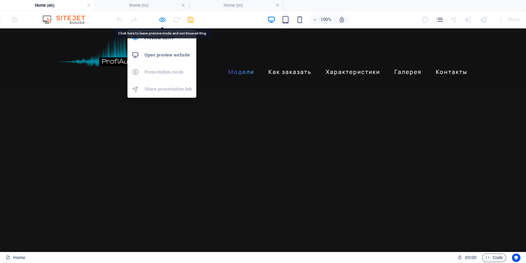
click at [164, 20] on icon "button" at bounding box center [162, 20] width 8 height 8
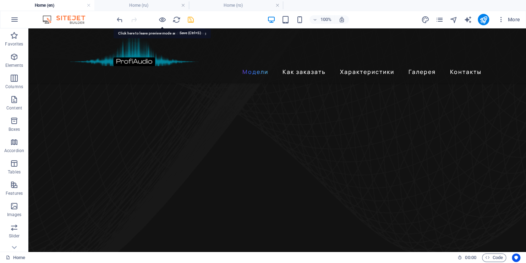
click at [192, 20] on icon "save" at bounding box center [191, 20] width 8 height 8
checkbox input "false"
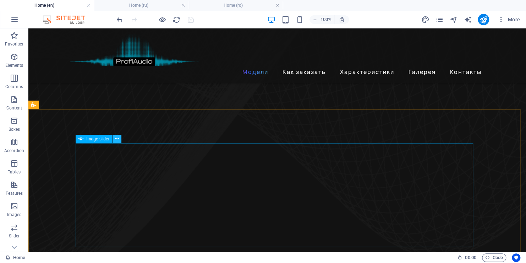
click at [115, 138] on icon at bounding box center [117, 138] width 4 height 7
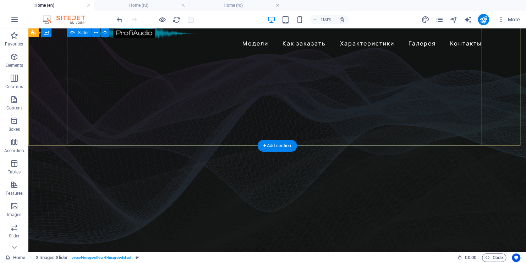
scroll to position [0, 0]
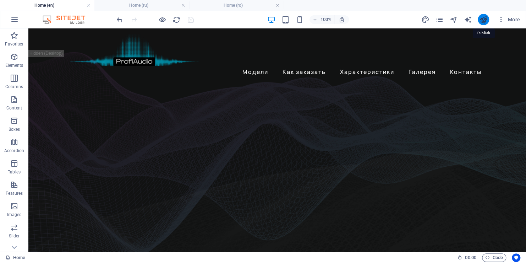
click at [484, 21] on icon "publish" at bounding box center [483, 20] width 8 height 8
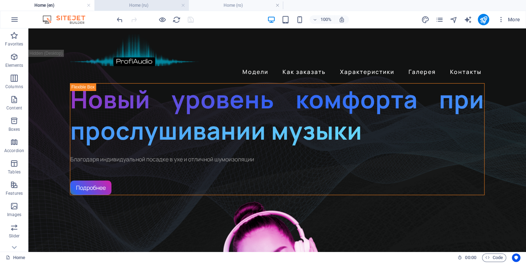
click at [162, 4] on h4 "Home (ru)" at bounding box center [141, 5] width 94 height 8
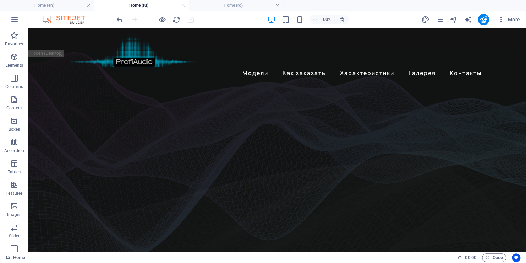
click at [189, 19] on div at bounding box center [155, 19] width 80 height 11
click at [154, 4] on h4 "Home (ru)" at bounding box center [141, 5] width 94 height 8
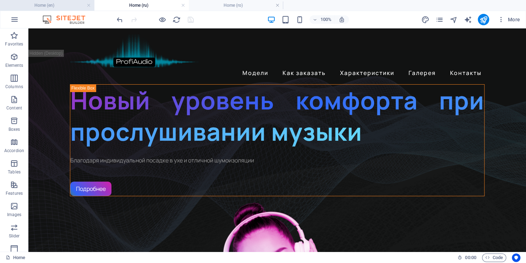
click at [53, 6] on h4 "Home (en)" at bounding box center [47, 5] width 94 height 8
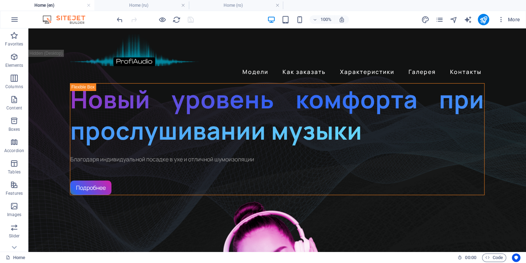
click at [191, 20] on div at bounding box center [155, 19] width 80 height 11
click at [228, 5] on h4 "Home (ro)" at bounding box center [236, 5] width 94 height 8
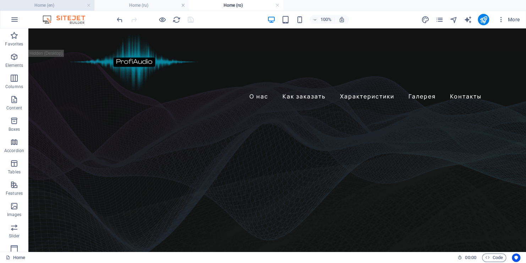
click at [71, 6] on h4 "Home (en)" at bounding box center [47, 5] width 94 height 8
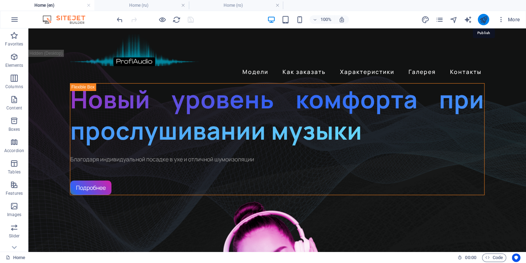
click at [482, 21] on icon "publish" at bounding box center [483, 20] width 8 height 8
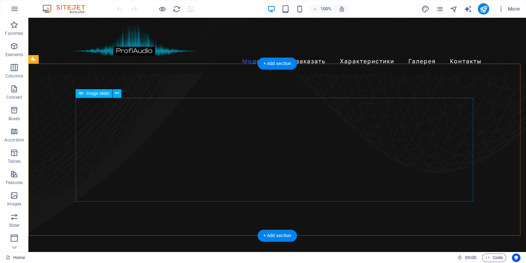
scroll to position [462, 0]
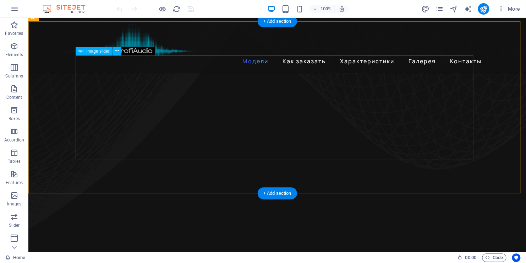
select select "px"
select select "ms"
select select "s"
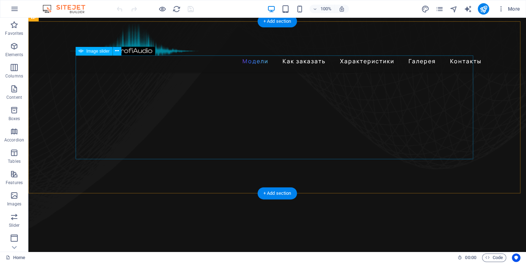
select select "progressive"
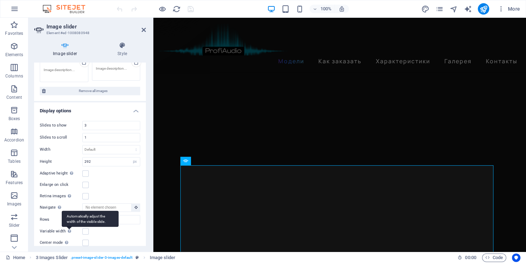
scroll to position [0, 0]
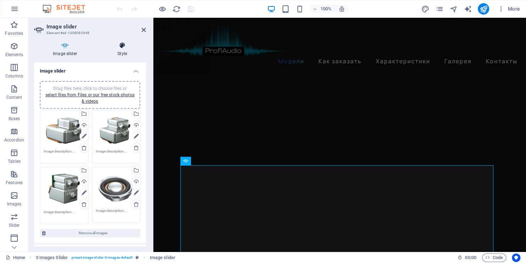
click at [124, 48] on icon at bounding box center [122, 45] width 47 height 7
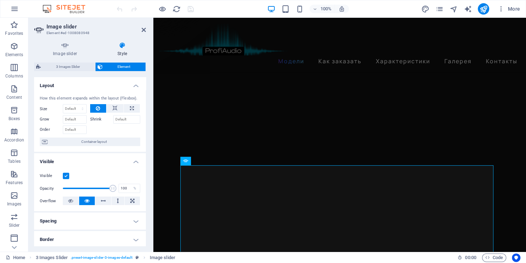
click at [66, 176] on label at bounding box center [66, 176] width 6 height 6
click at [0, 0] on input "Visible" at bounding box center [0, 0] width 0 height 0
click at [66, 176] on label at bounding box center [66, 176] width 6 height 6
click at [0, 0] on input "Visible" at bounding box center [0, 0] width 0 height 0
click at [119, 200] on button at bounding box center [117, 200] width 13 height 9
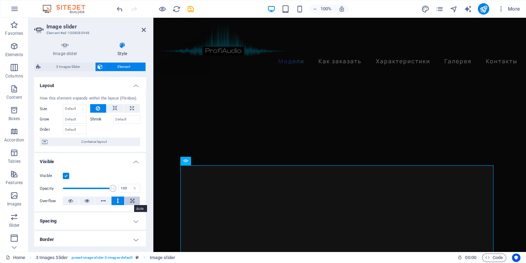
click at [131, 200] on icon at bounding box center [132, 200] width 4 height 9
click at [86, 198] on icon at bounding box center [86, 200] width 5 height 9
click at [71, 200] on icon at bounding box center [70, 200] width 5 height 9
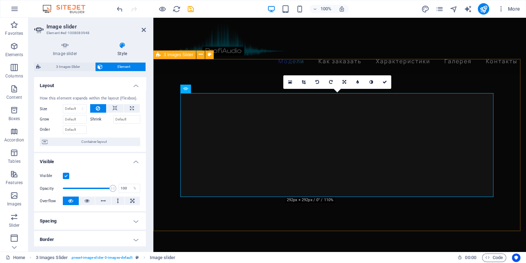
scroll to position [533, 0]
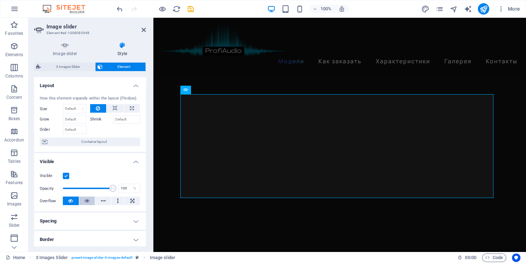
click at [86, 201] on icon at bounding box center [86, 200] width 5 height 9
click at [76, 200] on button at bounding box center [71, 200] width 16 height 9
click at [84, 199] on icon at bounding box center [86, 200] width 5 height 9
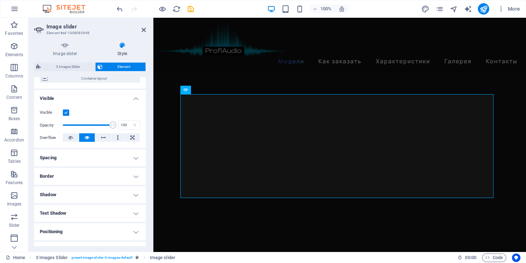
scroll to position [71, 0]
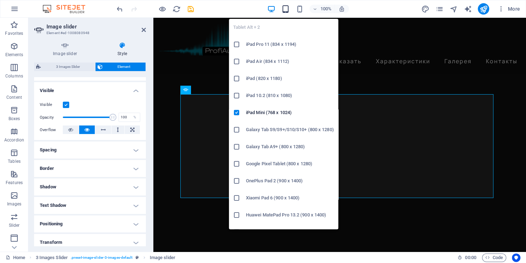
click at [284, 9] on icon "button" at bounding box center [285, 9] width 8 height 8
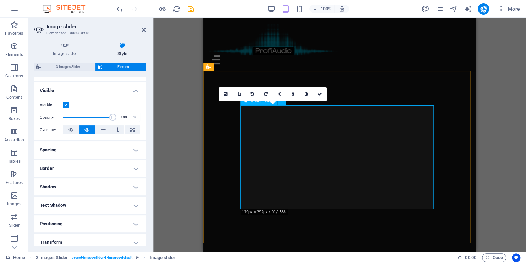
scroll to position [533, 0]
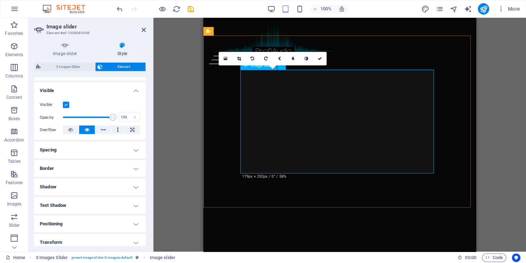
click at [237, 58] on icon at bounding box center [239, 58] width 4 height 4
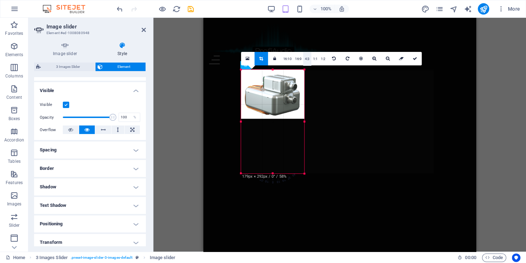
click at [307, 60] on link "4:3" at bounding box center [307, 58] width 8 height 13
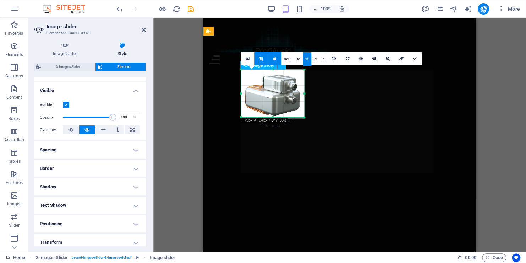
click at [414, 59] on icon at bounding box center [415, 58] width 4 height 4
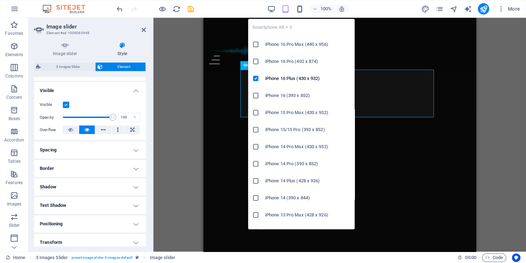
click at [299, 9] on icon "button" at bounding box center [299, 9] width 8 height 8
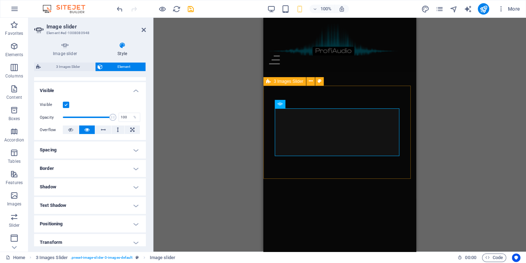
scroll to position [470, 0]
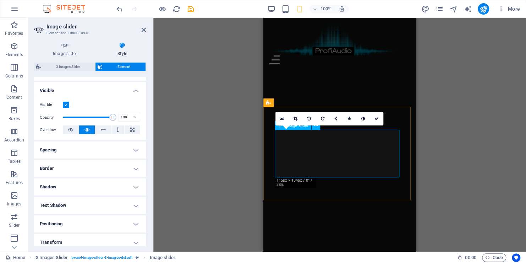
click at [297, 120] on icon at bounding box center [296, 118] width 4 height 4
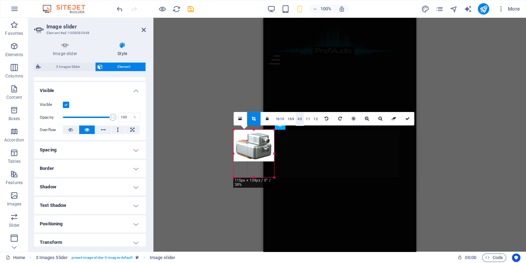
click at [300, 119] on link "4:3" at bounding box center [300, 118] width 8 height 13
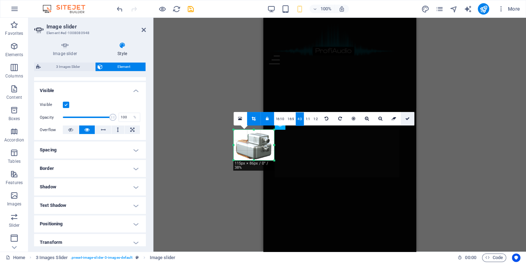
click at [405, 120] on icon at bounding box center [407, 118] width 4 height 4
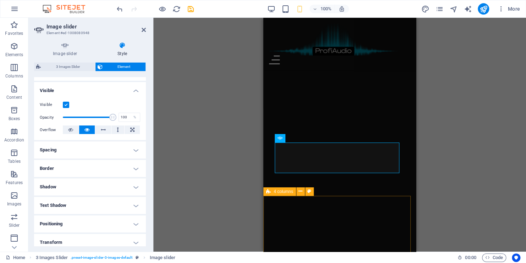
scroll to position [506, 0]
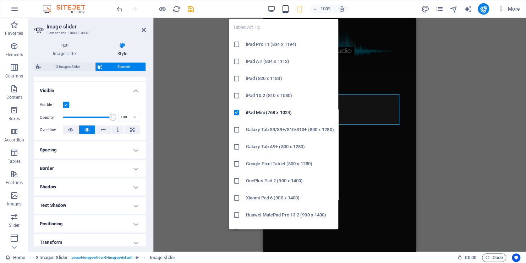
click at [284, 10] on icon "button" at bounding box center [285, 9] width 8 height 8
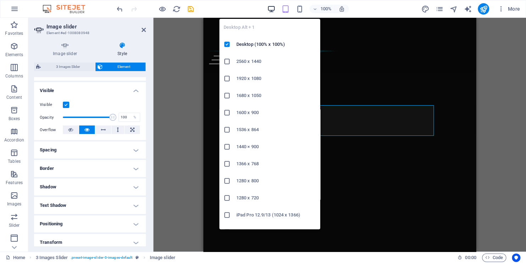
click at [274, 10] on icon "button" at bounding box center [271, 9] width 8 height 8
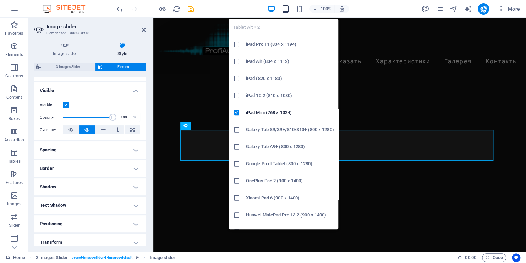
click at [282, 10] on icon "button" at bounding box center [285, 9] width 8 height 8
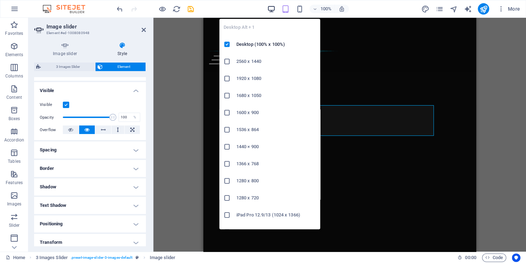
click at [273, 7] on icon "button" at bounding box center [271, 9] width 8 height 8
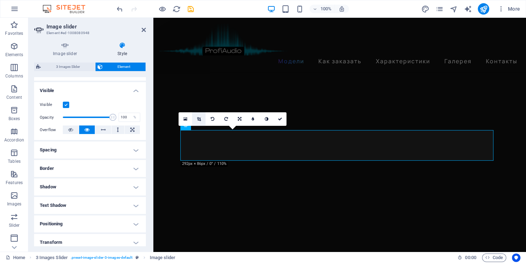
click at [198, 119] on icon at bounding box center [199, 119] width 4 height 4
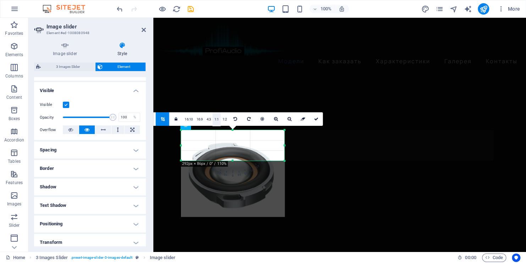
click at [217, 118] on link "1:1" at bounding box center [217, 119] width 8 height 13
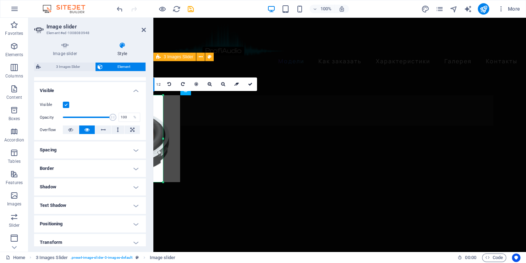
scroll to position [532, 0]
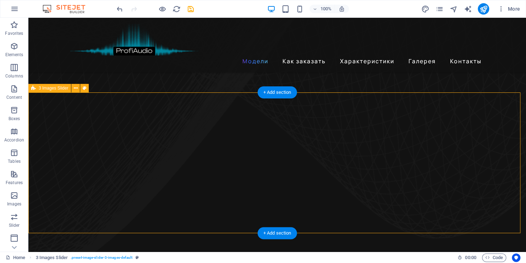
scroll to position [390, 0]
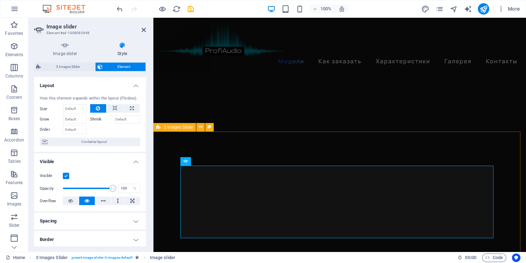
scroll to position [497, 0]
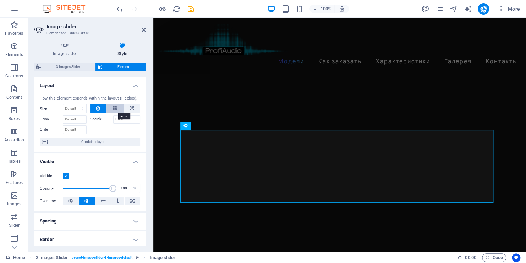
click at [110, 108] on button at bounding box center [115, 108] width 17 height 9
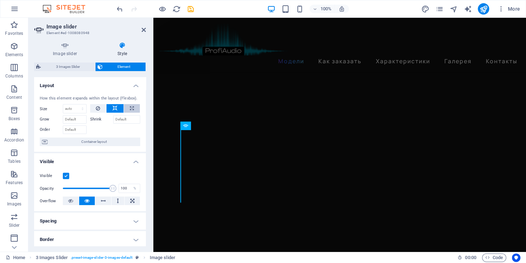
click at [131, 109] on icon at bounding box center [132, 108] width 4 height 9
type input "100"
select select "%"
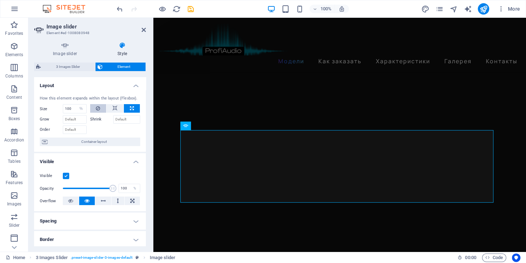
click at [98, 111] on icon at bounding box center [98, 108] width 4 height 9
select select "DISABLED_OPTION_VALUE"
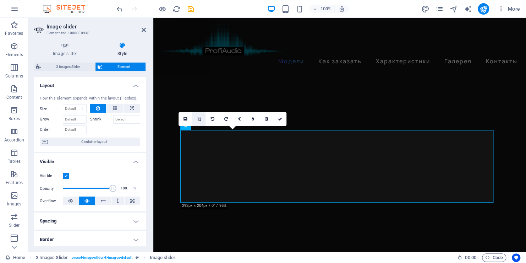
click at [198, 118] on icon at bounding box center [199, 119] width 4 height 4
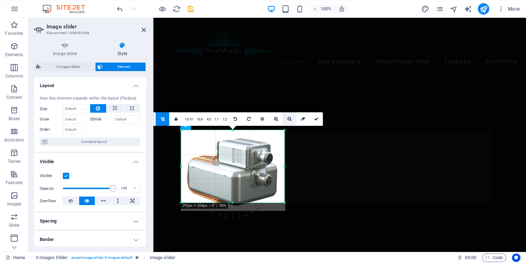
click at [290, 118] on icon at bounding box center [289, 119] width 4 height 4
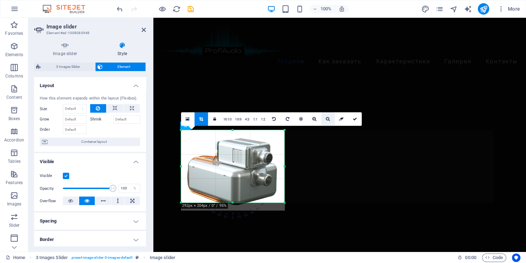
click at [324, 119] on link at bounding box center [327, 118] width 13 height 13
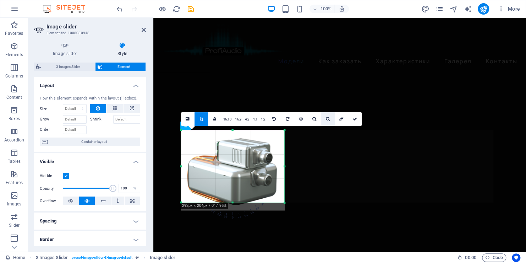
click at [324, 119] on link at bounding box center [327, 118] width 13 height 13
click at [228, 117] on link "16:10" at bounding box center [228, 119] width 12 height 13
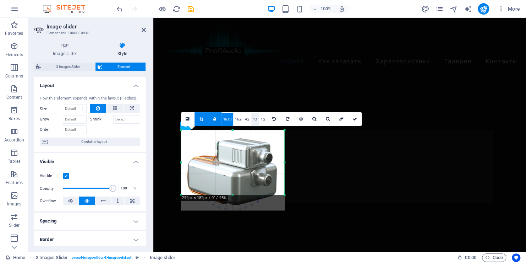
click at [255, 119] on link "1:1" at bounding box center [255, 119] width 8 height 13
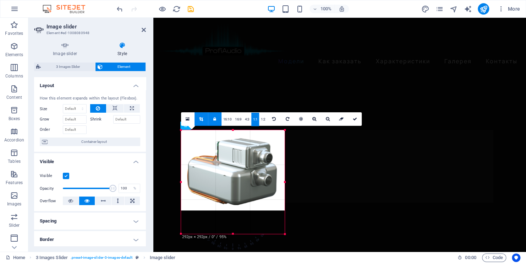
drag, startPoint x: 262, startPoint y: 169, endPoint x: 284, endPoint y: 169, distance: 22.7
click at [284, 169] on div at bounding box center [285, 182] width 2 height 104
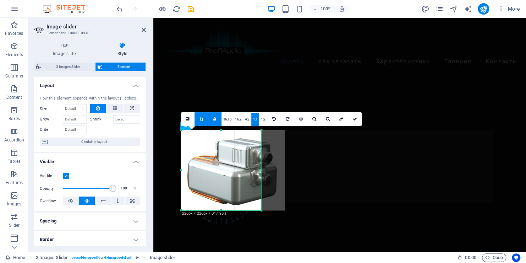
click at [215, 120] on icon at bounding box center [214, 119] width 3 height 4
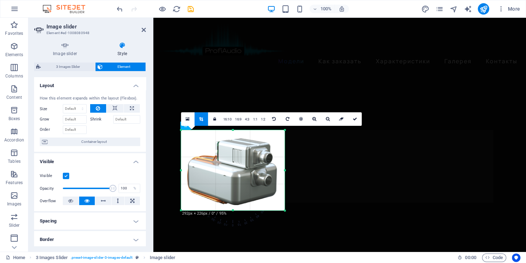
drag, startPoint x: 262, startPoint y: 170, endPoint x: 285, endPoint y: 168, distance: 23.9
click at [285, 168] on div at bounding box center [285, 170] width 2 height 80
click at [353, 120] on icon at bounding box center [355, 119] width 4 height 4
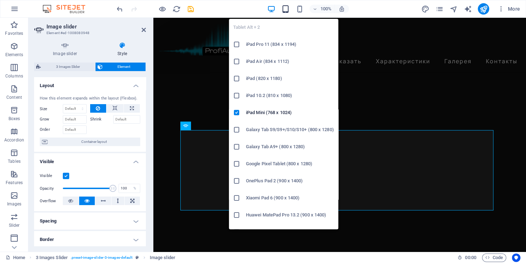
click at [284, 9] on icon "button" at bounding box center [285, 9] width 8 height 8
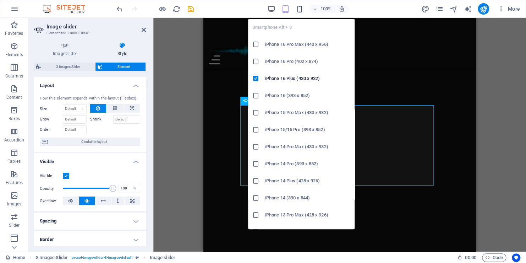
click at [298, 9] on icon "button" at bounding box center [299, 9] width 8 height 8
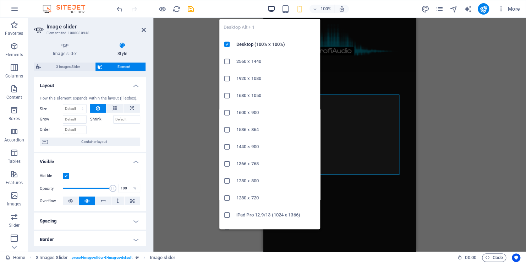
click at [272, 9] on icon "button" at bounding box center [271, 9] width 8 height 8
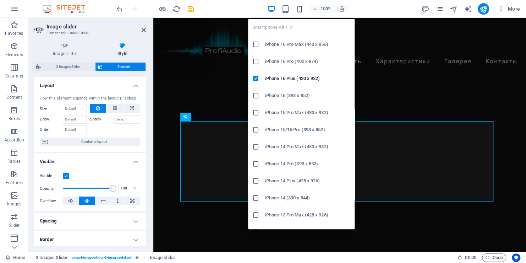
click at [299, 7] on icon "button" at bounding box center [299, 9] width 8 height 8
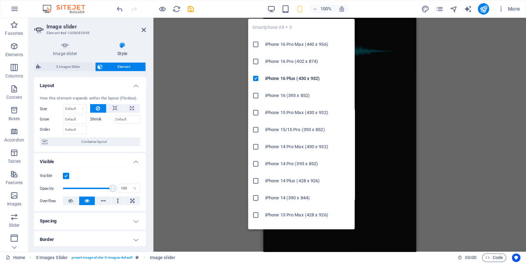
scroll to position [508, 0]
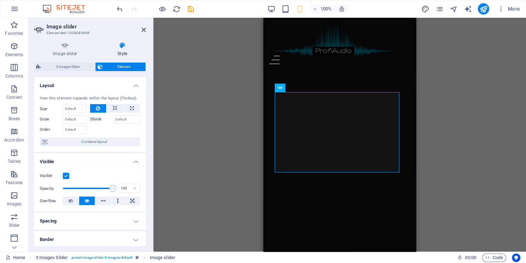
click at [68, 173] on label at bounding box center [66, 176] width 6 height 6
click at [0, 0] on input "Visible" at bounding box center [0, 0] width 0 height 0
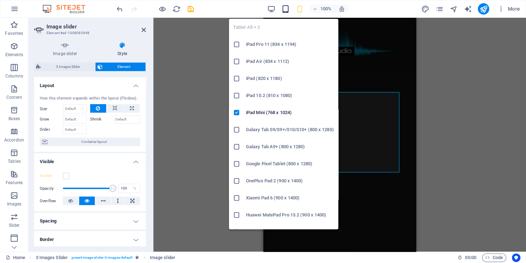
click at [282, 10] on icon "button" at bounding box center [285, 9] width 8 height 8
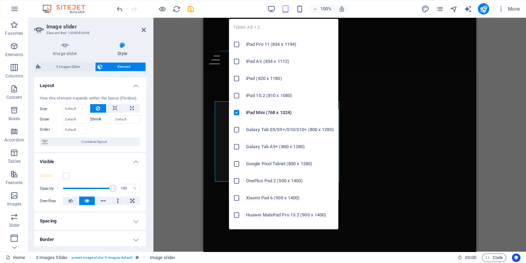
scroll to position [499, 0]
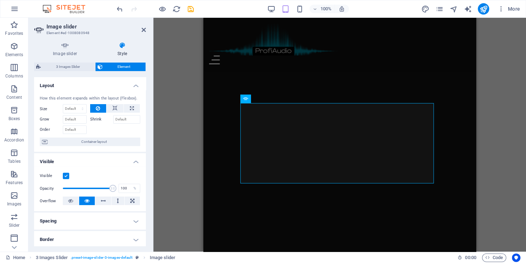
click at [66, 175] on label at bounding box center [66, 176] width 6 height 6
click at [0, 0] on input "Visible" at bounding box center [0, 0] width 0 height 0
click at [271, 11] on icon "button" at bounding box center [271, 9] width 8 height 8
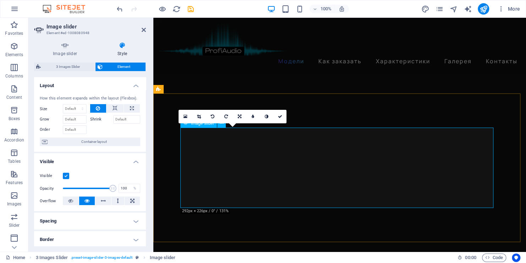
click at [196, 117] on link at bounding box center [198, 116] width 13 height 13
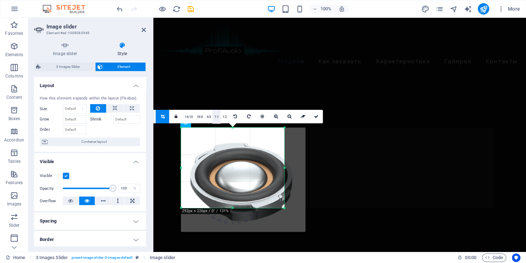
click at [218, 119] on link "1:1" at bounding box center [217, 116] width 8 height 13
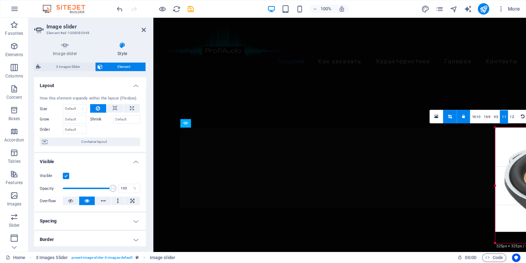
drag, startPoint x: 284, startPoint y: 180, endPoint x: 296, endPoint y: 181, distance: 11.8
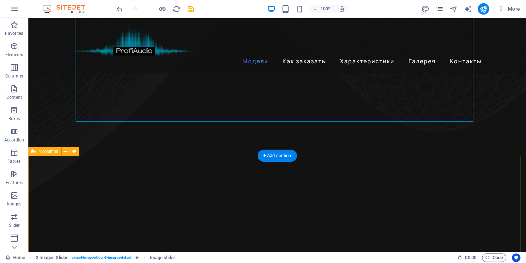
scroll to position [428, 0]
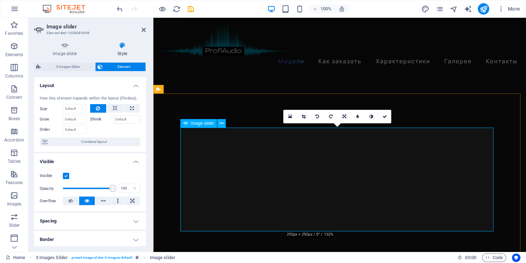
scroll to position [499, 0]
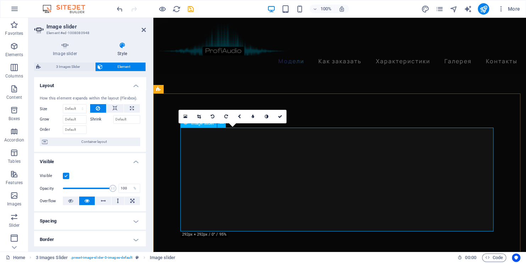
click at [199, 116] on icon at bounding box center [199, 116] width 4 height 4
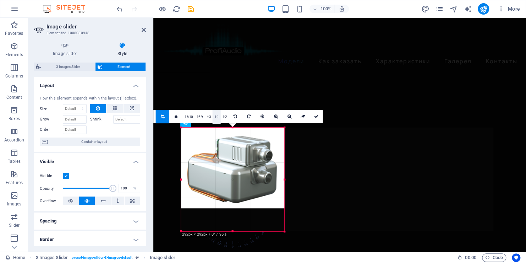
click at [218, 117] on link "1:1" at bounding box center [217, 116] width 8 height 13
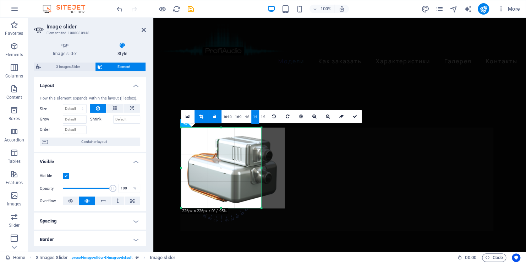
click at [213, 115] on link at bounding box center [214, 116] width 13 height 13
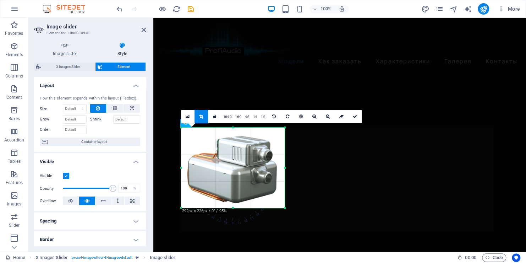
drag, startPoint x: 262, startPoint y: 167, endPoint x: 284, endPoint y: 166, distance: 22.4
click at [284, 166] on div at bounding box center [285, 167] width 2 height 80
click at [355, 116] on icon at bounding box center [355, 116] width 4 height 4
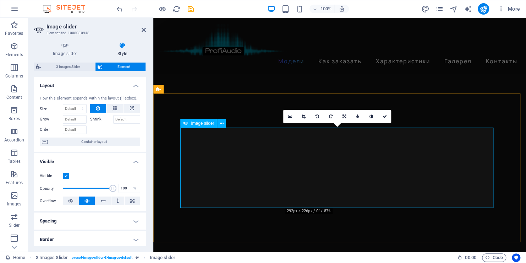
click at [302, 115] on icon at bounding box center [304, 116] width 4 height 4
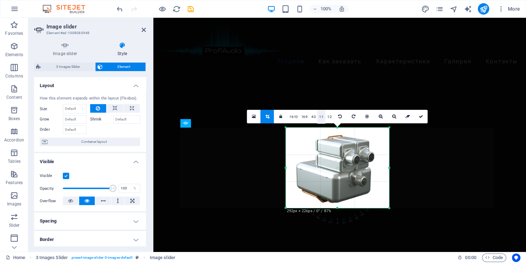
click at [320, 118] on link "1:1" at bounding box center [321, 116] width 8 height 13
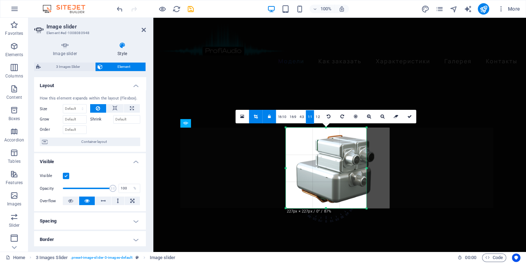
click at [309, 118] on link "1:1" at bounding box center [310, 116] width 8 height 13
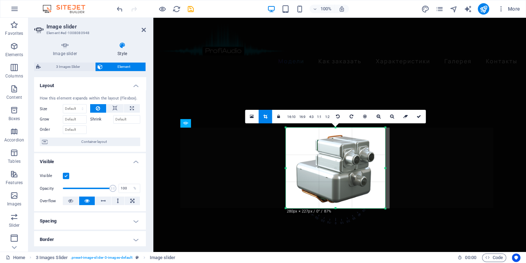
drag, startPoint x: 366, startPoint y: 169, endPoint x: 385, endPoint y: 168, distance: 18.8
click at [385, 168] on div at bounding box center [385, 167] width 2 height 81
click at [419, 116] on icon at bounding box center [419, 116] width 4 height 4
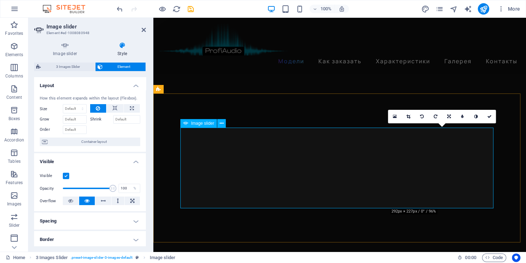
click at [406, 116] on icon at bounding box center [408, 116] width 4 height 4
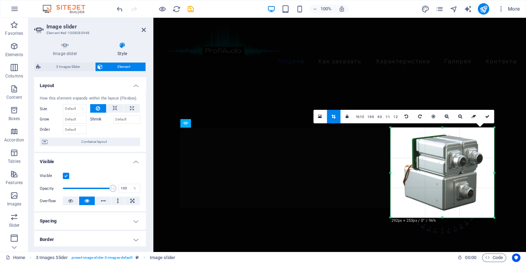
drag, startPoint x: 442, startPoint y: 209, endPoint x: 445, endPoint y: 216, distance: 7.9
click at [445, 216] on div at bounding box center [443, 217] width 104 height 2
click at [494, 173] on div "180 170 160 150 140 130 120 110 100 90 80 70 60 50 40 30 20 10 0 -10 -20 -30 -4…" at bounding box center [443, 172] width 104 height 90
click at [487, 116] on icon at bounding box center [487, 116] width 4 height 4
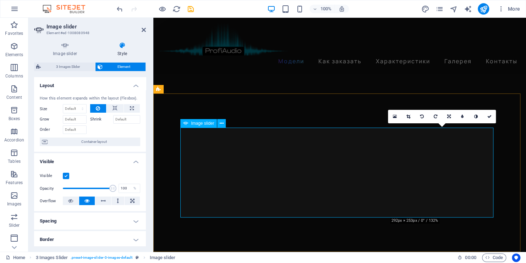
click at [406, 116] on icon at bounding box center [408, 116] width 4 height 4
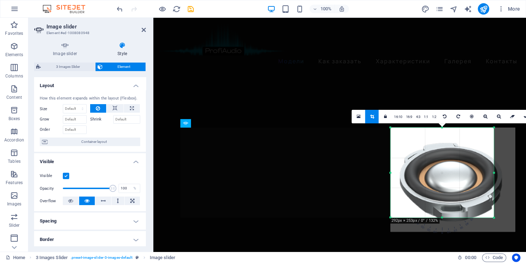
click at [495, 173] on div at bounding box center [453, 179] width 125 height 104
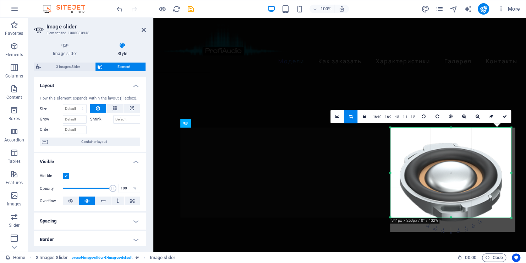
drag, startPoint x: 494, startPoint y: 173, endPoint x: 511, endPoint y: 170, distance: 17.6
click at [511, 170] on div at bounding box center [511, 172] width 2 height 90
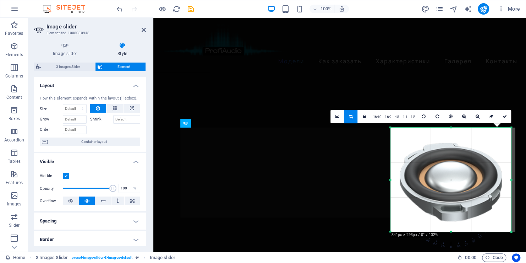
drag, startPoint x: 451, startPoint y: 216, endPoint x: 455, endPoint y: 230, distance: 14.3
click at [455, 230] on div "180 170 160 150 140 130 120 110 100 90 80 70 60 50 40 30 20 10 0 -10 -20 -30 -4…" at bounding box center [451, 179] width 121 height 104
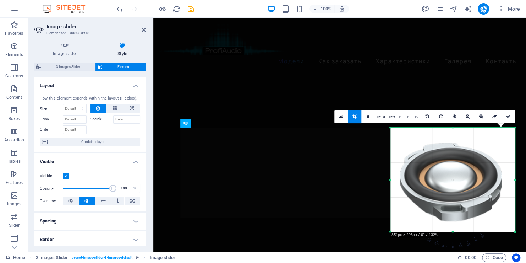
drag, startPoint x: 512, startPoint y: 179, endPoint x: 517, endPoint y: 179, distance: 5.0
click at [515, 179] on div "180 170 160 150 140 130 120 110 100 90 80 70 60 50 40 30 20 10 0 -10 -20 -30 -4…" at bounding box center [453, 179] width 125 height 104
click at [511, 115] on link at bounding box center [508, 116] width 13 height 13
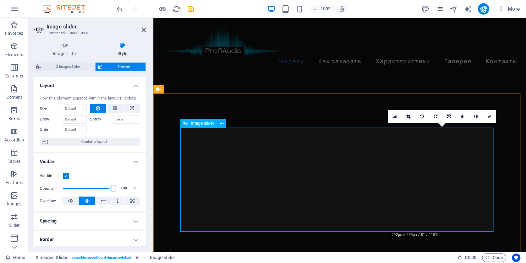
click at [410, 120] on link at bounding box center [408, 116] width 13 height 13
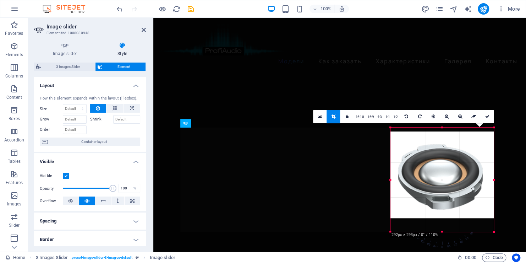
drag, startPoint x: 407, startPoint y: 182, endPoint x: 405, endPoint y: 186, distance: 4.2
click at [405, 186] on div at bounding box center [442, 174] width 104 height 87
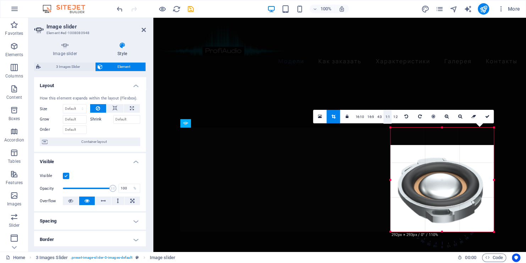
click at [388, 118] on link "1:1" at bounding box center [387, 116] width 8 height 13
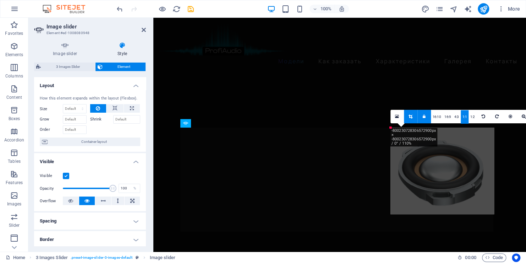
click at [424, 117] on icon at bounding box center [424, 116] width 3 height 4
click at [440, 170] on div at bounding box center [443, 170] width 104 height 87
click at [400, 119] on link at bounding box center [397, 116] width 13 height 13
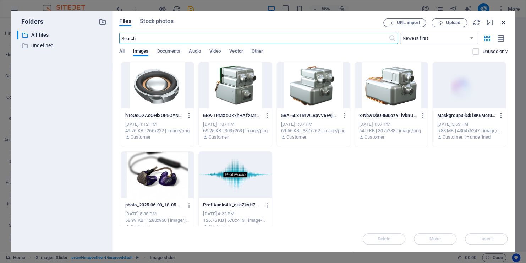
click at [503, 21] on icon "button" at bounding box center [504, 22] width 8 height 8
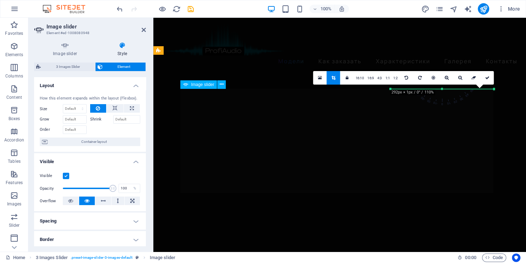
scroll to position [534, 0]
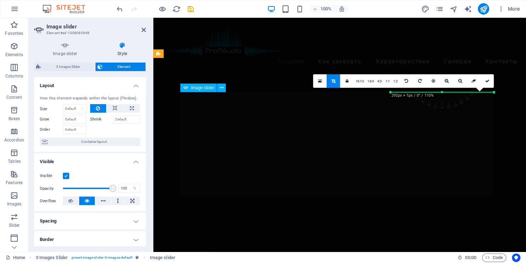
click at [358, 82] on link "16:10" at bounding box center [360, 81] width 12 height 13
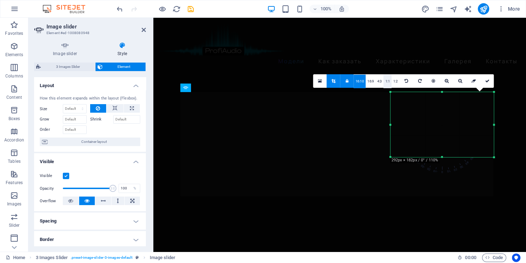
click at [384, 81] on link "1:1" at bounding box center [387, 81] width 8 height 13
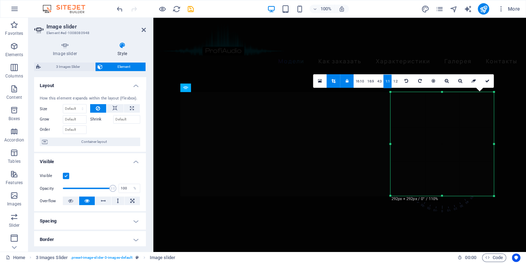
click at [335, 82] on icon at bounding box center [334, 81] width 4 height 4
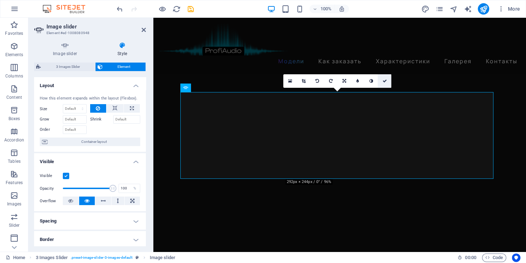
click at [387, 79] on icon at bounding box center [384, 81] width 4 height 4
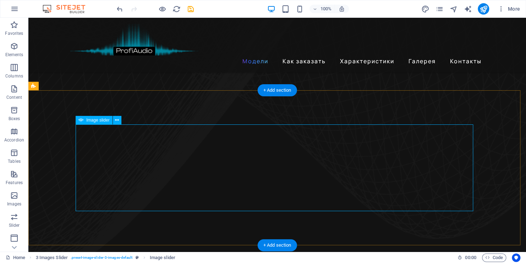
scroll to position [392, 0]
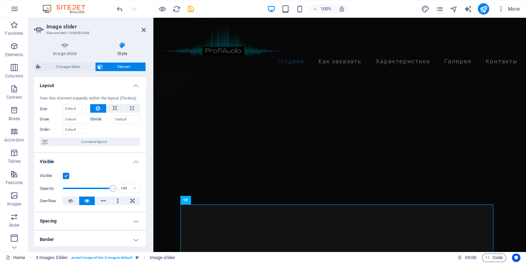
scroll to position [463, 0]
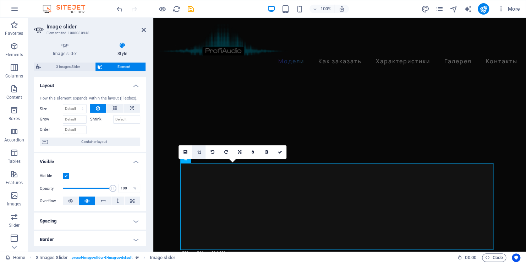
click at [198, 151] on icon at bounding box center [199, 152] width 4 height 4
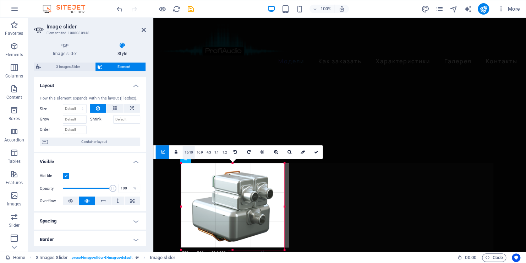
click at [188, 152] on link "16:10" at bounding box center [189, 152] width 12 height 13
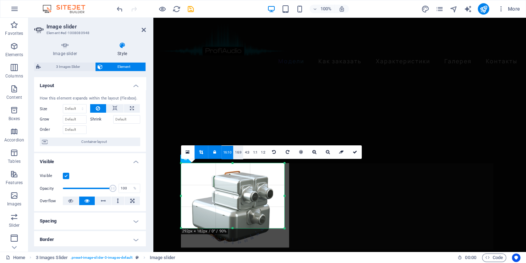
click at [237, 152] on link "16:9" at bounding box center [238, 152] width 10 height 13
click at [247, 152] on link "4:3" at bounding box center [247, 152] width 8 height 13
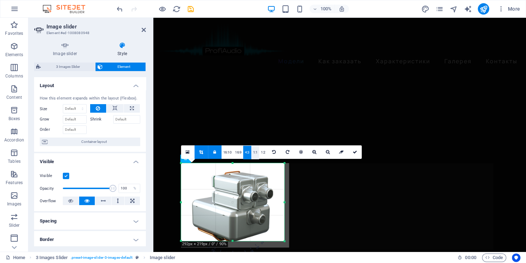
click at [253, 152] on link "1:1" at bounding box center [255, 152] width 8 height 13
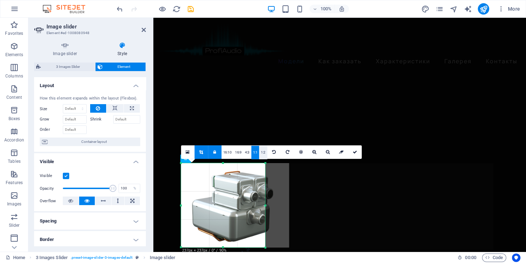
click at [261, 151] on link "1:2" at bounding box center [263, 152] width 8 height 13
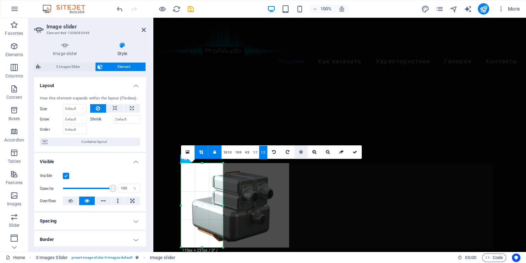
click at [300, 151] on icon at bounding box center [301, 152] width 4 height 4
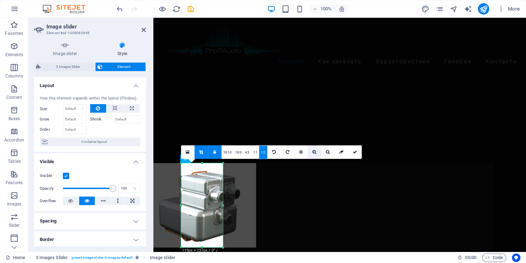
click at [312, 152] on icon at bounding box center [314, 152] width 4 height 4
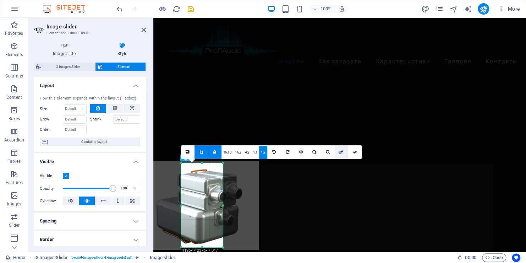
click at [342, 152] on icon at bounding box center [341, 152] width 5 height 4
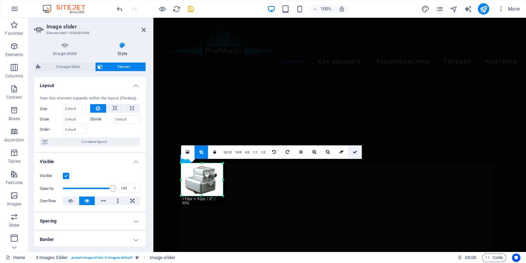
click at [354, 153] on icon at bounding box center [355, 152] width 4 height 4
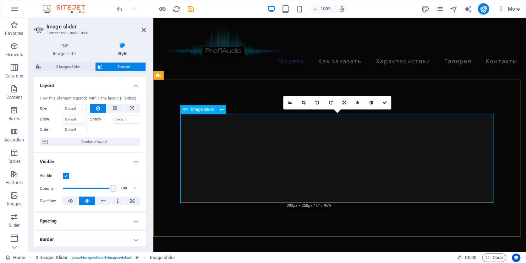
scroll to position [534, 0]
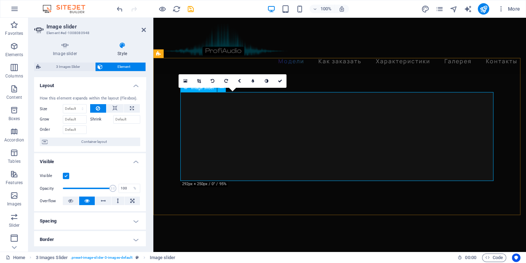
click at [197, 79] on icon at bounding box center [199, 81] width 4 height 4
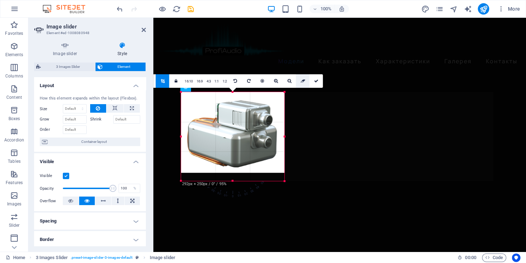
click at [302, 80] on icon at bounding box center [302, 81] width 5 height 4
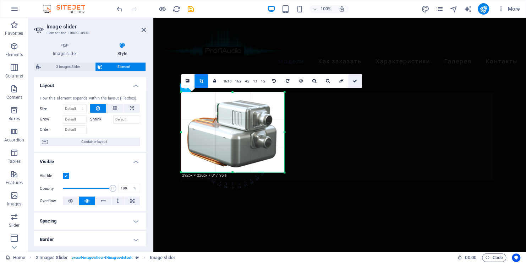
click at [355, 82] on icon at bounding box center [355, 81] width 4 height 4
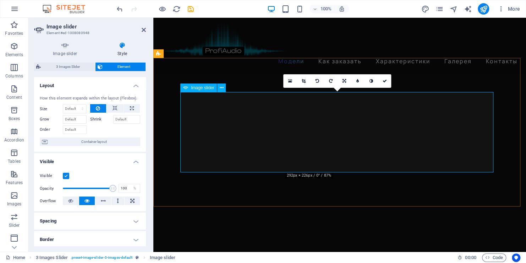
click at [305, 83] on link at bounding box center [303, 80] width 13 height 13
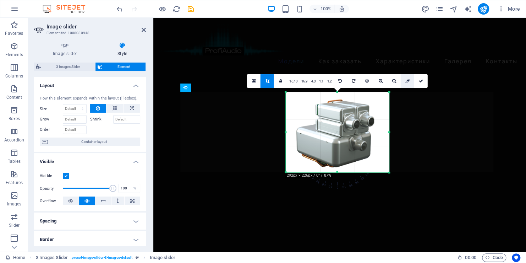
click at [406, 81] on icon at bounding box center [407, 81] width 5 height 4
click at [421, 81] on icon at bounding box center [421, 81] width 4 height 4
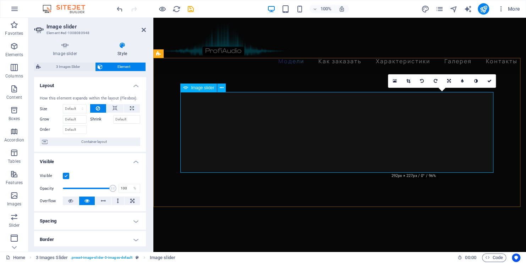
click at [405, 85] on link at bounding box center [408, 80] width 13 height 13
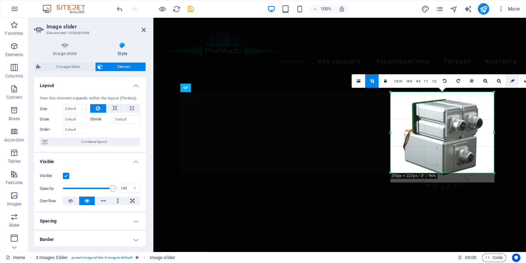
click at [513, 82] on icon at bounding box center [512, 81] width 5 height 4
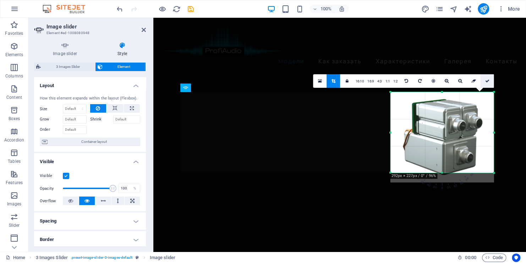
click at [488, 81] on icon at bounding box center [487, 81] width 4 height 4
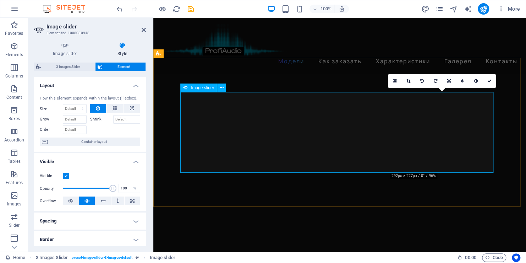
click at [409, 82] on icon at bounding box center [408, 81] width 4 height 4
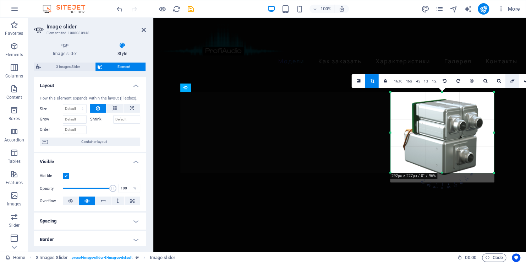
click at [512, 81] on icon at bounding box center [512, 81] width 5 height 4
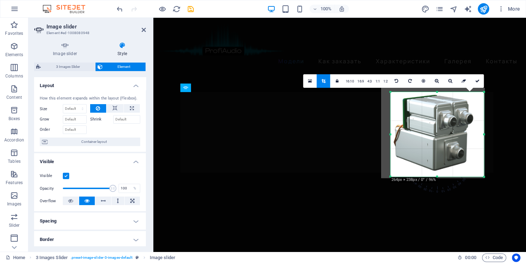
drag, startPoint x: 390, startPoint y: 92, endPoint x: 399, endPoint y: 97, distance: 10.2
click at [399, 97] on div "180 170 160 150 140 130 120 110 100 90 80 70 60 50 40 30 20 10 0 -10 -20 -30 -4…" at bounding box center [438, 134] width 94 height 84
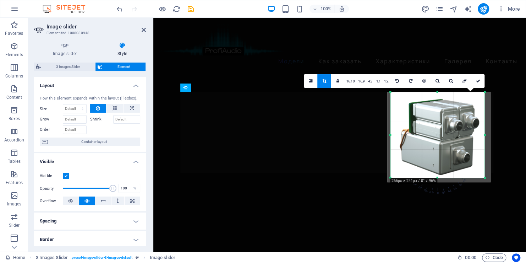
drag, startPoint x: 435, startPoint y: 125, endPoint x: 441, endPoint y: 127, distance: 6.4
click at [441, 127] on div at bounding box center [439, 137] width 104 height 90
click at [463, 83] on link at bounding box center [464, 80] width 13 height 13
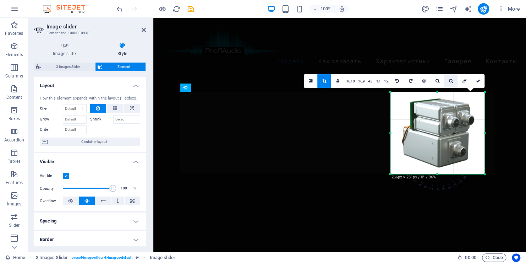
click at [451, 83] on link at bounding box center [450, 80] width 13 height 13
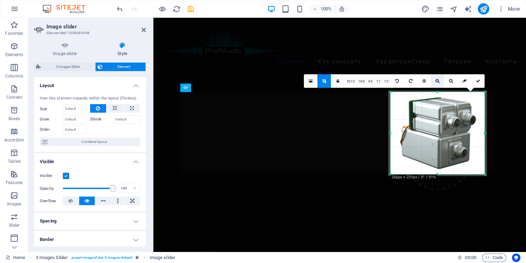
click at [441, 82] on link at bounding box center [437, 80] width 13 height 13
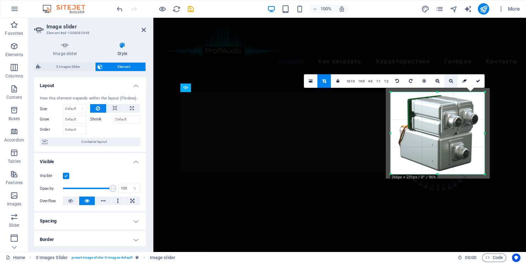
click at [450, 82] on icon at bounding box center [451, 81] width 4 height 4
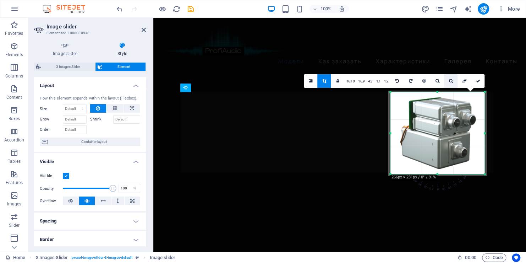
click at [450, 82] on icon at bounding box center [451, 81] width 4 height 4
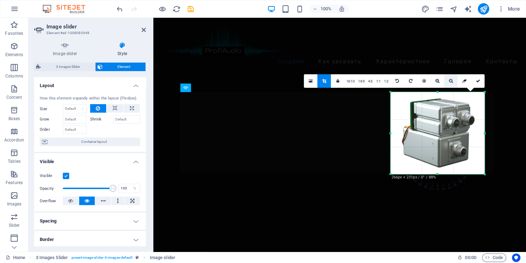
click at [450, 82] on icon at bounding box center [451, 81] width 4 height 4
click at [480, 81] on icon at bounding box center [478, 81] width 4 height 4
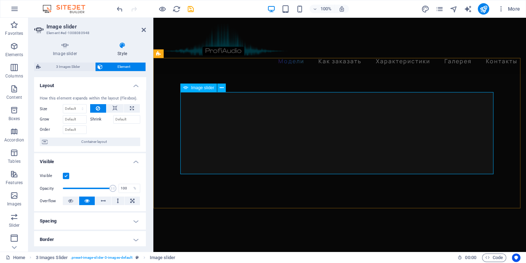
click at [189, 10] on icon "save" at bounding box center [191, 9] width 8 height 8
checkbox input "false"
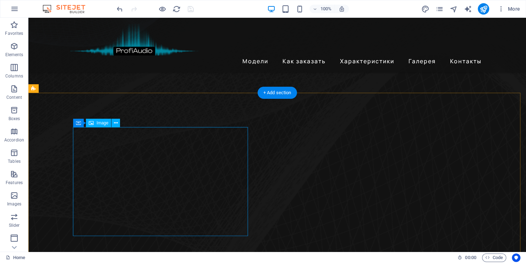
scroll to position [179, 0]
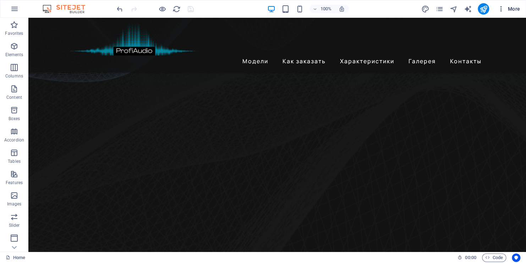
click at [512, 8] on span "More" at bounding box center [509, 8] width 22 height 7
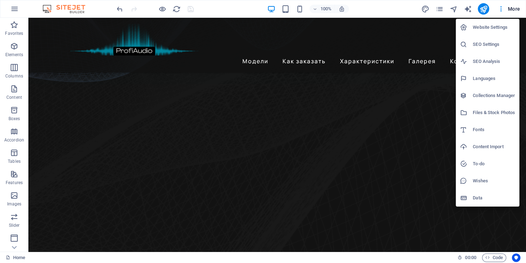
click at [492, 78] on h6 "Languages" at bounding box center [494, 78] width 42 height 9
select select "41"
select select "134"
select select "131"
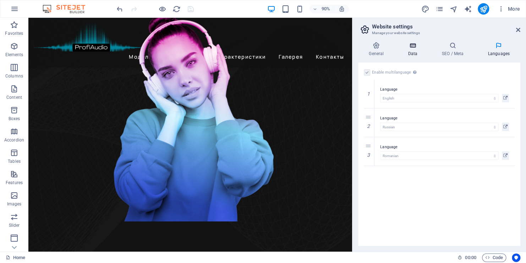
click at [413, 52] on h4 "Data" at bounding box center [414, 49] width 34 height 15
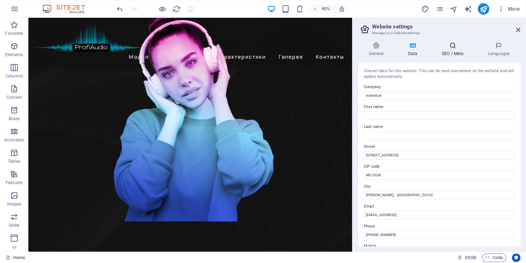
click at [447, 51] on h4 "SEO / Meta" at bounding box center [454, 49] width 46 height 15
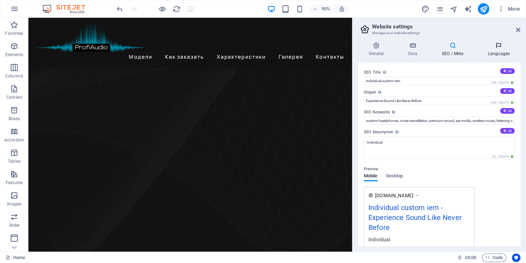
click at [497, 51] on h4 "Languages" at bounding box center [498, 49] width 43 height 15
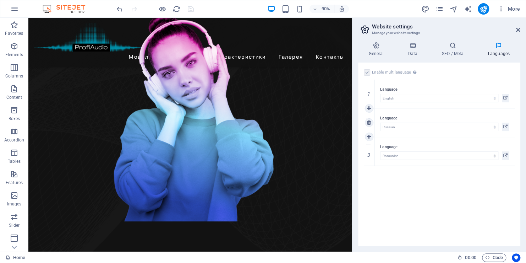
click at [391, 117] on label "Language" at bounding box center [444, 118] width 129 height 9
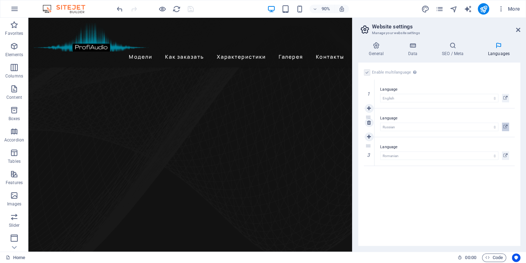
click at [506, 127] on icon at bounding box center [505, 126] width 4 height 9
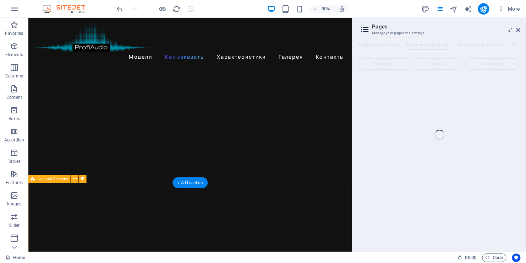
scroll to position [712, 0]
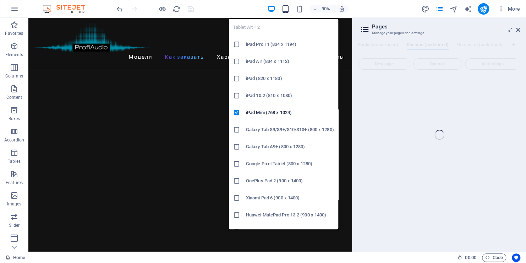
click at [286, 11] on icon "button" at bounding box center [285, 9] width 8 height 8
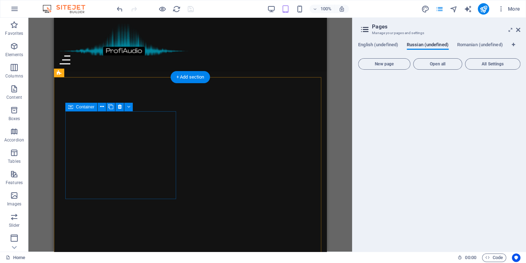
scroll to position [641, 0]
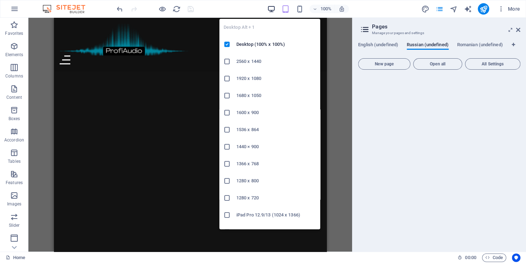
click at [273, 11] on icon "button" at bounding box center [271, 9] width 8 height 8
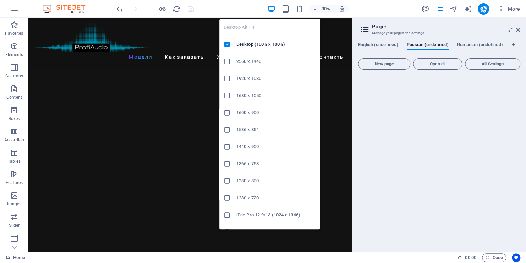
scroll to position [621, 0]
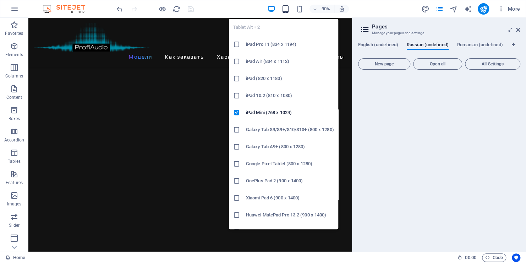
click at [284, 10] on icon "button" at bounding box center [285, 9] width 8 height 8
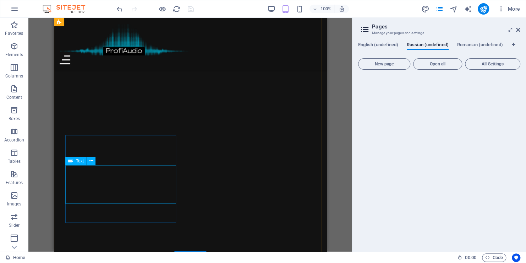
scroll to position [798, 0]
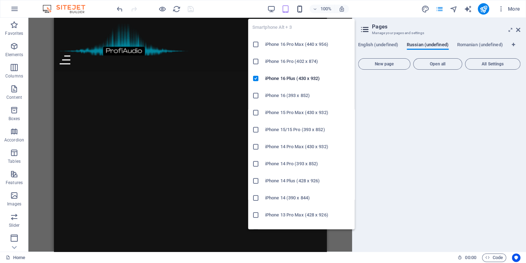
click at [301, 10] on icon "button" at bounding box center [299, 9] width 8 height 8
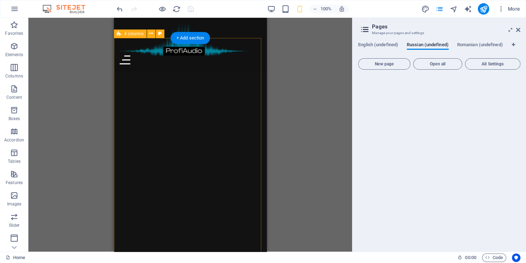
scroll to position [641, 0]
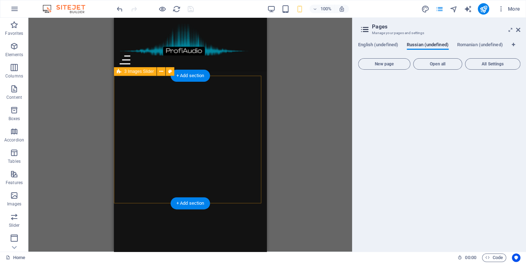
scroll to position [499, 0]
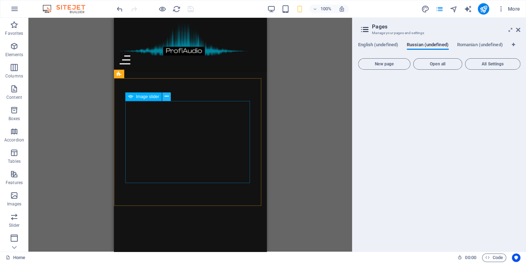
click at [168, 97] on icon at bounding box center [167, 96] width 4 height 7
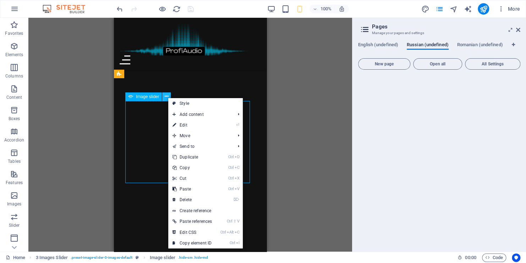
click at [168, 97] on icon at bounding box center [167, 96] width 4 height 7
click at [366, 44] on span "English (undefined)" at bounding box center [378, 45] width 40 height 10
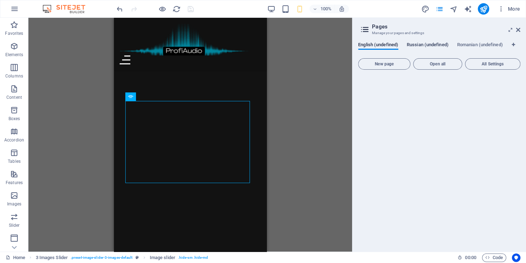
click at [437, 43] on span "Russian (undefined)" at bounding box center [428, 45] width 42 height 10
click at [387, 45] on span "English (undefined)" at bounding box center [378, 45] width 40 height 10
click at [422, 45] on span "Russian (undefined)" at bounding box center [428, 45] width 42 height 10
click at [391, 46] on span "English (undefined)" at bounding box center [378, 45] width 40 height 10
click at [485, 65] on span "All Settings" at bounding box center [492, 64] width 49 height 4
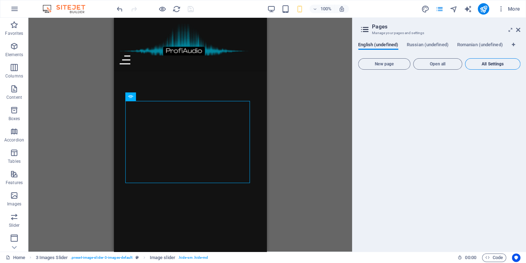
click at [492, 64] on span "All Settings" at bounding box center [492, 64] width 49 height 4
click at [421, 44] on span "Russian (undefined)" at bounding box center [428, 45] width 42 height 10
click at [502, 64] on span "All Settings" at bounding box center [492, 64] width 49 height 4
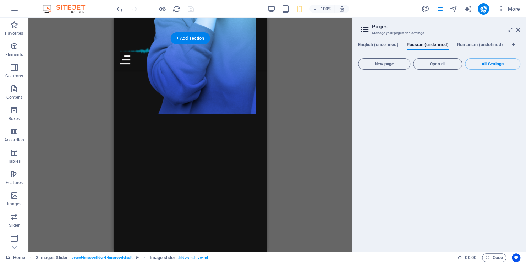
scroll to position [215, 0]
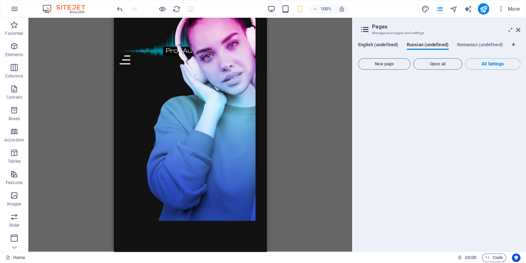
click at [370, 43] on span "English (undefined)" at bounding box center [378, 45] width 40 height 10
click at [424, 44] on span "Russian (undefined)" at bounding box center [428, 45] width 42 height 10
click at [431, 65] on span "Open all" at bounding box center [437, 64] width 43 height 4
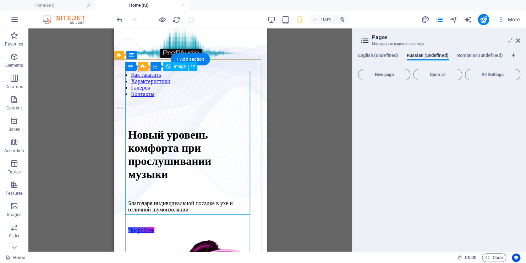
scroll to position [0, 0]
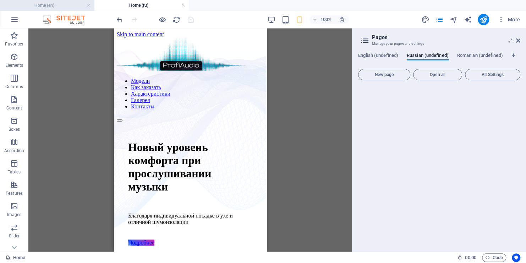
click at [29, 6] on h4 "Home (en)" at bounding box center [47, 5] width 94 height 8
